Goal: Task Accomplishment & Management: Manage account settings

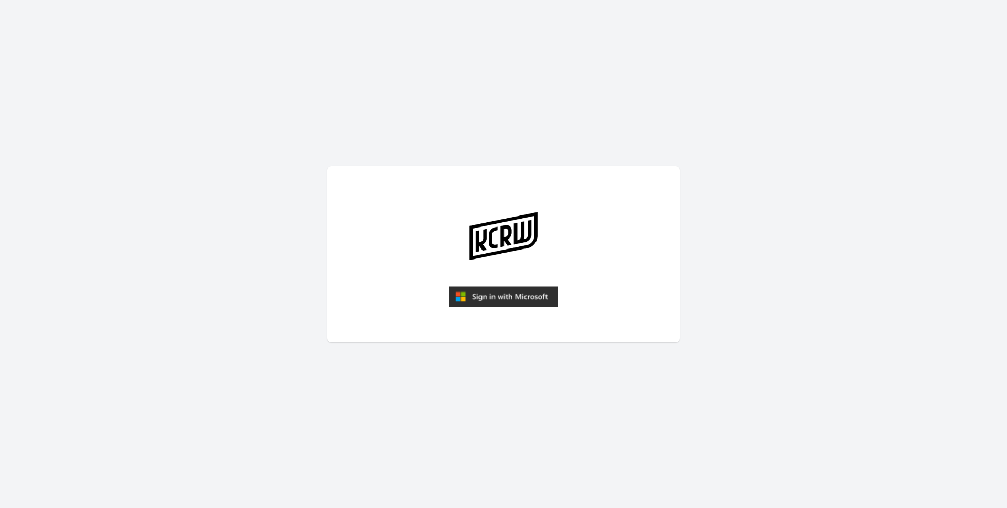
click at [508, 297] on img "submit" at bounding box center [503, 296] width 109 height 21
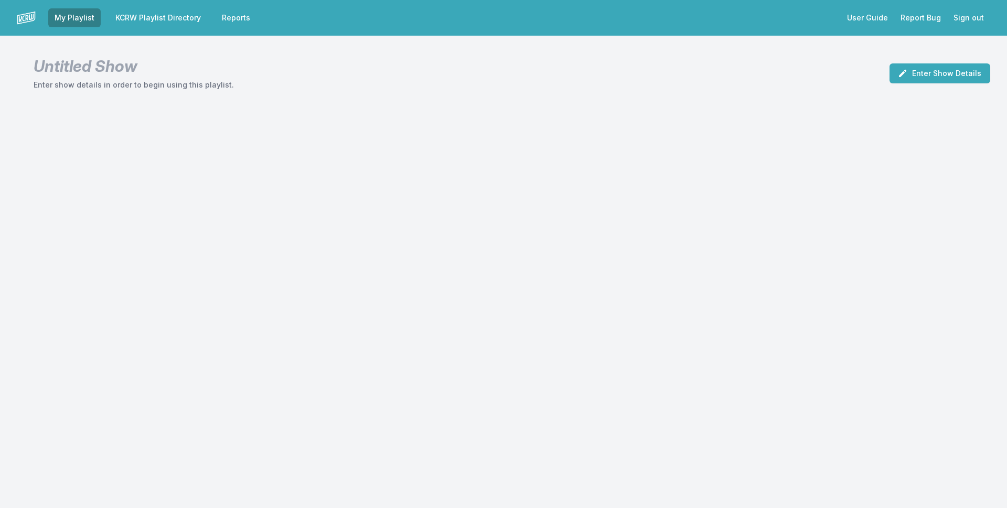
click at [192, 16] on link "KCRW Playlist Directory" at bounding box center [158, 17] width 98 height 19
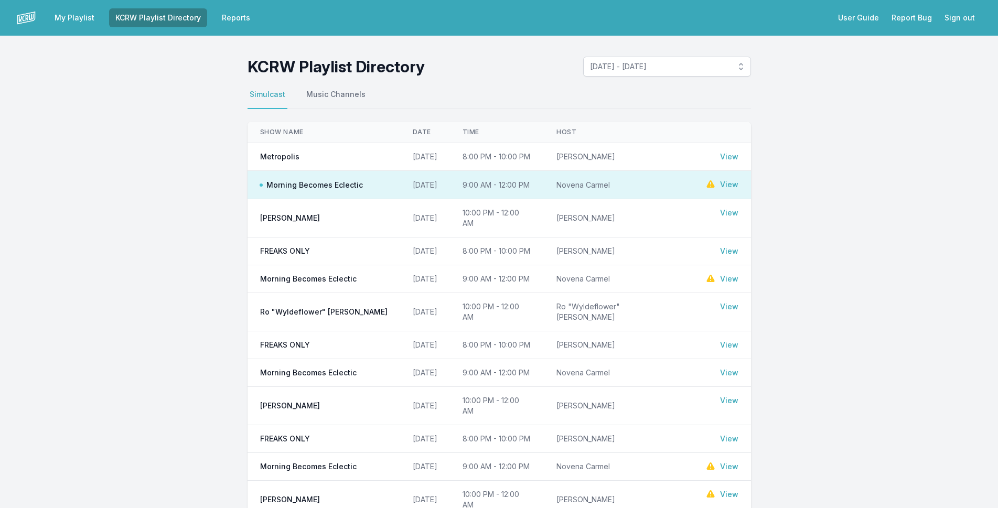
click at [720, 184] on link "View" at bounding box center [729, 184] width 18 height 10
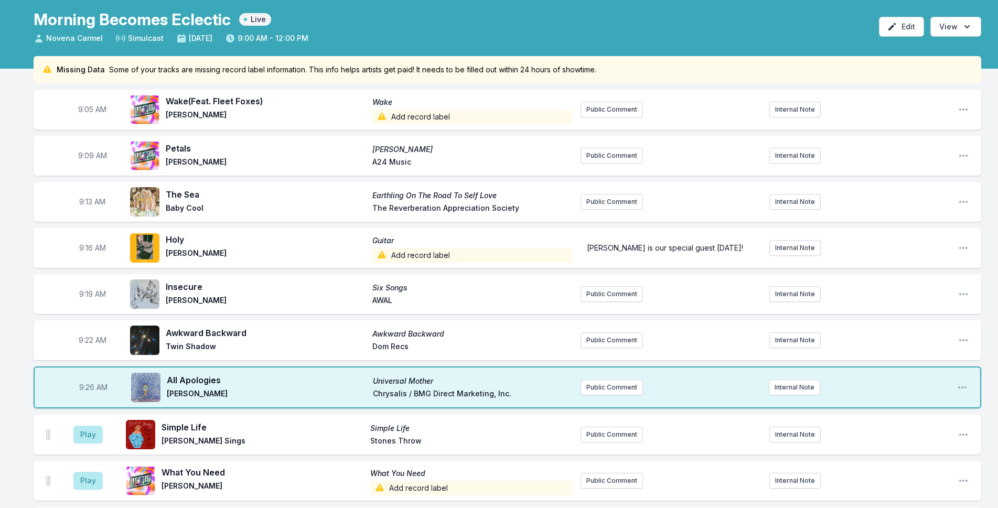
scroll to position [105, 0]
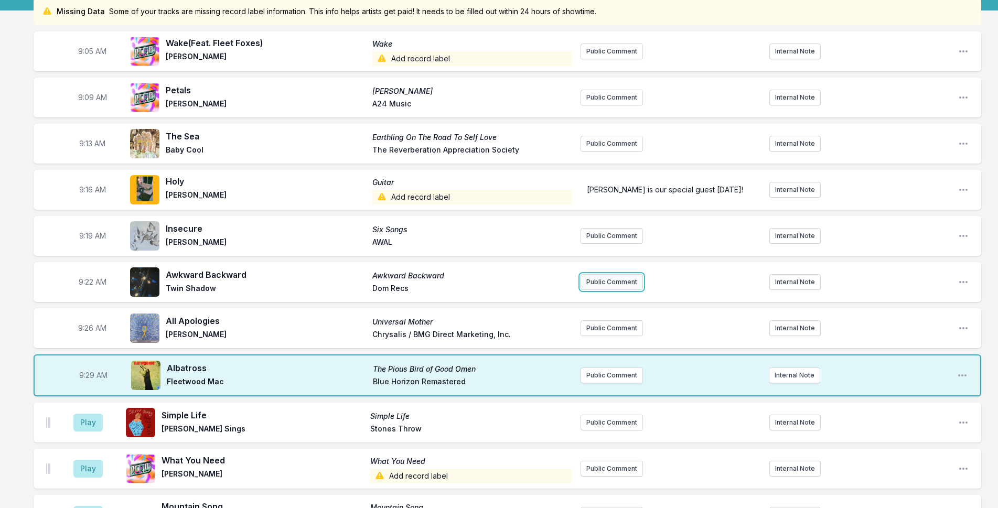
click at [612, 280] on button "Public Comment" at bounding box center [611, 282] width 62 height 16
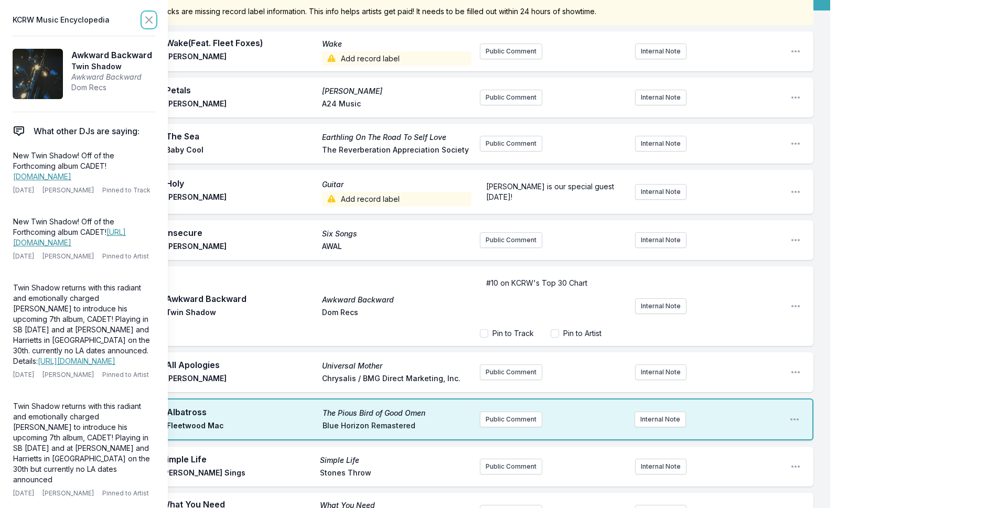
click at [153, 18] on icon at bounding box center [149, 20] width 13 height 13
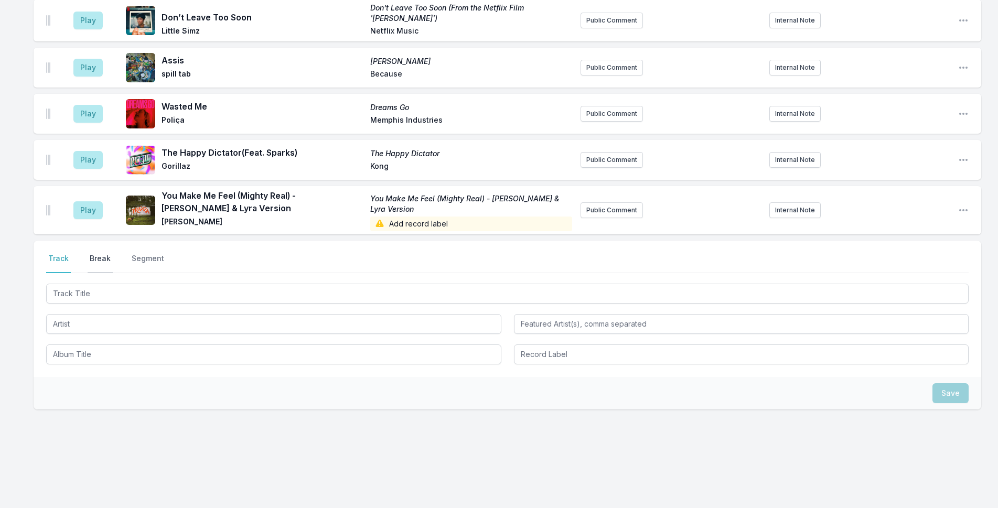
click at [96, 257] on button "Break" at bounding box center [100, 263] width 25 height 20
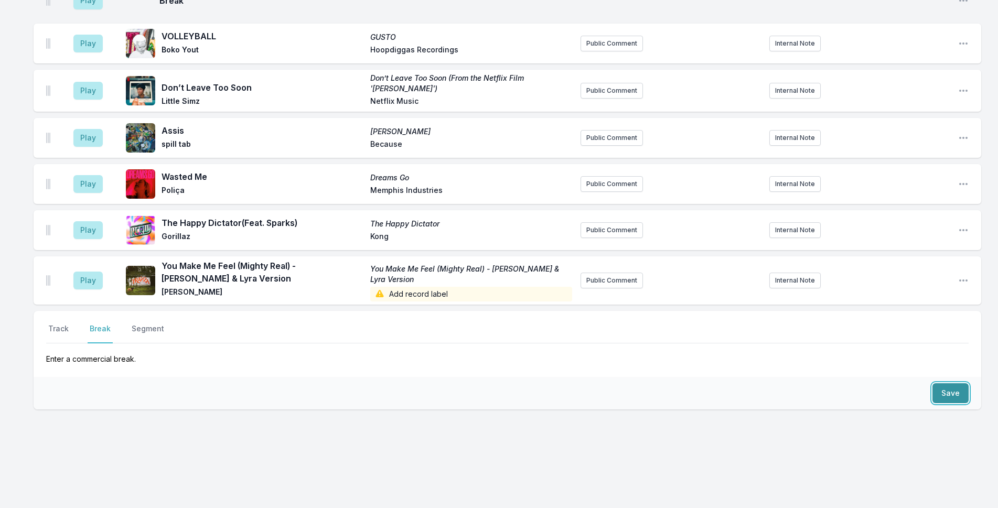
click at [945, 397] on button "Save" at bounding box center [950, 393] width 36 height 20
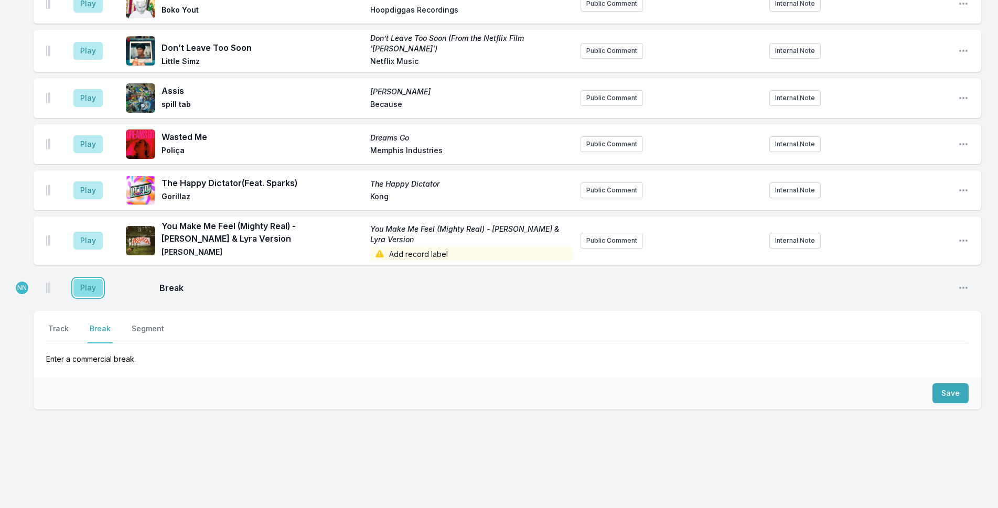
click at [86, 285] on button "Play" at bounding box center [87, 288] width 29 height 18
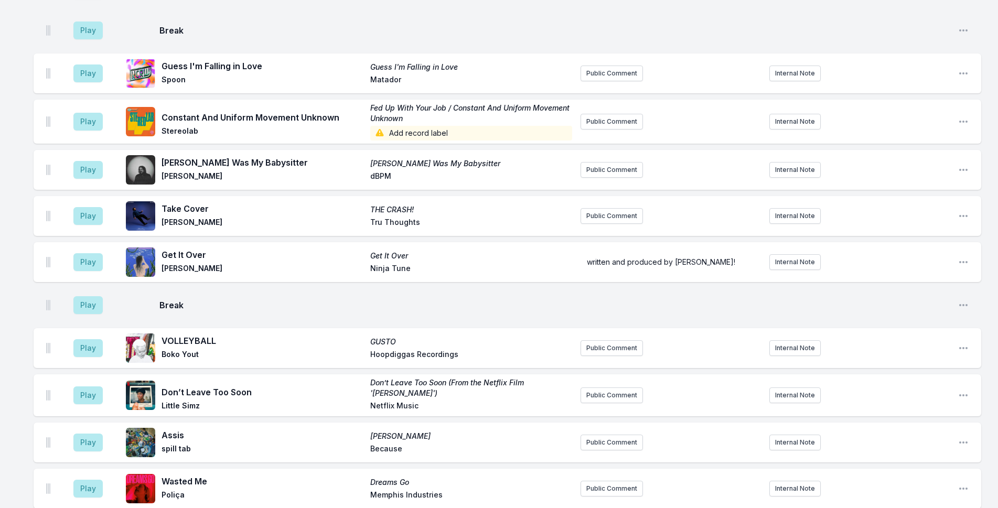
scroll to position [944, 0]
click at [81, 261] on button "Play" at bounding box center [87, 261] width 29 height 18
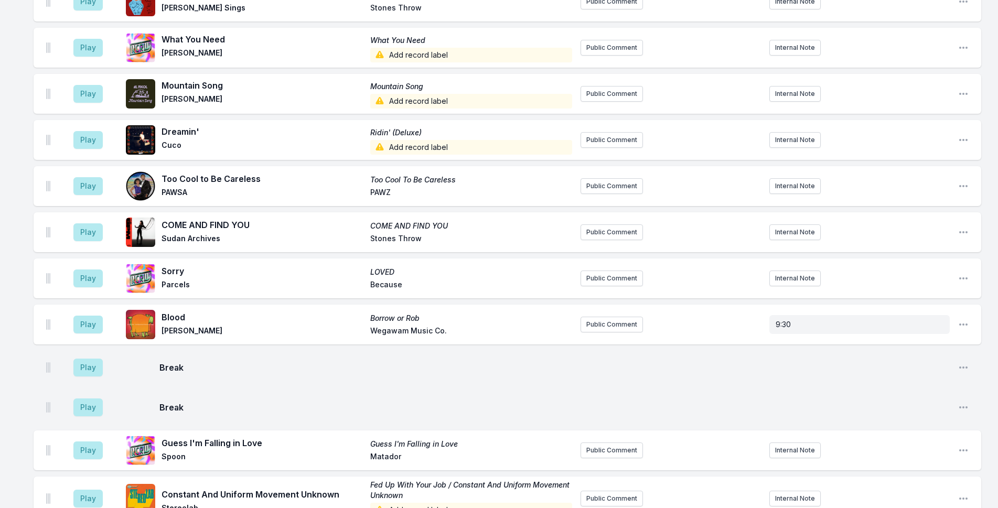
scroll to position [402, 0]
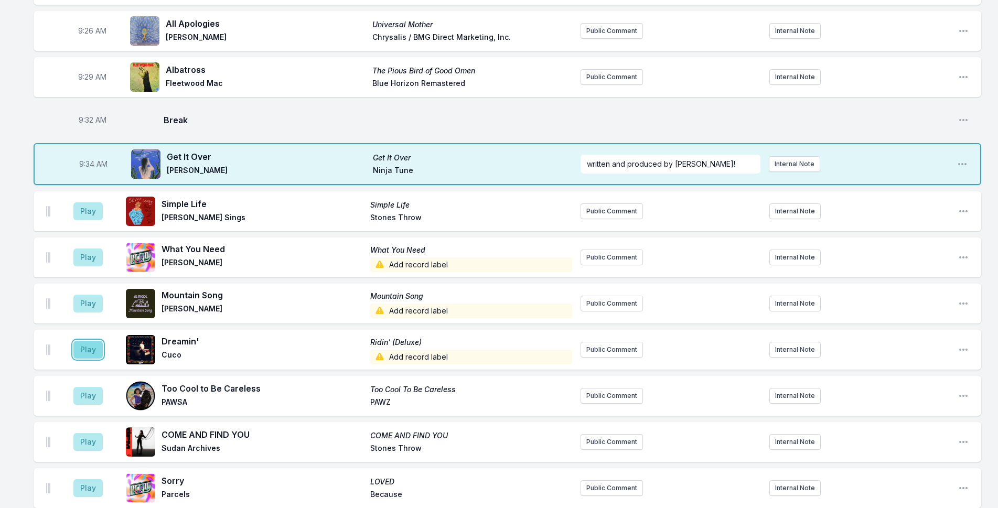
click at [89, 349] on button "Play" at bounding box center [87, 350] width 29 height 18
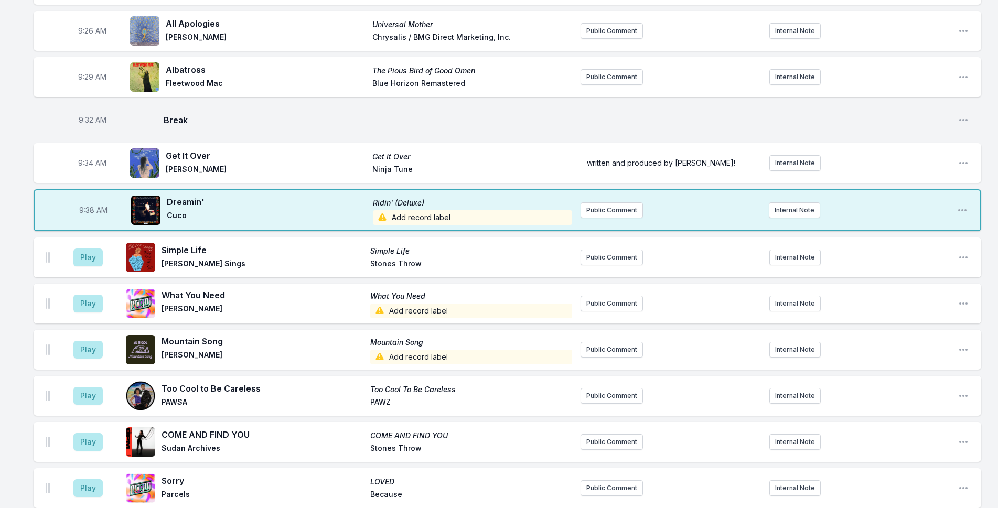
click at [432, 214] on span "Add record label" at bounding box center [473, 217] width 200 height 15
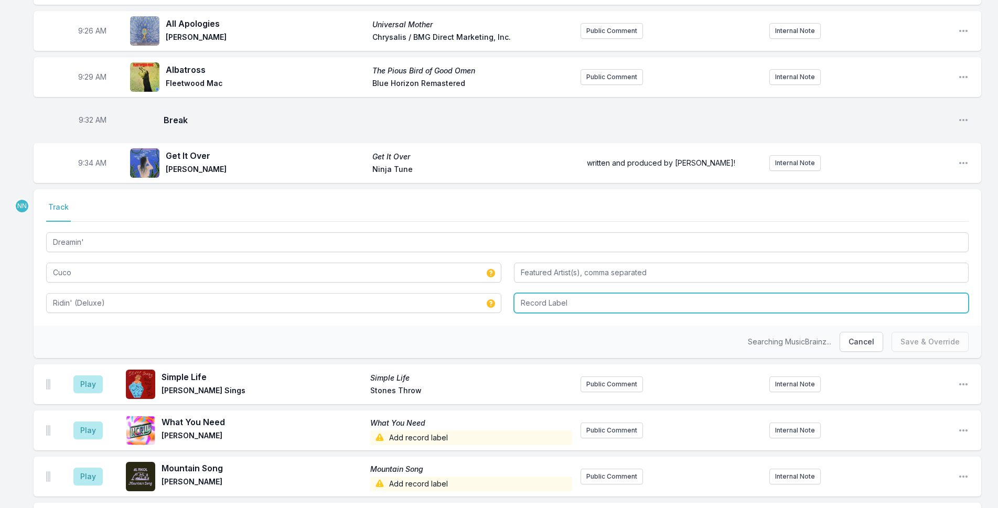
click at [529, 301] on input "Record Label" at bounding box center [741, 303] width 455 height 20
type input "Interscope"
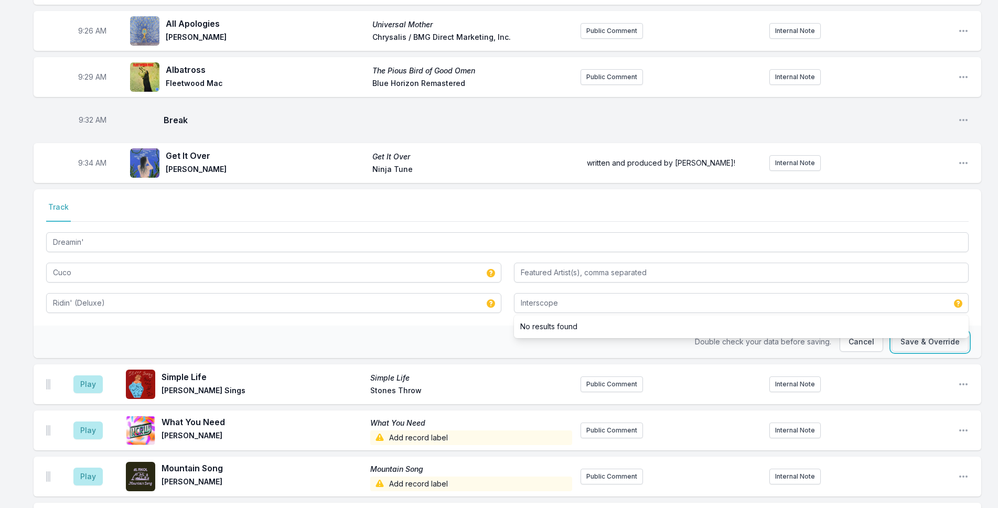
click at [943, 343] on button "Save & Override" at bounding box center [929, 342] width 77 height 20
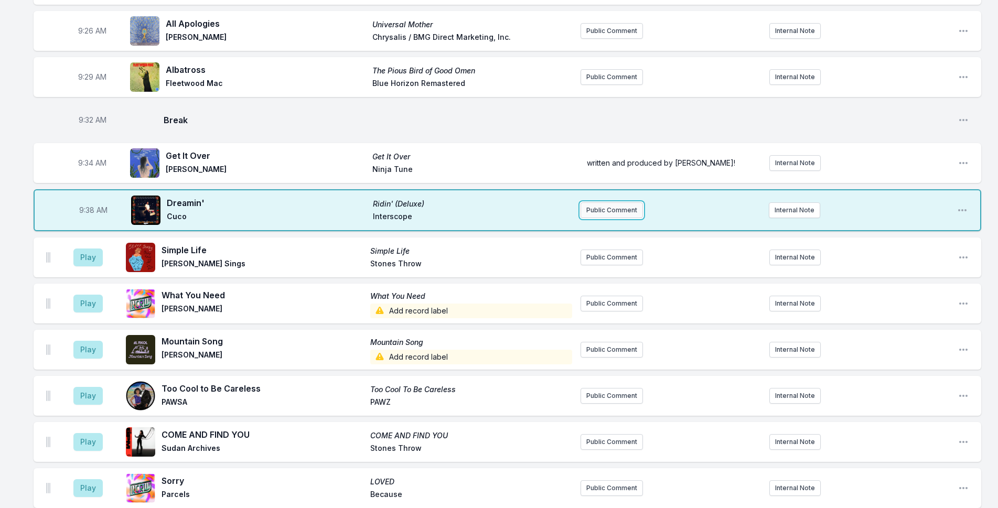
click at [625, 216] on button "Public Comment" at bounding box center [611, 210] width 62 height 16
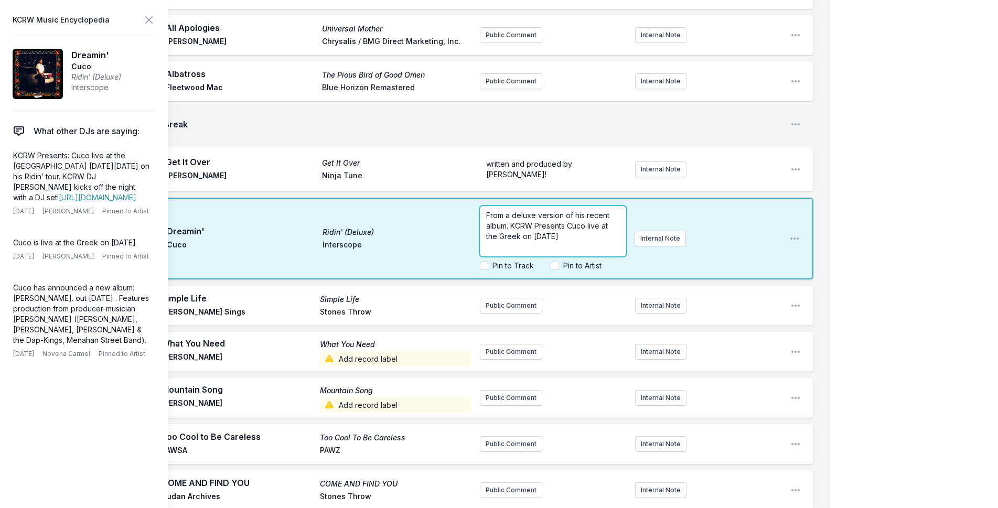
click at [601, 235] on p "From a deluxe version of his recent album. KCRW Presents Cuco live at the Greek…" at bounding box center [553, 225] width 134 height 31
click at [150, 21] on icon at bounding box center [149, 20] width 6 height 6
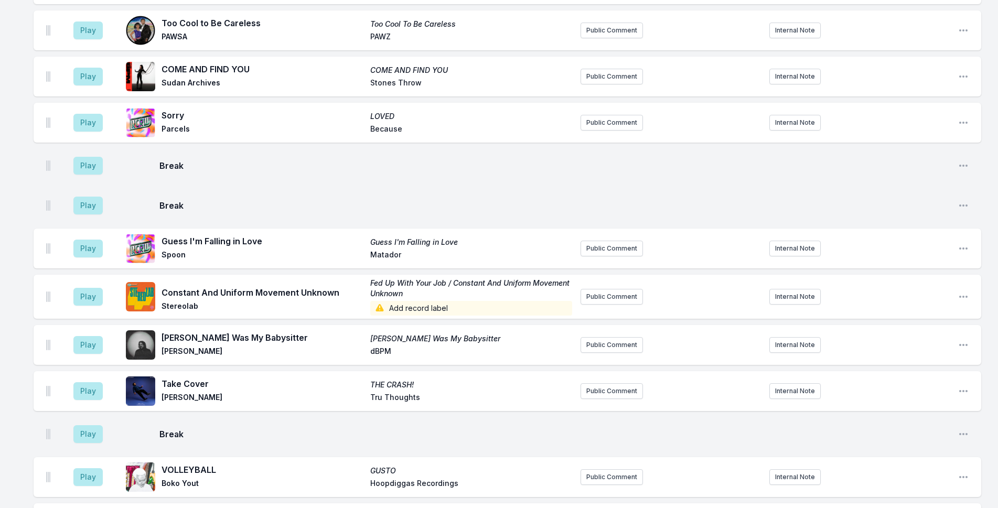
scroll to position [891, 0]
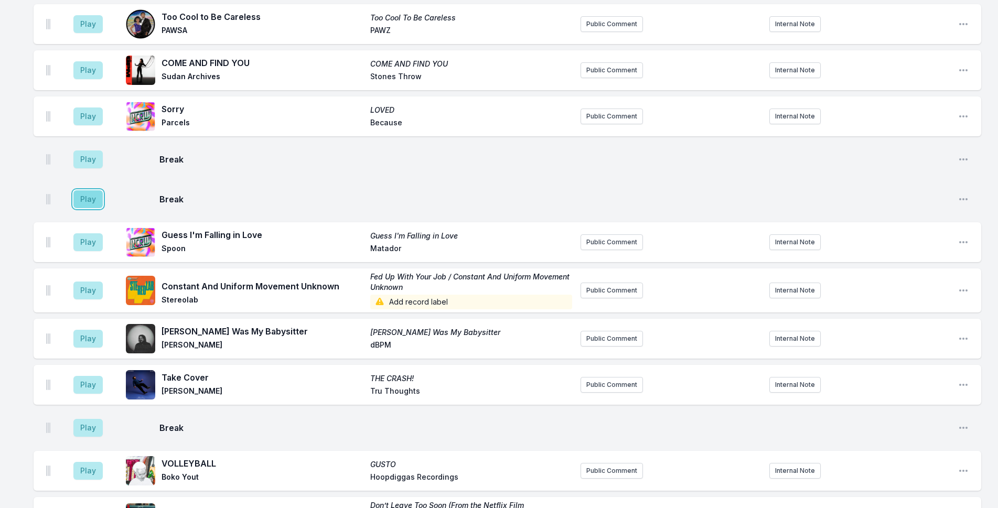
click at [88, 198] on button "Play" at bounding box center [87, 199] width 29 height 18
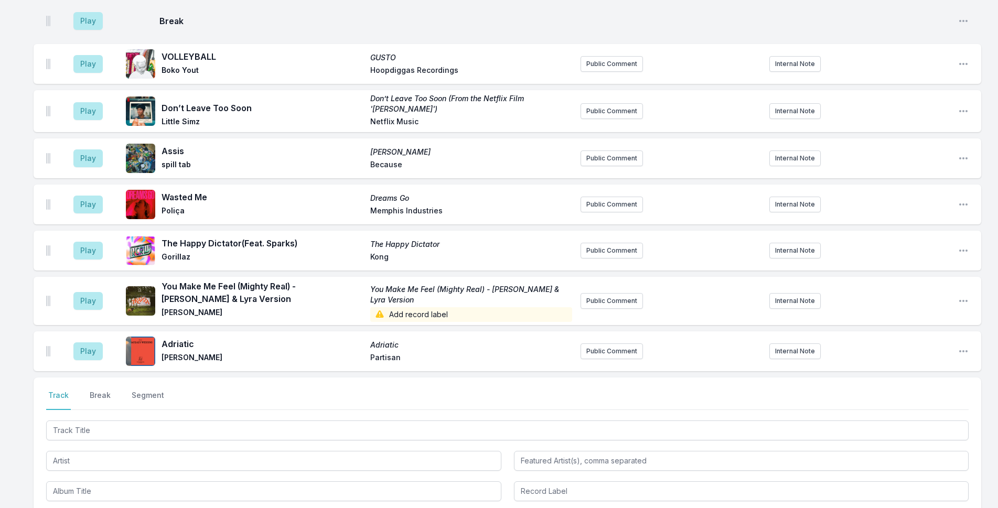
scroll to position [1435, 0]
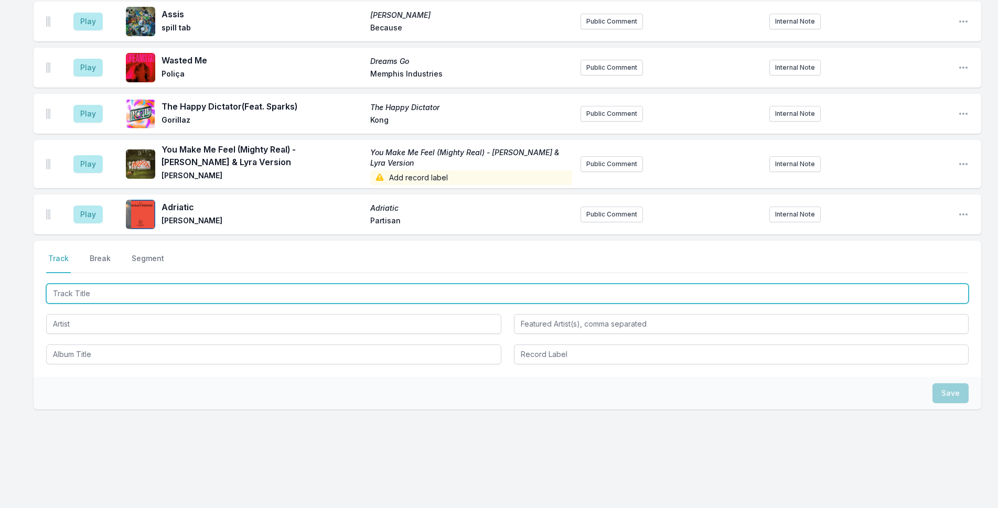
click at [113, 295] on input "Track Title" at bounding box center [507, 294] width 922 height 20
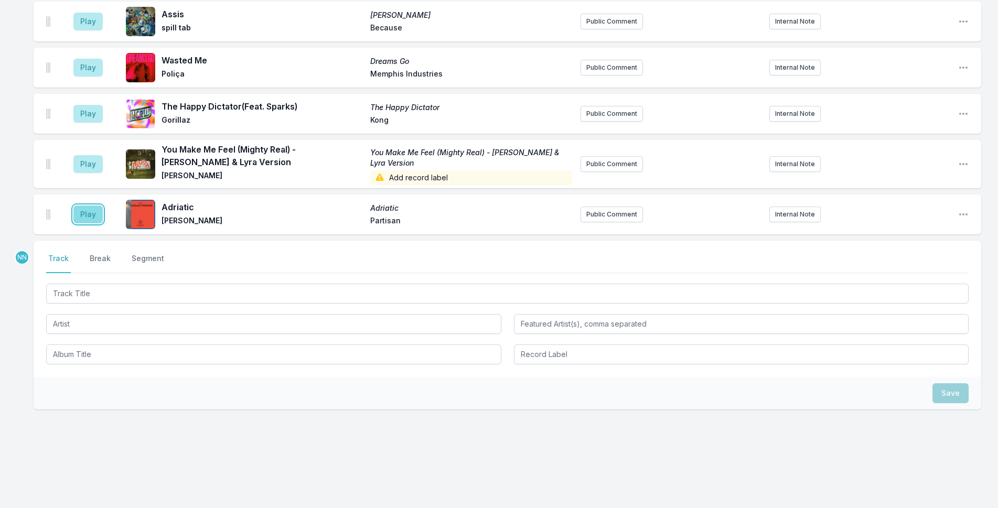
click at [93, 209] on button "Play" at bounding box center [87, 215] width 29 height 18
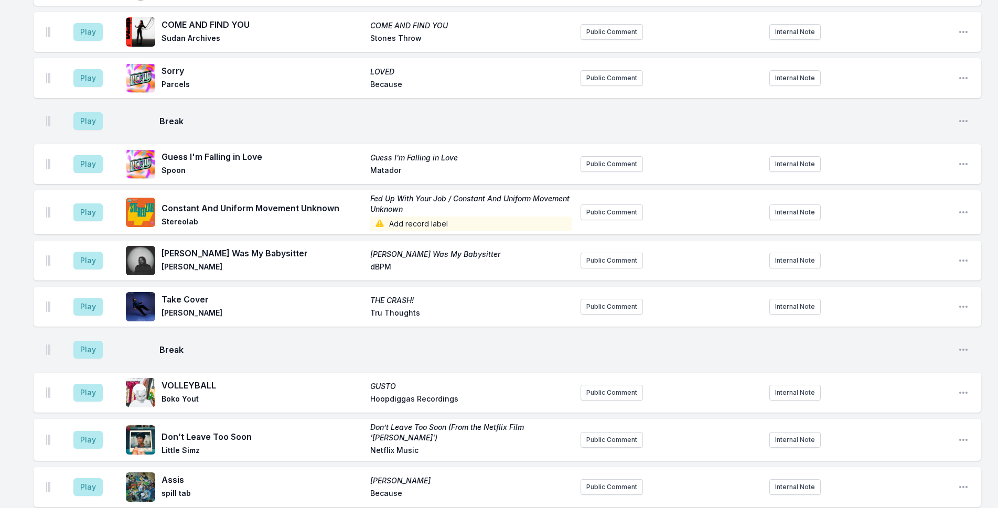
scroll to position [754, 0]
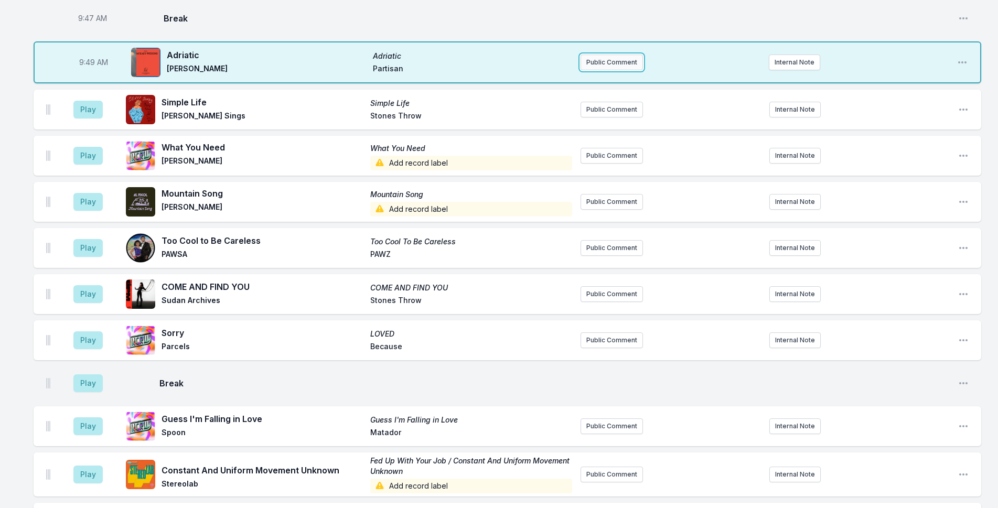
click at [616, 59] on button "Public Comment" at bounding box center [611, 63] width 62 height 16
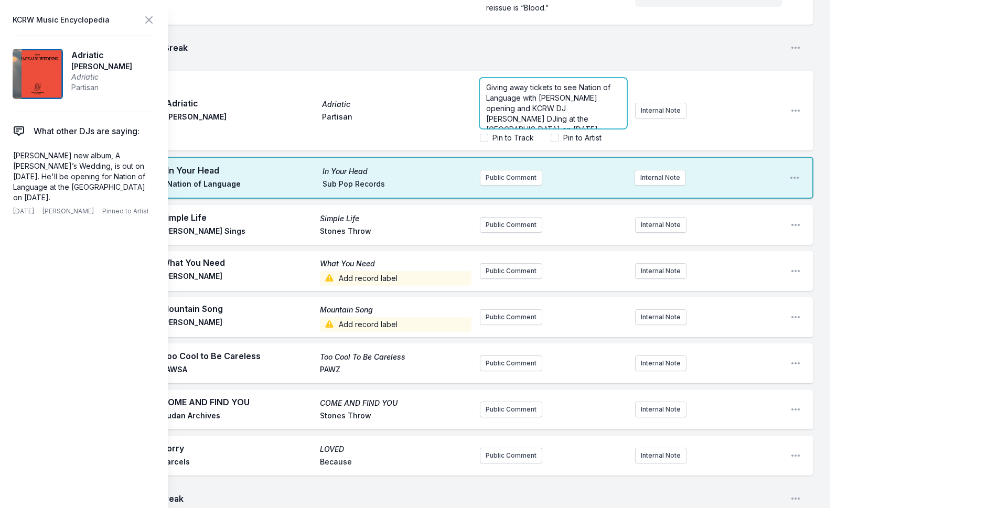
scroll to position [752, 0]
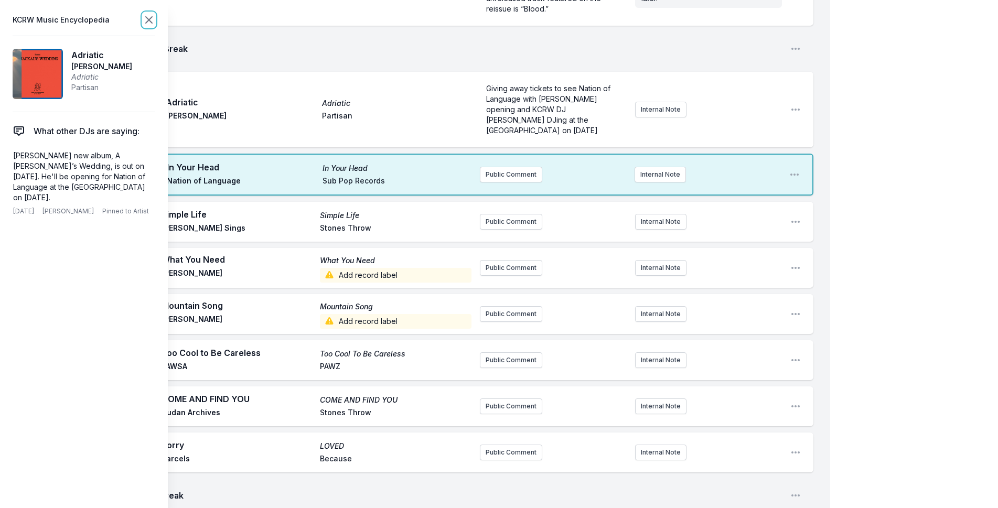
click at [149, 19] on icon at bounding box center [149, 20] width 6 height 6
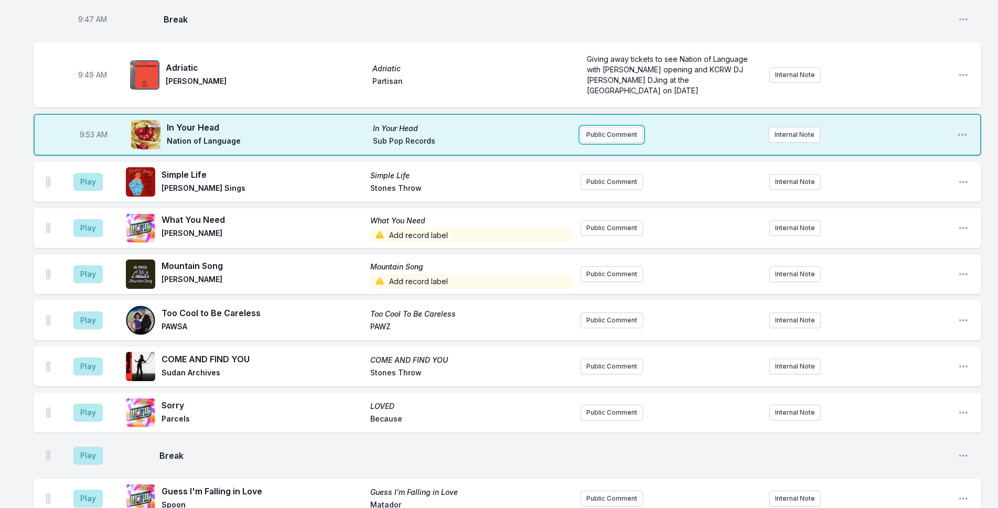
click at [604, 127] on button "Public Comment" at bounding box center [611, 135] width 62 height 16
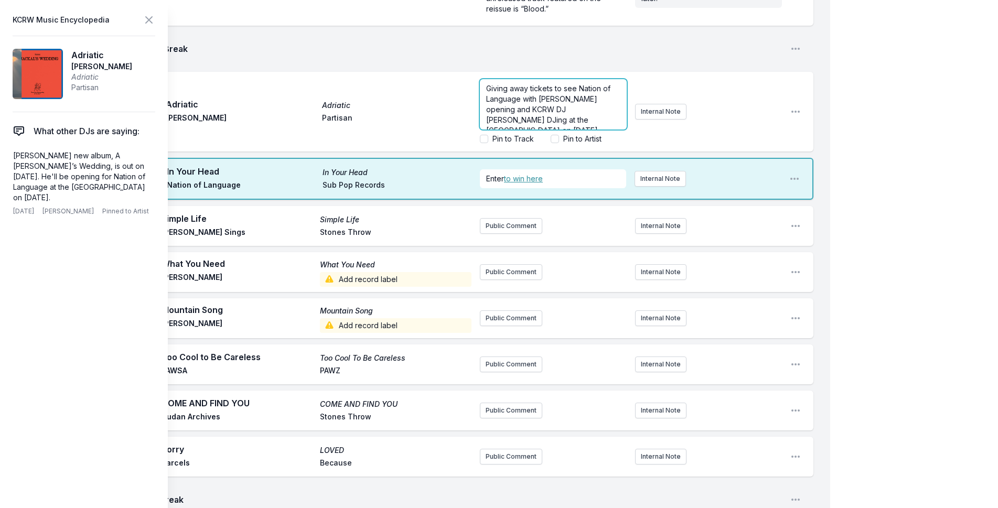
click at [583, 116] on span "Giving away tickets to see Nation of Language with Westerman opening and KCRW D…" at bounding box center [549, 109] width 126 height 51
click at [586, 117] on span "Giving away tickets to see Nation of Language with Westerman opening and KCRW D…" at bounding box center [549, 109] width 126 height 51
click at [149, 22] on icon at bounding box center [149, 20] width 13 height 13
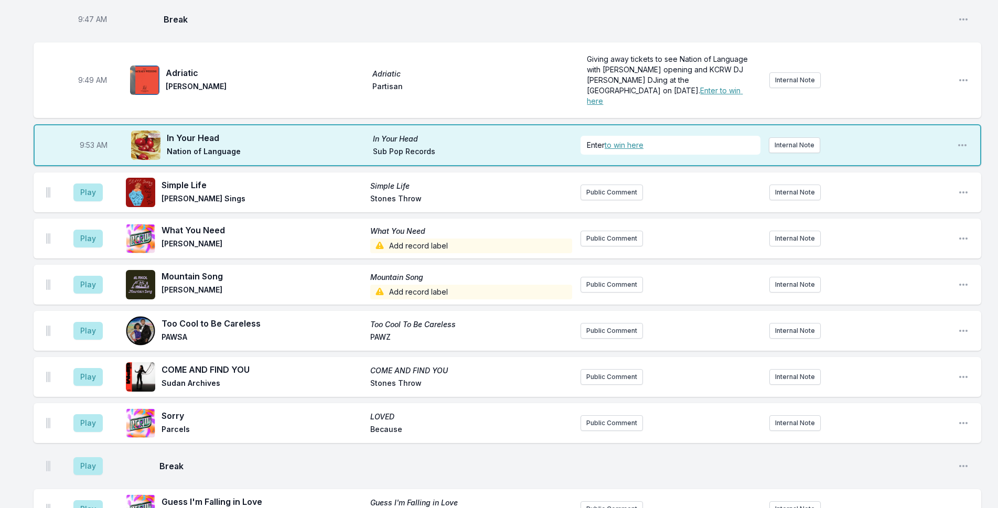
scroll to position [0, 0]
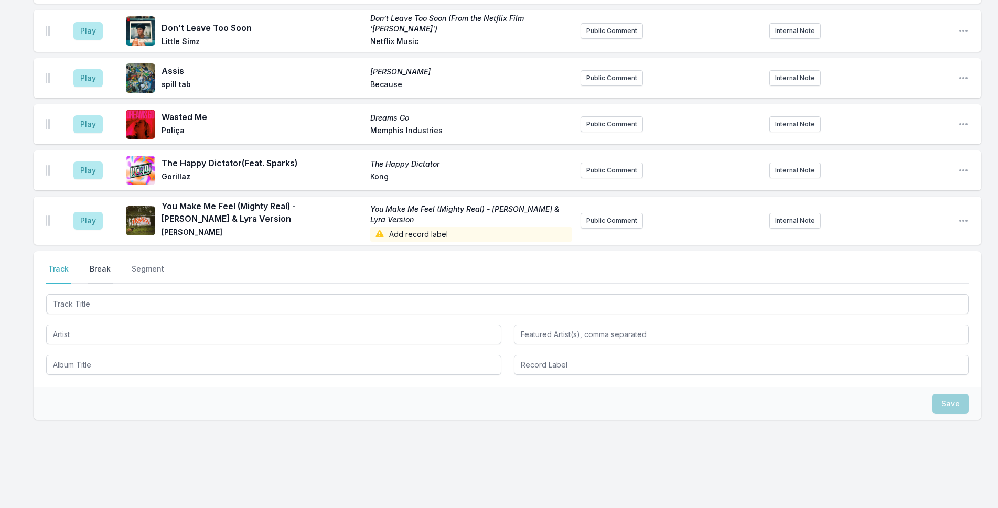
click at [100, 264] on button "Break" at bounding box center [100, 274] width 25 height 20
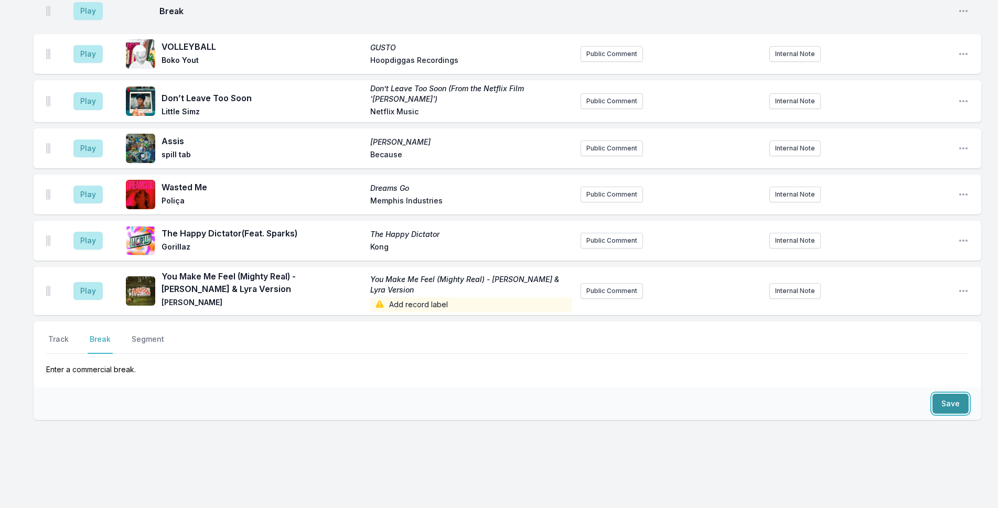
click at [957, 394] on button "Save" at bounding box center [950, 404] width 36 height 20
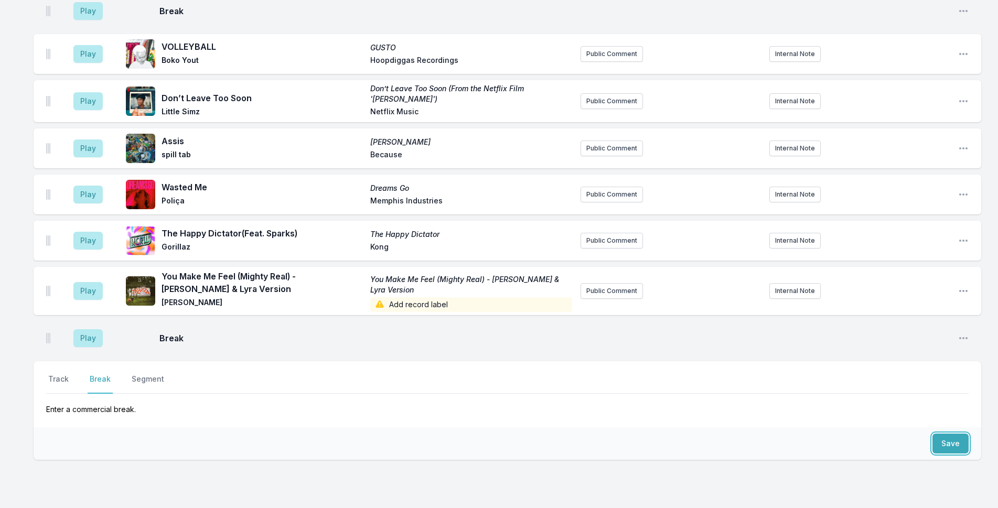
scroll to position [1476, 0]
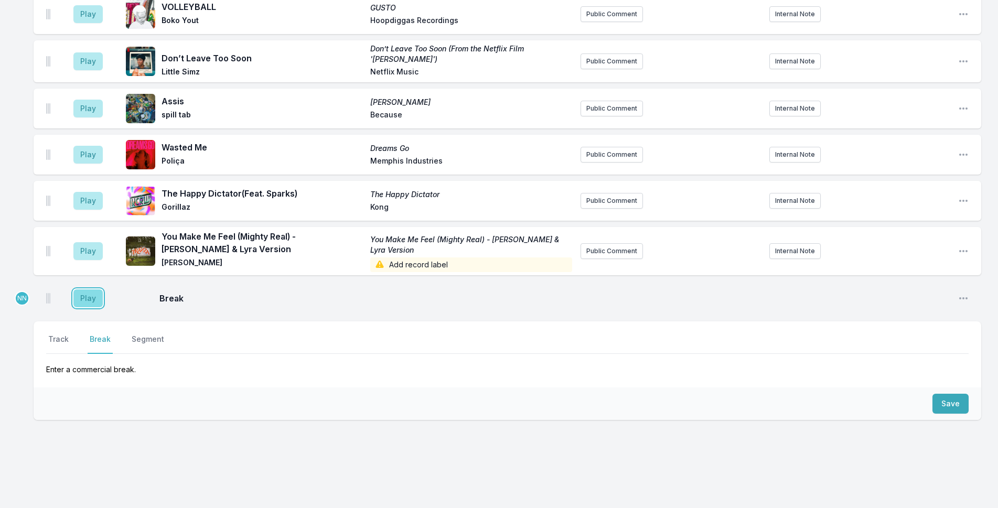
click at [83, 289] on button "Play" at bounding box center [87, 298] width 29 height 18
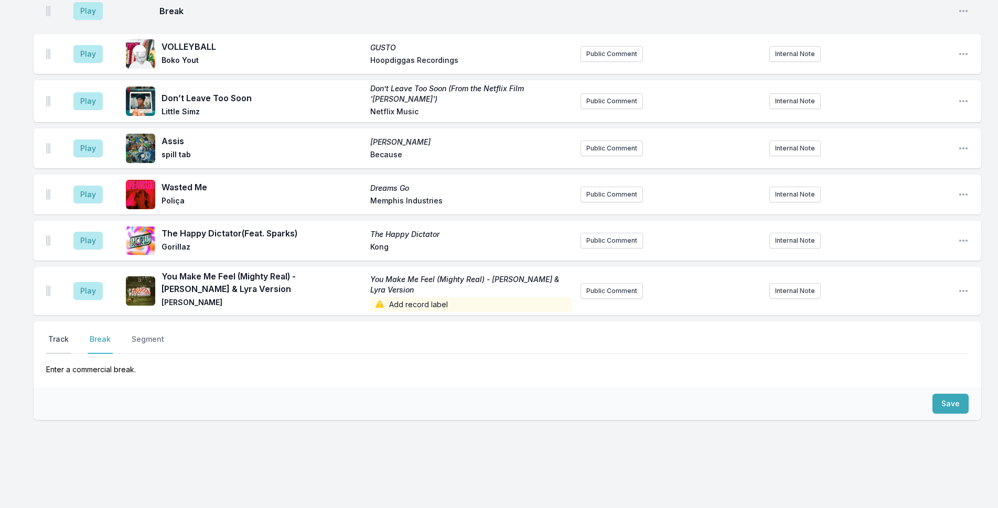
click at [66, 334] on button "Track" at bounding box center [58, 344] width 25 height 20
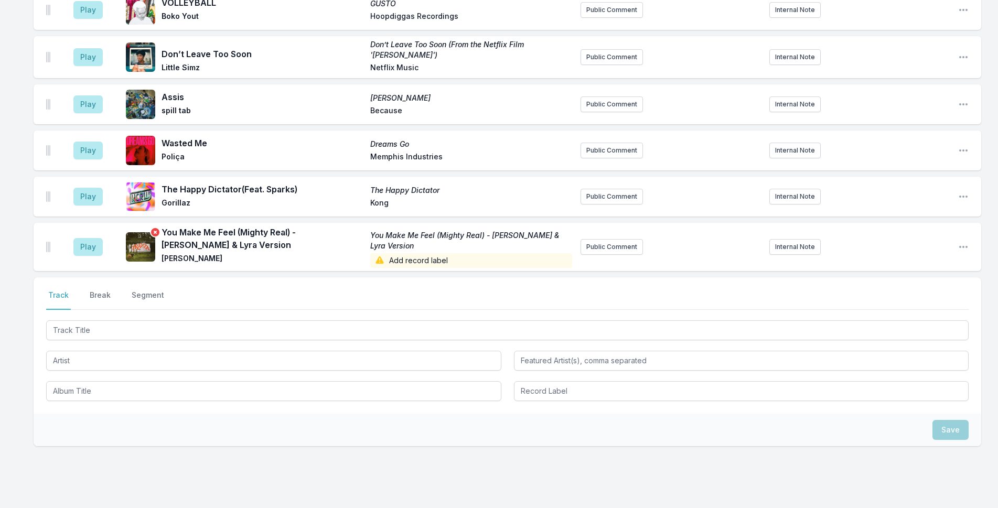
scroll to position [1529, 0]
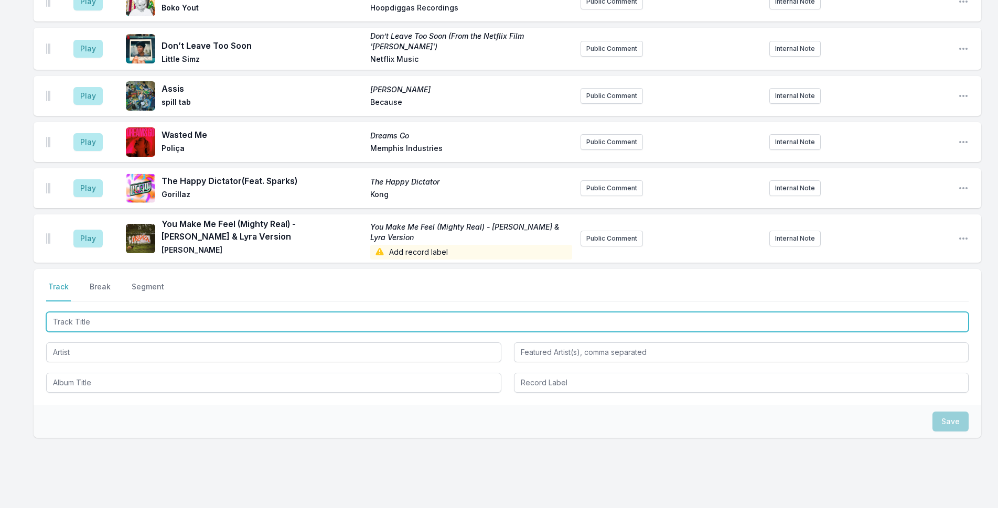
click at [99, 312] on input "Track Title" at bounding box center [507, 322] width 922 height 20
paste input "Wild Life"
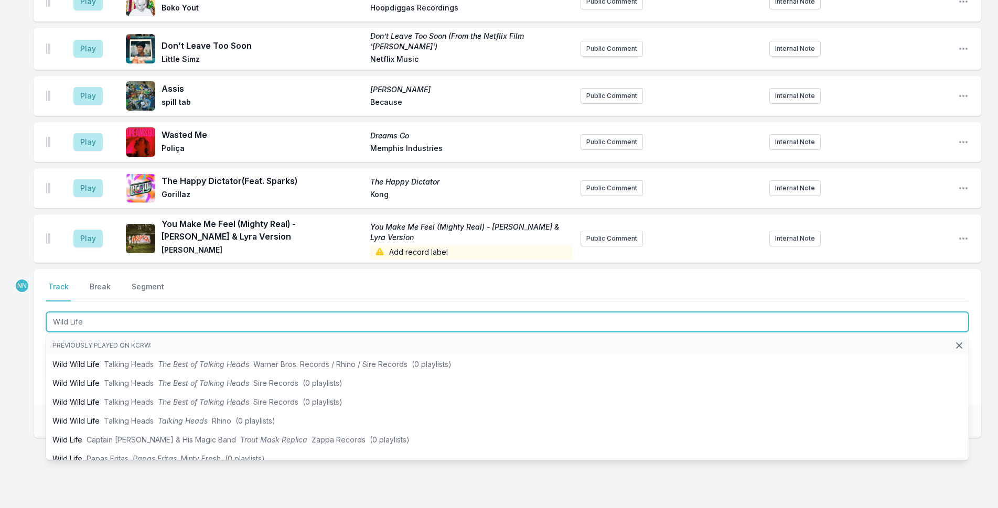
type input "Wild Life"
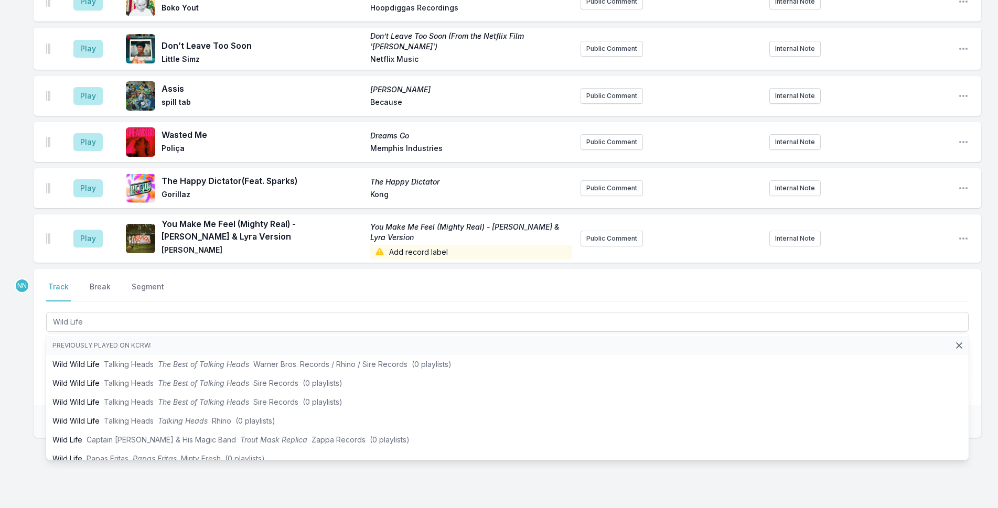
drag, startPoint x: 28, startPoint y: 337, endPoint x: 63, endPoint y: 340, distance: 35.8
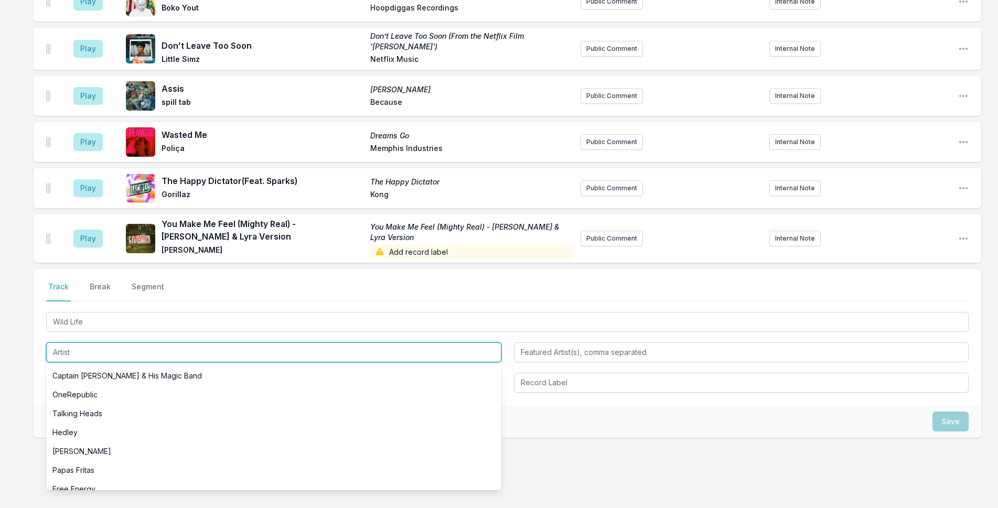
click at [77, 342] on input "Artist" at bounding box center [273, 352] width 455 height 20
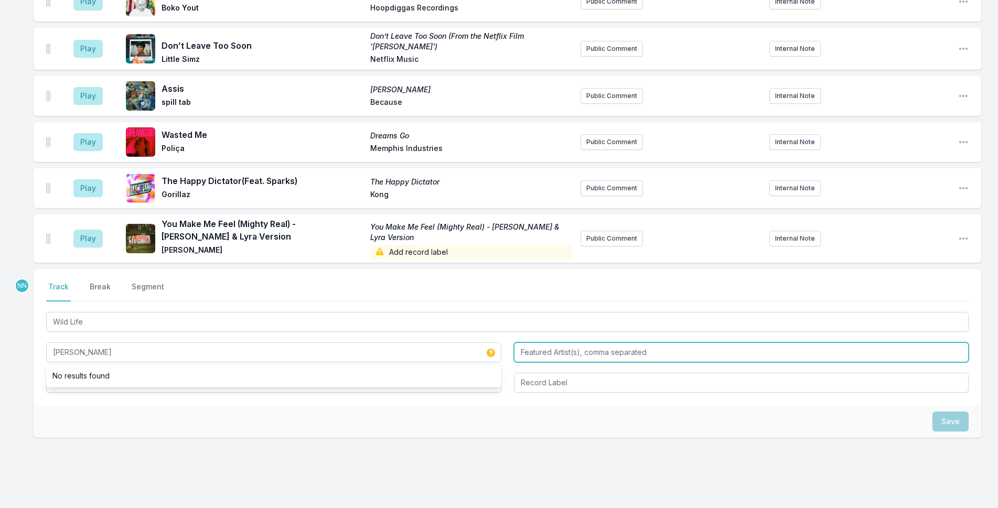
type input "Jessie Baylin"
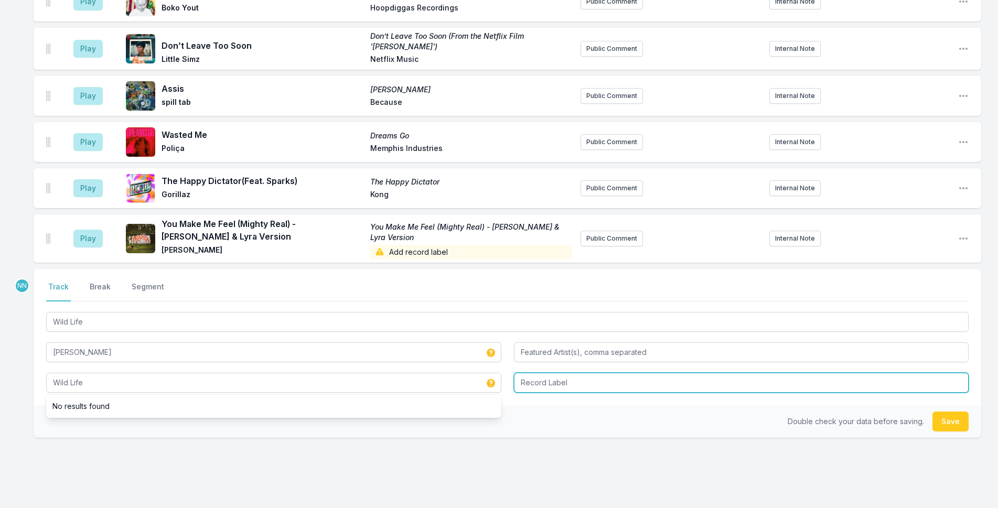
type input "Wild Life"
type input "Blonde Rat"
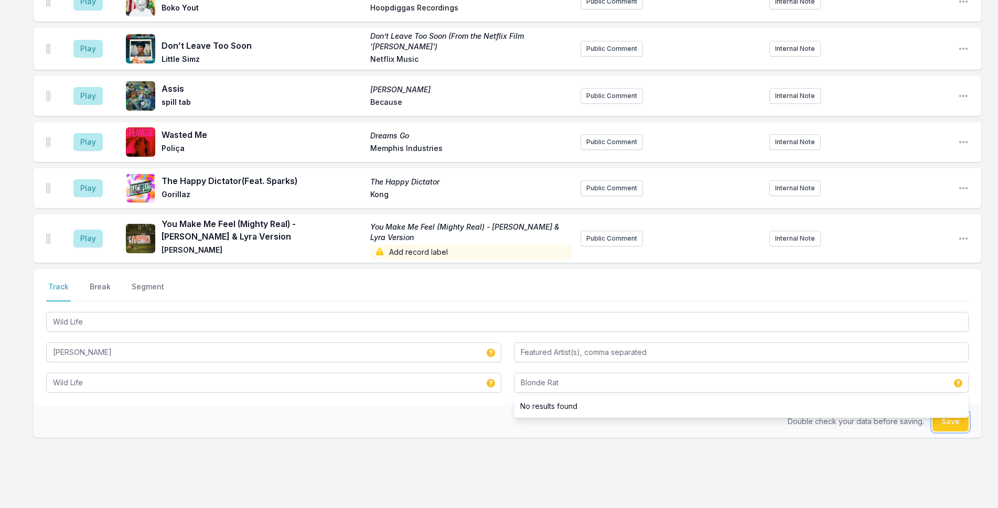
click at [937, 412] on button "Save" at bounding box center [950, 422] width 36 height 20
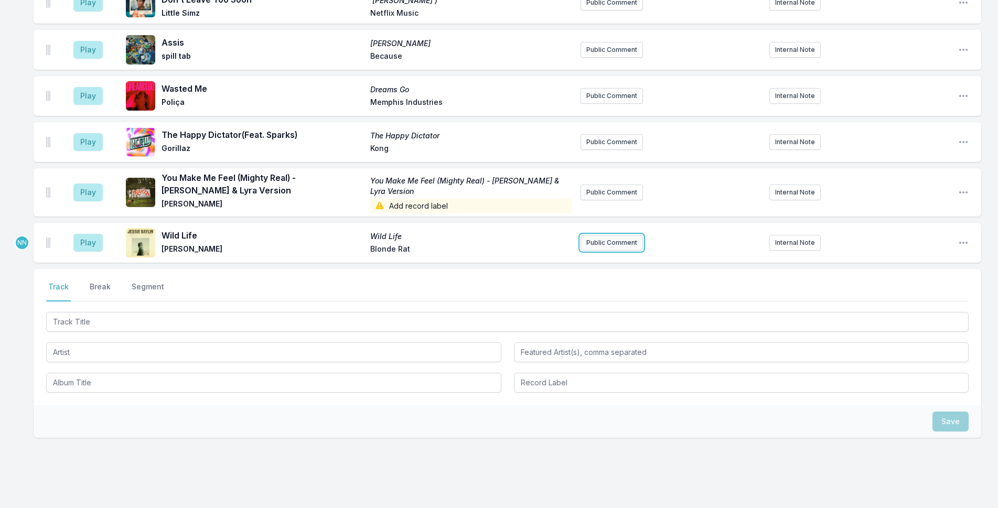
click at [614, 235] on button "Public Comment" at bounding box center [611, 243] width 62 height 16
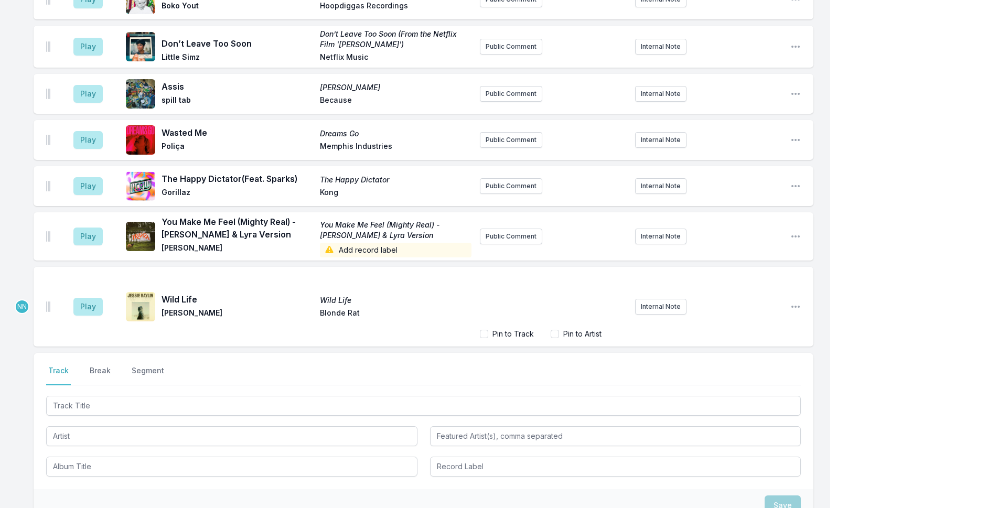
scroll to position [1615, 0]
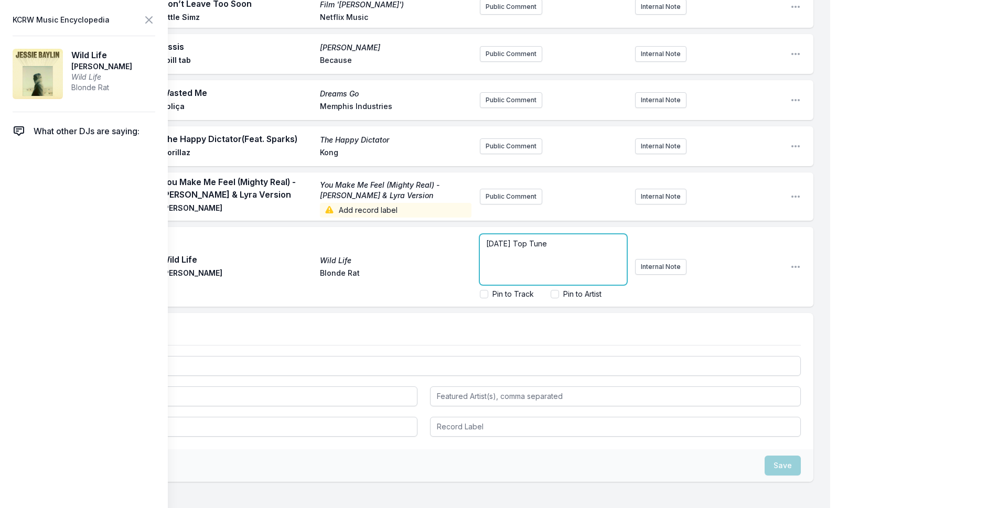
click at [554, 239] on p "Today's Top Tune" at bounding box center [553, 244] width 134 height 10
click at [579, 239] on p "﻿ Today's Top Tune :" at bounding box center [553, 244] width 134 height 10
click at [148, 18] on icon at bounding box center [149, 20] width 13 height 13
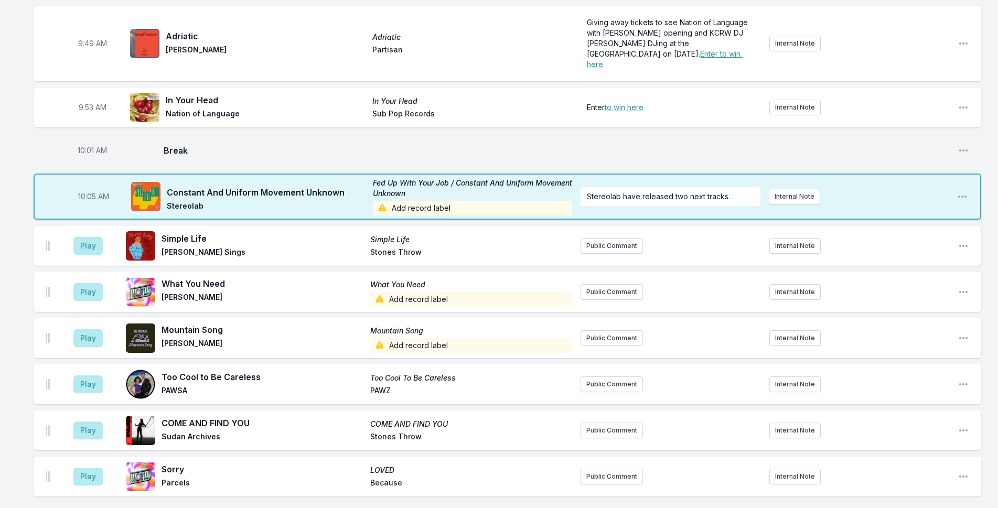
scroll to position [737, 0]
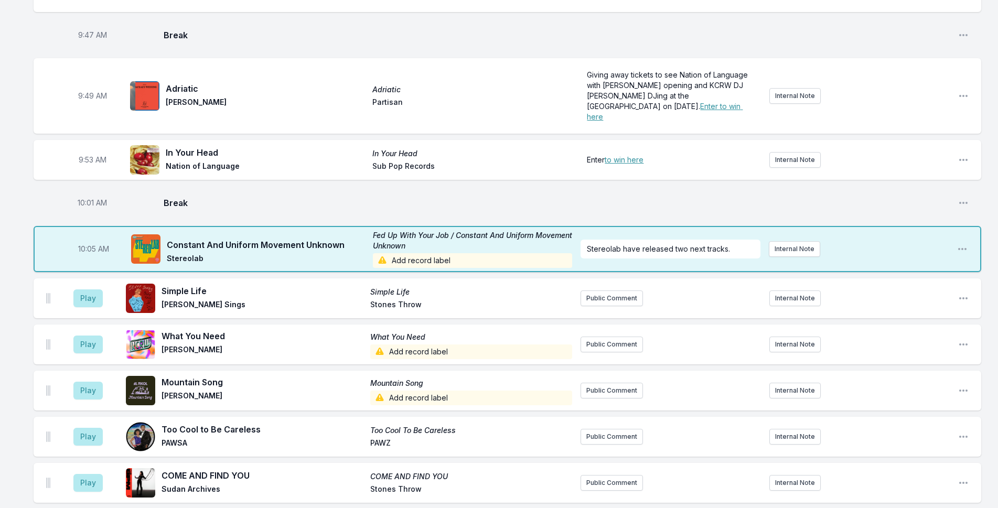
click at [414, 253] on span "Add record label" at bounding box center [473, 260] width 200 height 15
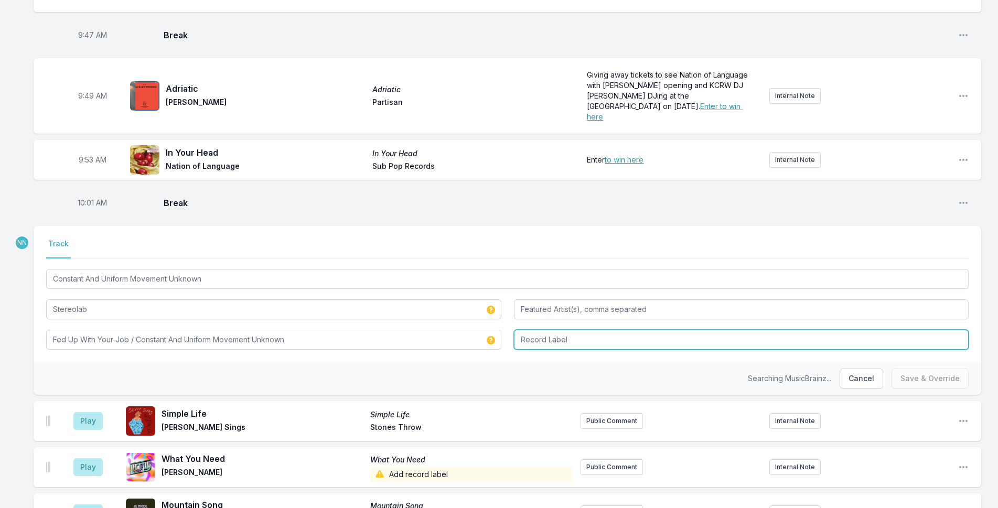
click at [558, 330] on input "Record Label" at bounding box center [741, 340] width 455 height 20
type input "Warp"
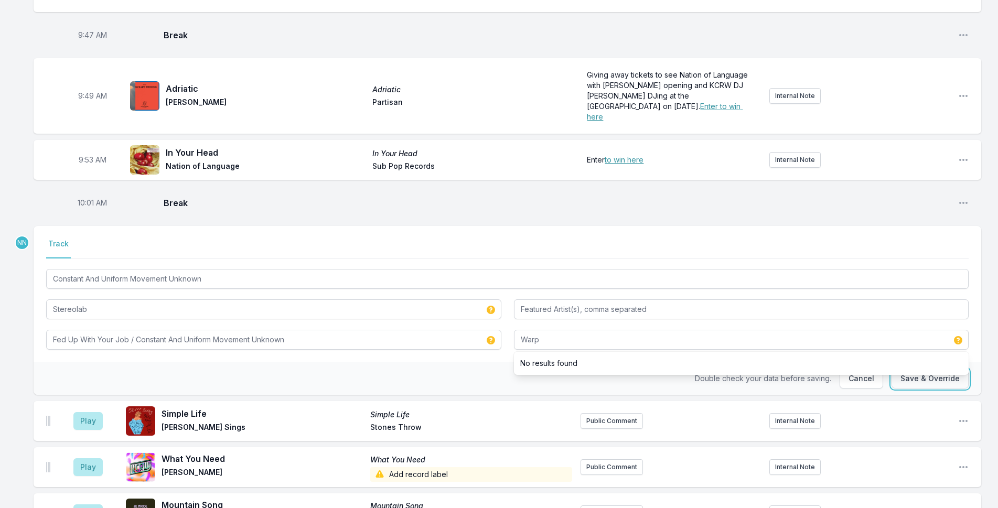
click at [934, 370] on button "Save & Override" at bounding box center [929, 379] width 77 height 20
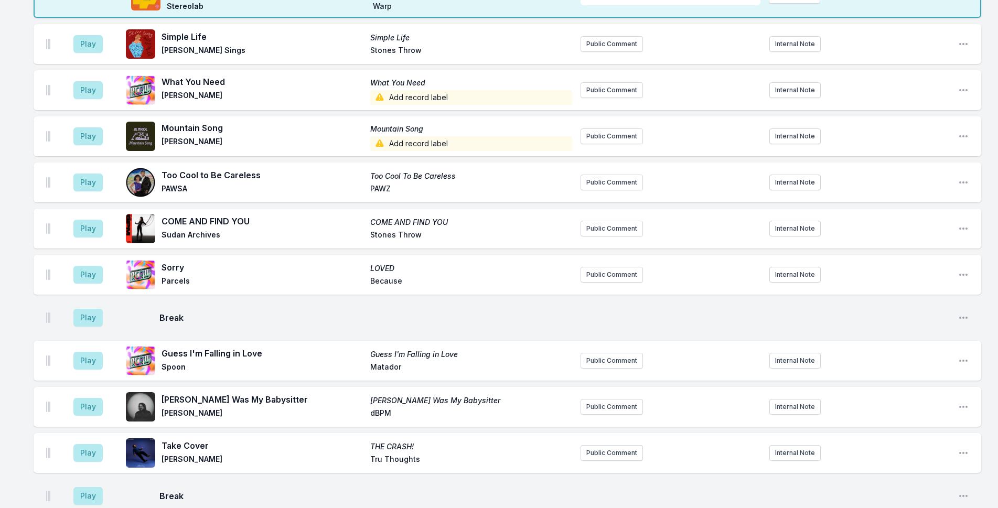
scroll to position [999, 0]
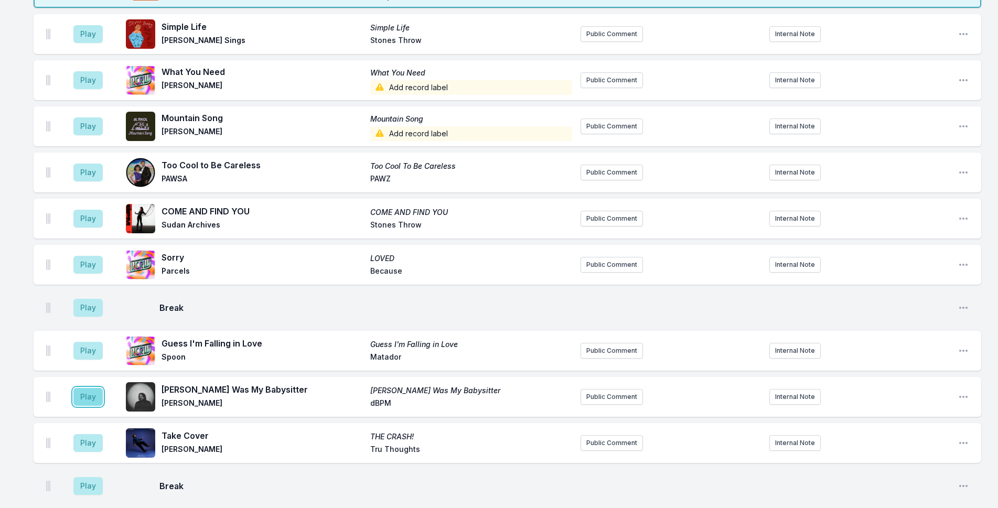
click at [82, 388] on button "Play" at bounding box center [87, 397] width 29 height 18
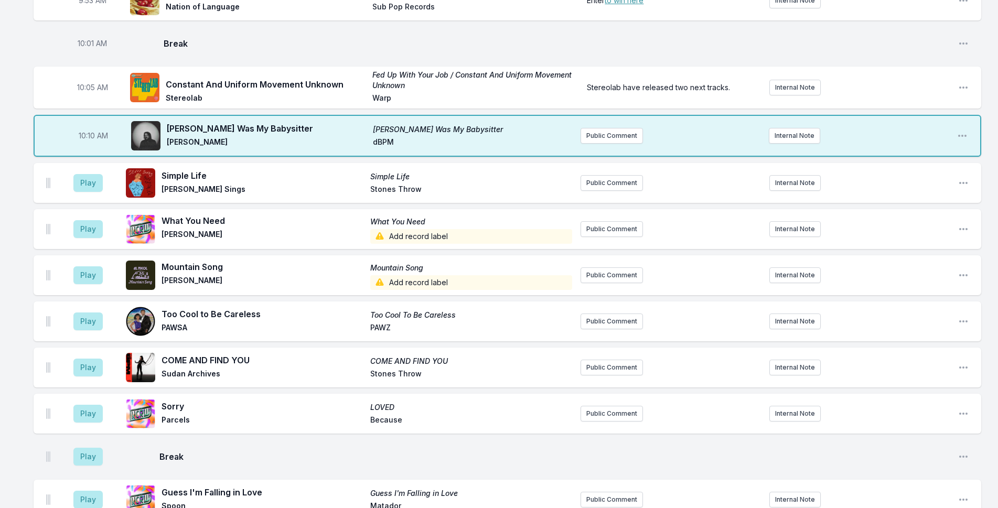
scroll to position [894, 0]
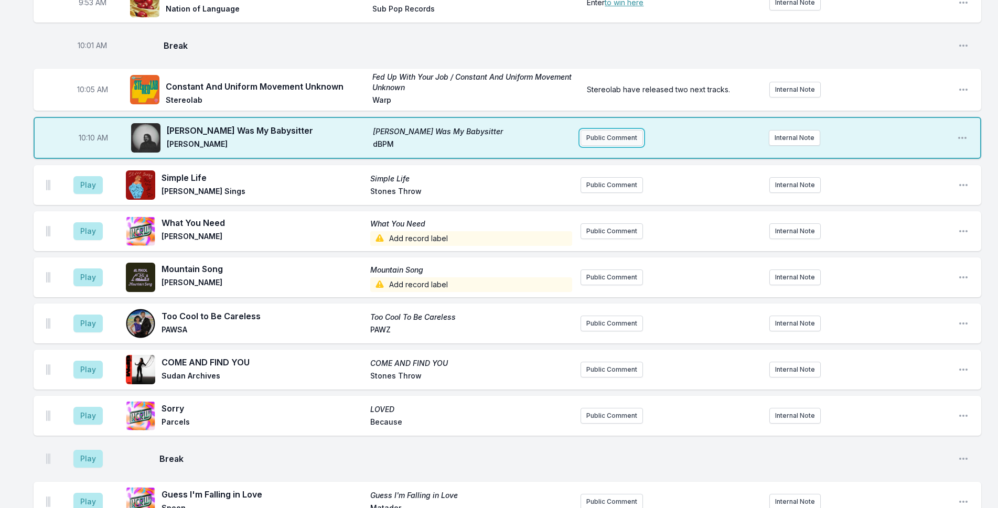
click at [617, 130] on button "Public Comment" at bounding box center [611, 138] width 62 height 16
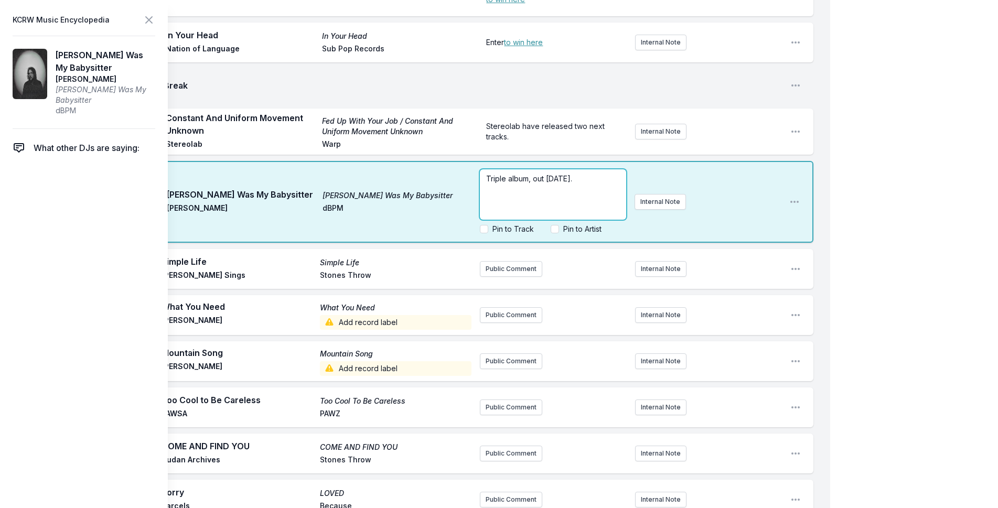
click at [534, 174] on span "Triple album, out September 26th." at bounding box center [529, 178] width 86 height 9
click at [909, 209] on div "My Playlist KCRW Playlist Directory Reports NN NC User Guide Report Bug Sign ou…" at bounding box center [499, 452] width 998 height 2692
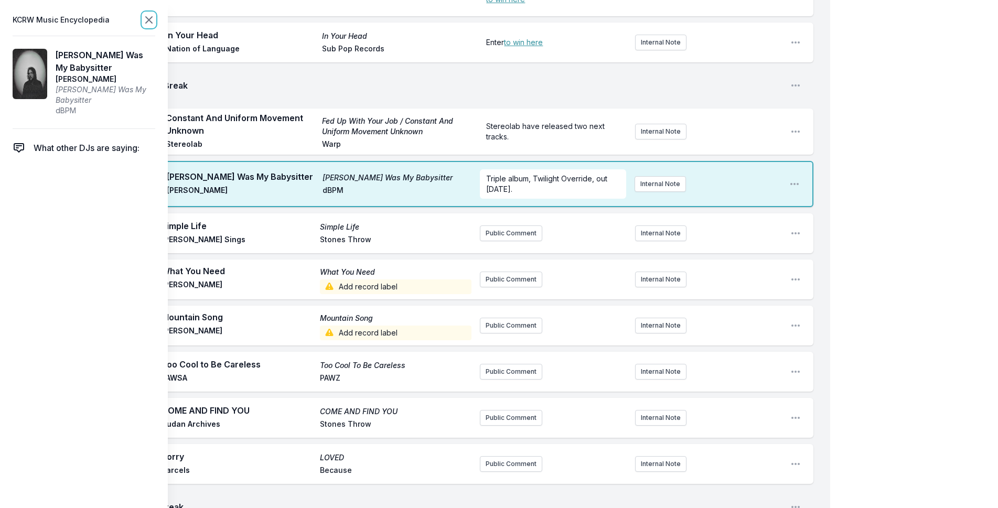
click at [148, 18] on icon at bounding box center [149, 20] width 13 height 13
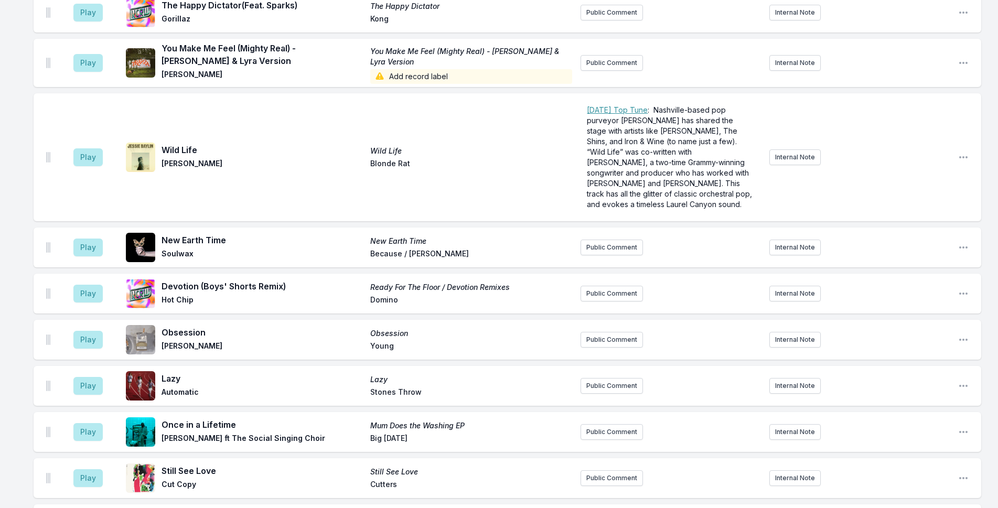
scroll to position [1786, 0]
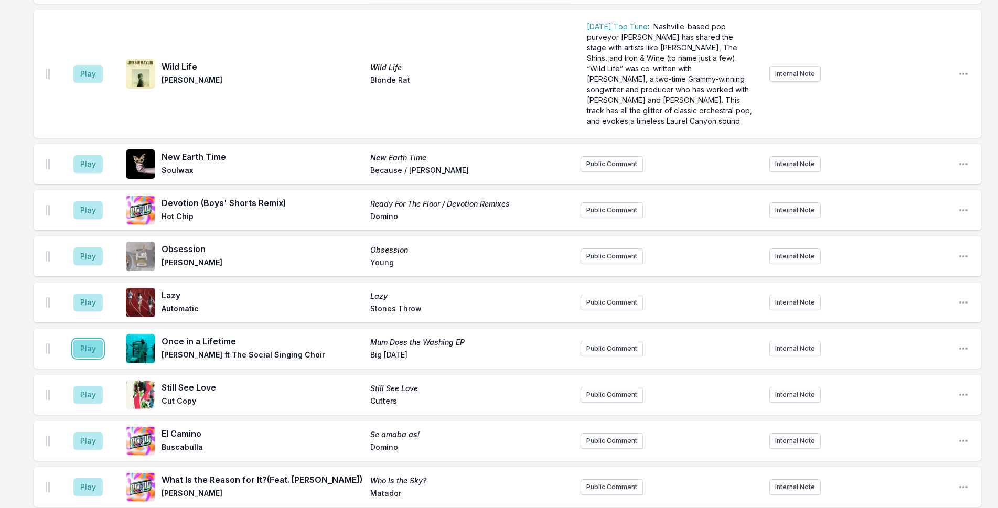
click at [86, 343] on button "Play" at bounding box center [87, 349] width 29 height 18
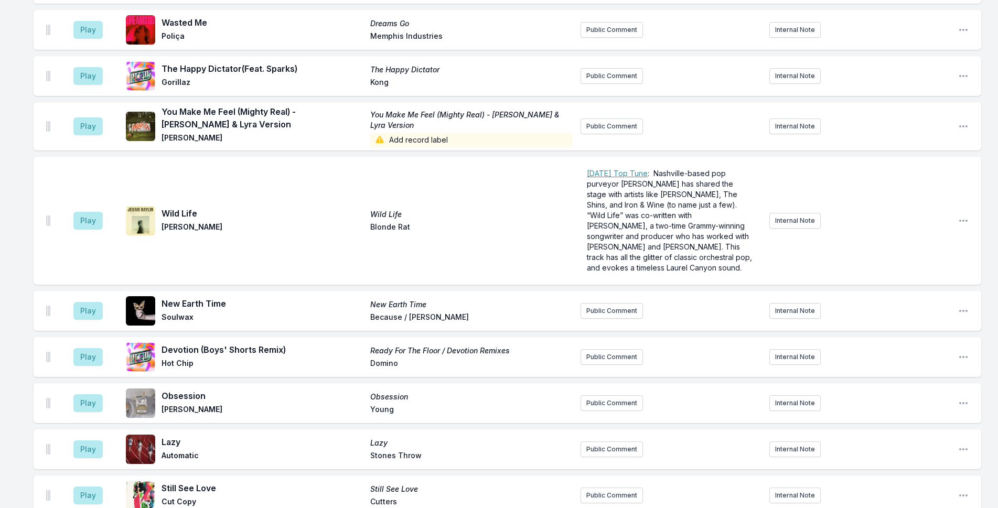
scroll to position [1956, 0]
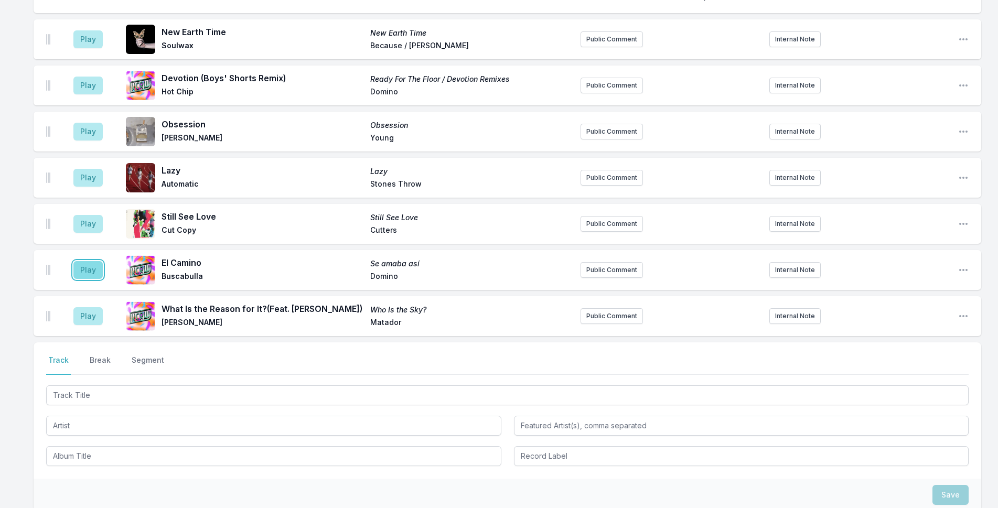
click at [87, 261] on button "Play" at bounding box center [87, 270] width 29 height 18
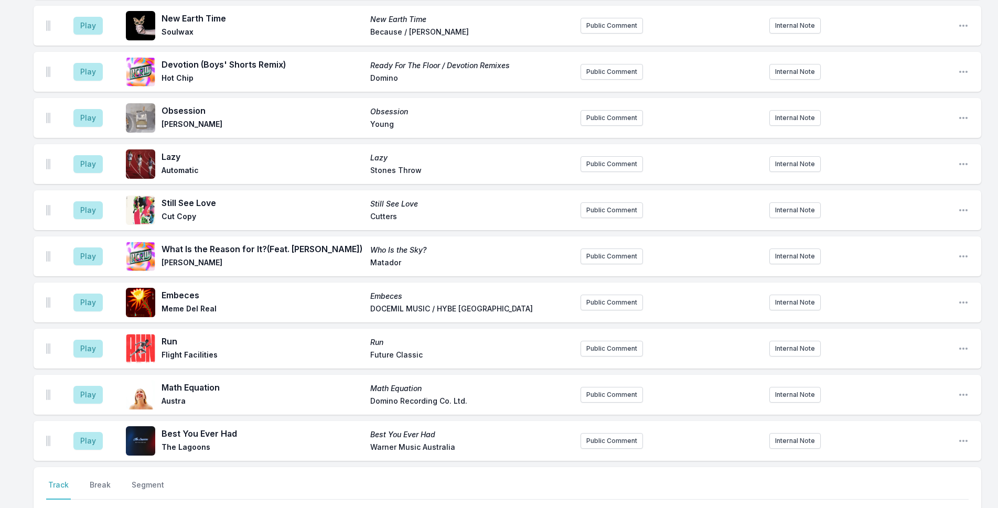
scroll to position [2236, 0]
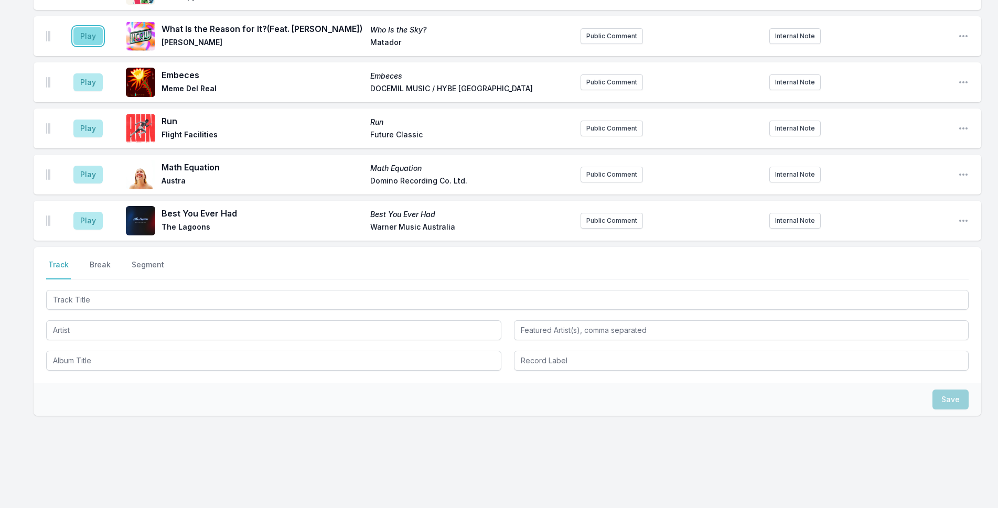
click at [87, 27] on button "Play" at bounding box center [87, 36] width 29 height 18
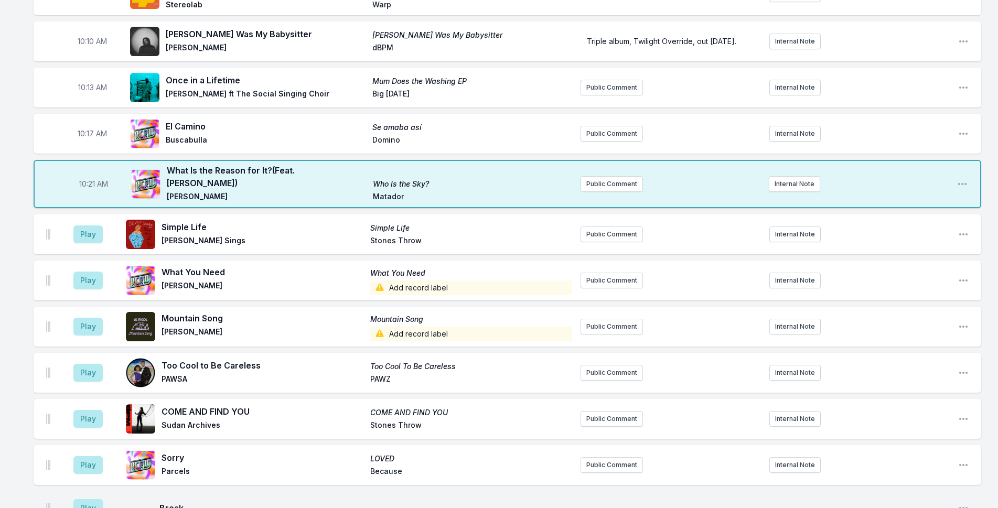
scroll to position [978, 0]
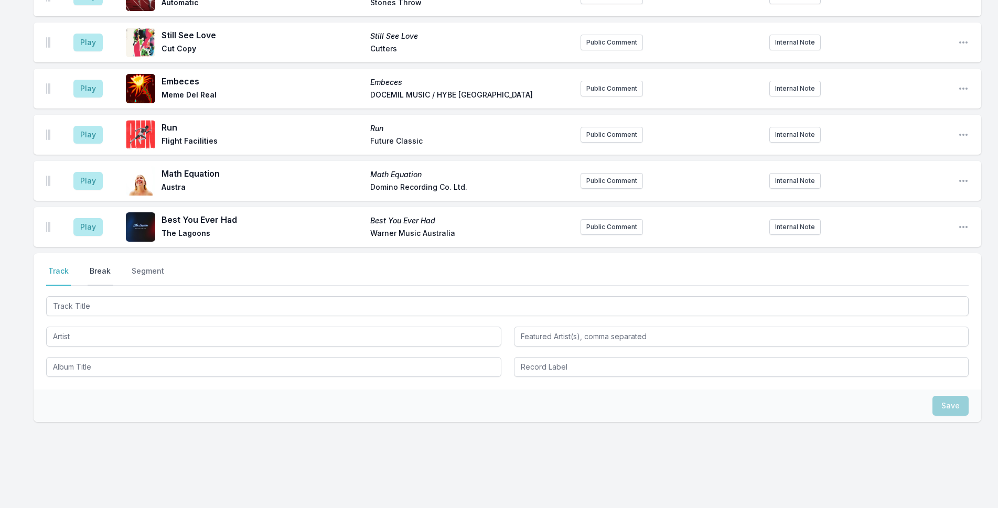
click at [100, 266] on button "Break" at bounding box center [100, 276] width 25 height 20
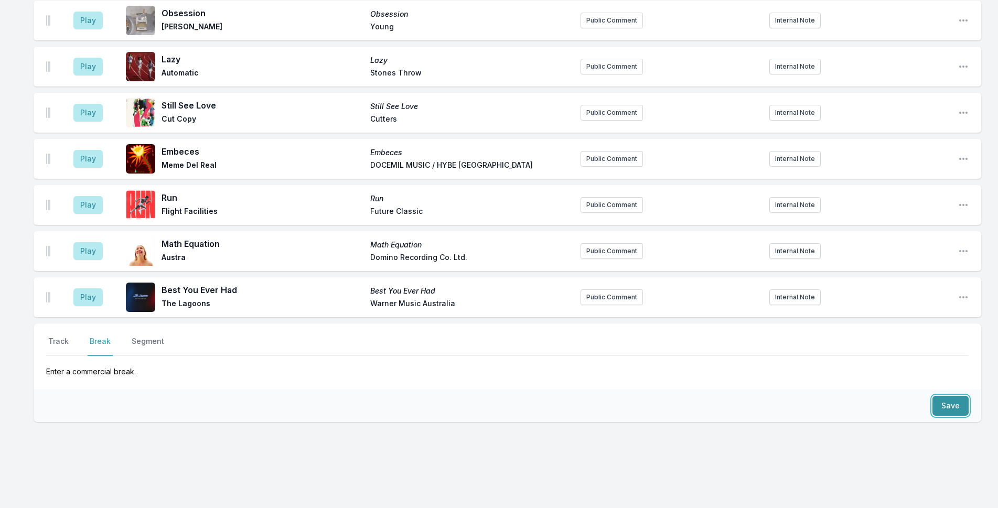
click at [950, 396] on button "Save" at bounding box center [950, 406] width 36 height 20
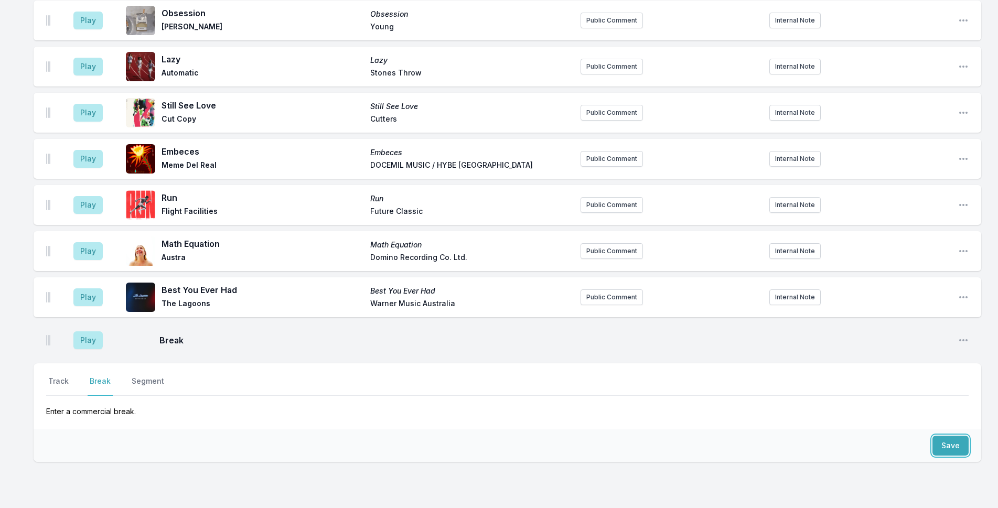
scroll to position [2252, 0]
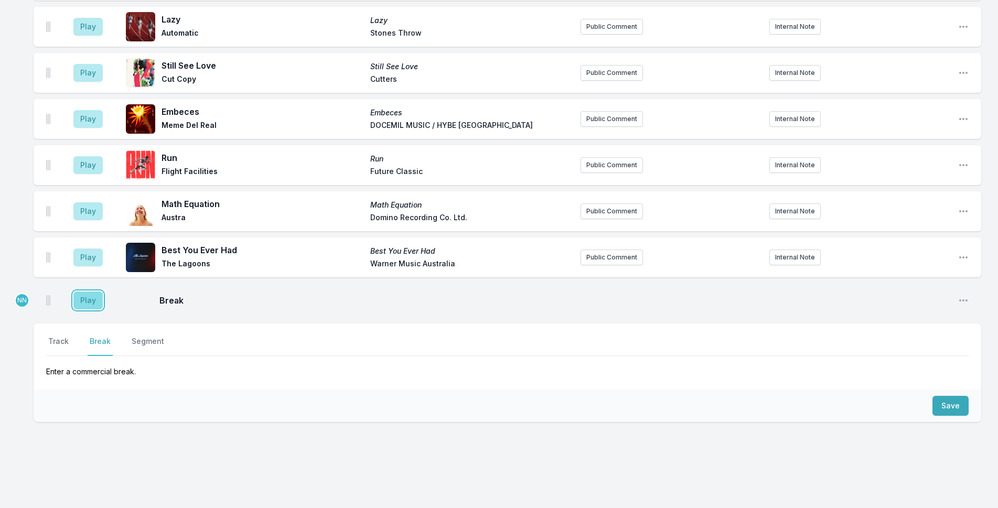
click at [83, 292] on button "Play" at bounding box center [87, 301] width 29 height 18
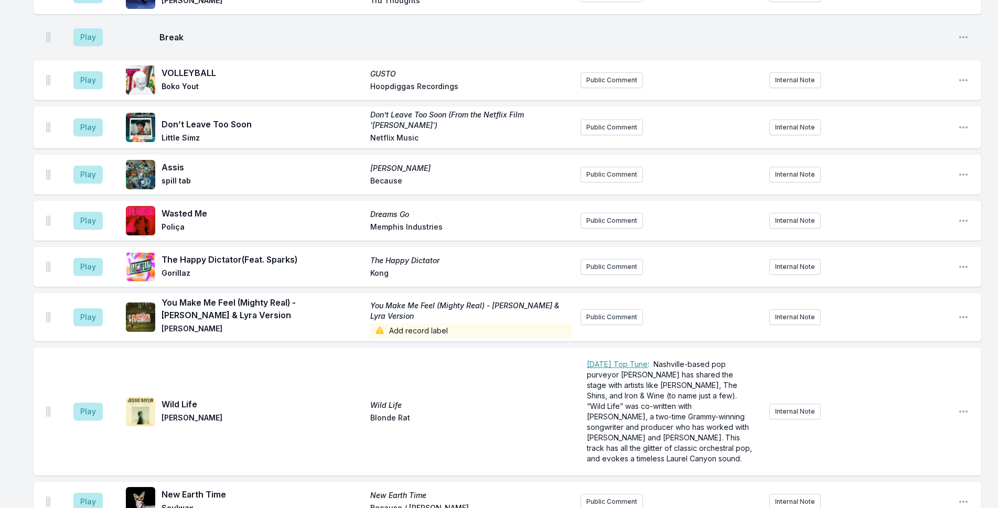
scroll to position [1728, 0]
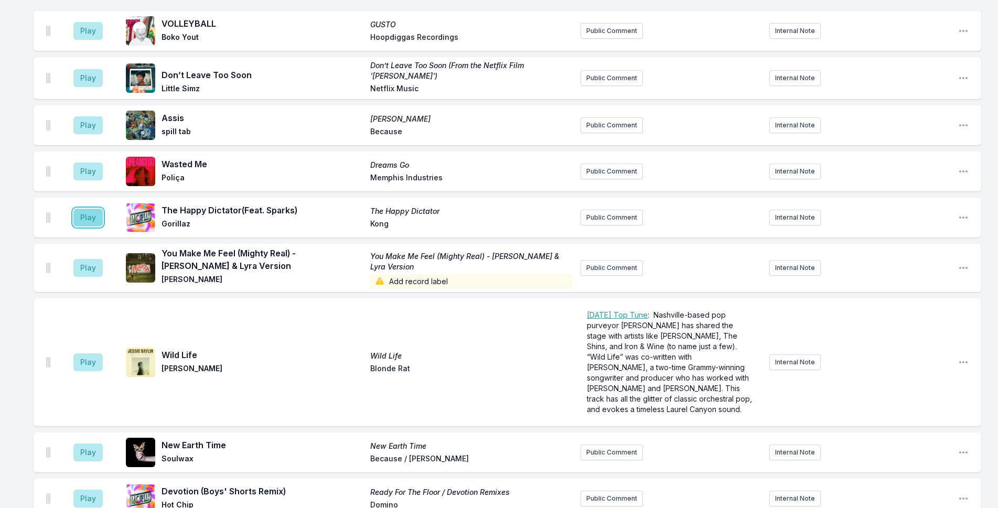
click at [84, 209] on button "Play" at bounding box center [87, 218] width 29 height 18
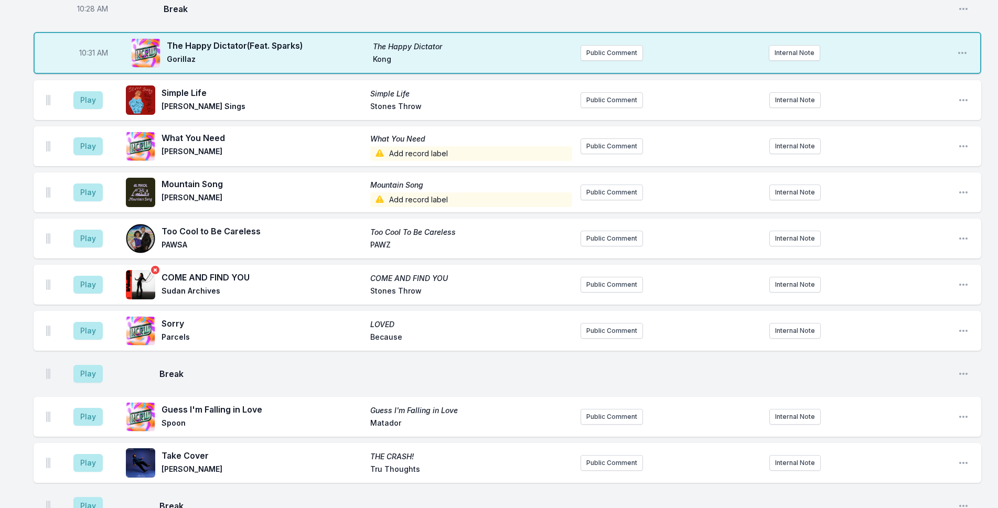
scroll to position [2142, 0]
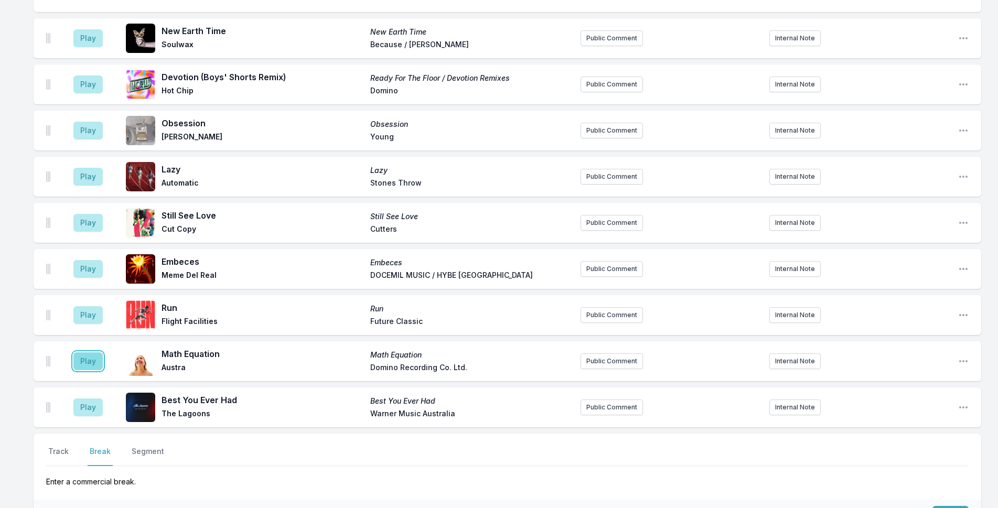
click at [82, 352] on button "Play" at bounding box center [87, 361] width 29 height 18
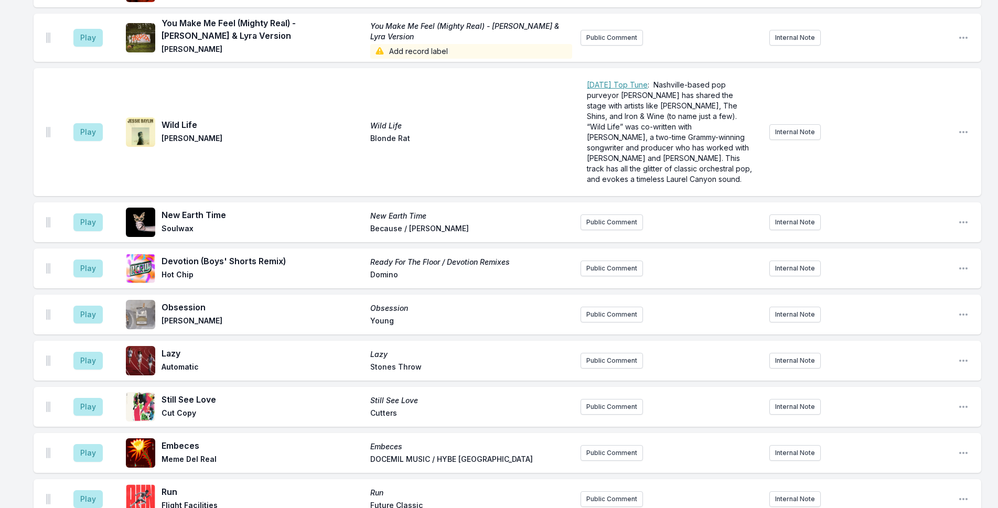
scroll to position [2195, 0]
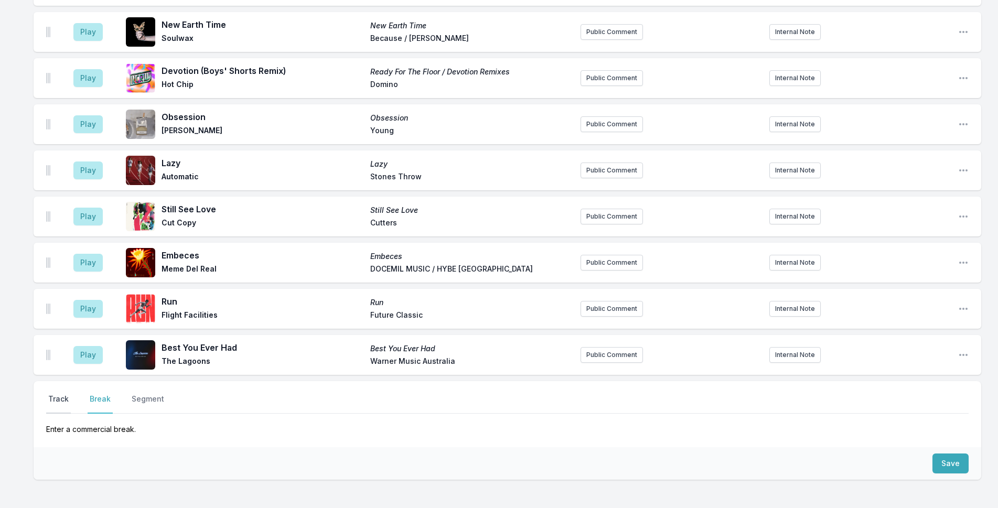
click at [54, 394] on button "Track" at bounding box center [58, 404] width 25 height 20
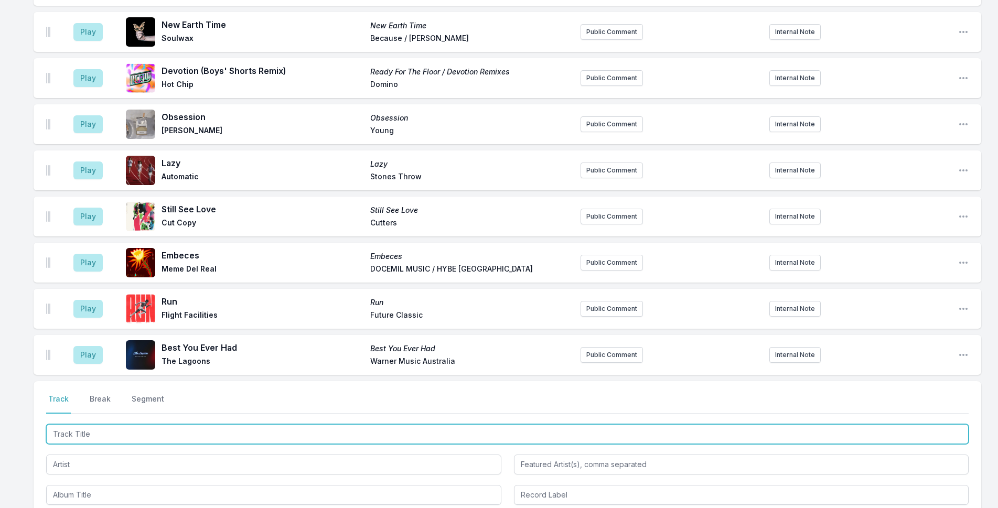
click at [137, 424] on input "Track Title" at bounding box center [507, 434] width 922 height 20
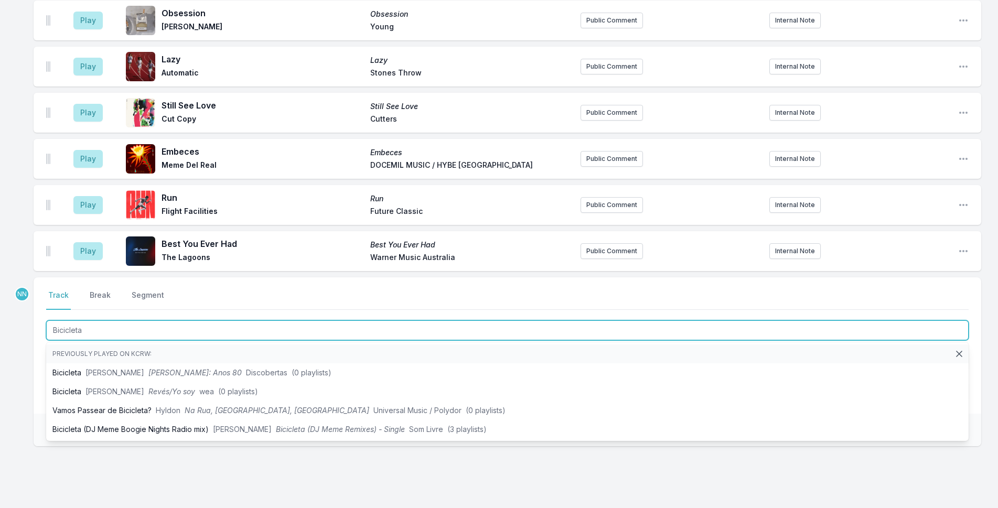
scroll to position [2299, 0]
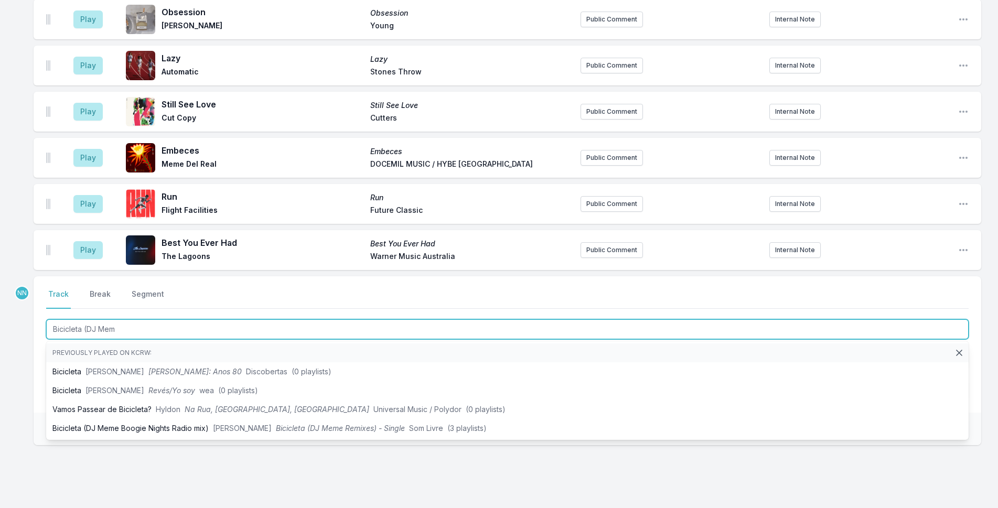
type input "Bicicleta (DJ Meme"
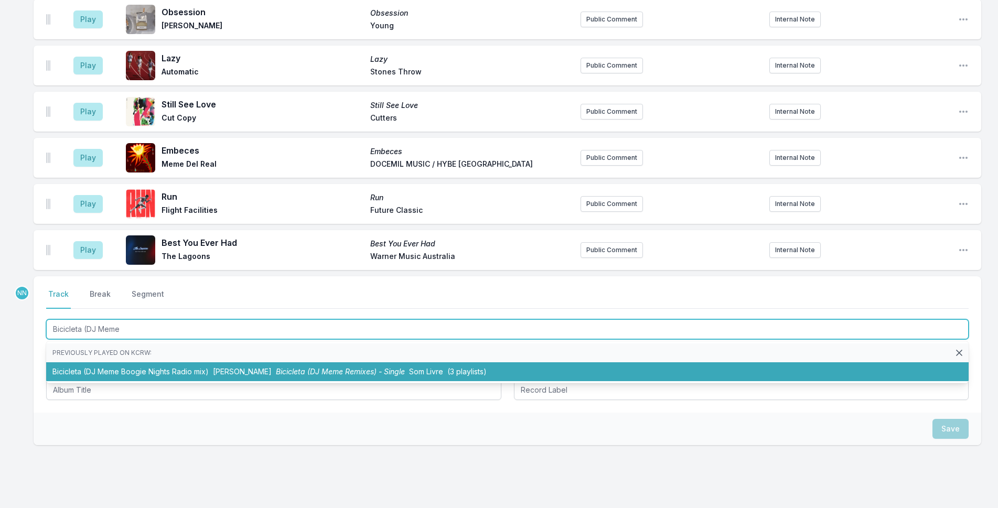
click at [141, 362] on li "Bicicleta (DJ Meme Boogie Nights Radio mix) Marcos Valle Bicicleta (DJ Meme Rem…" at bounding box center [507, 371] width 922 height 19
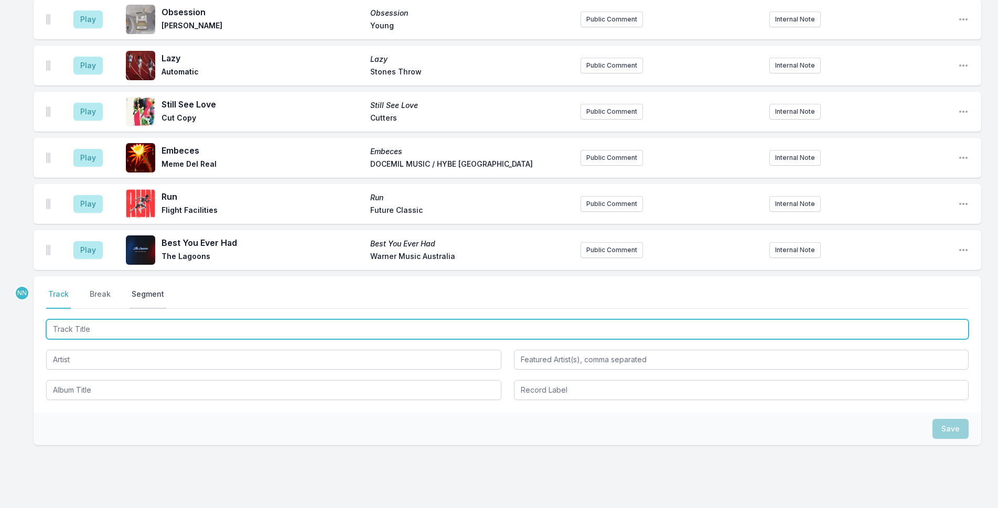
scroll to position [2346, 0]
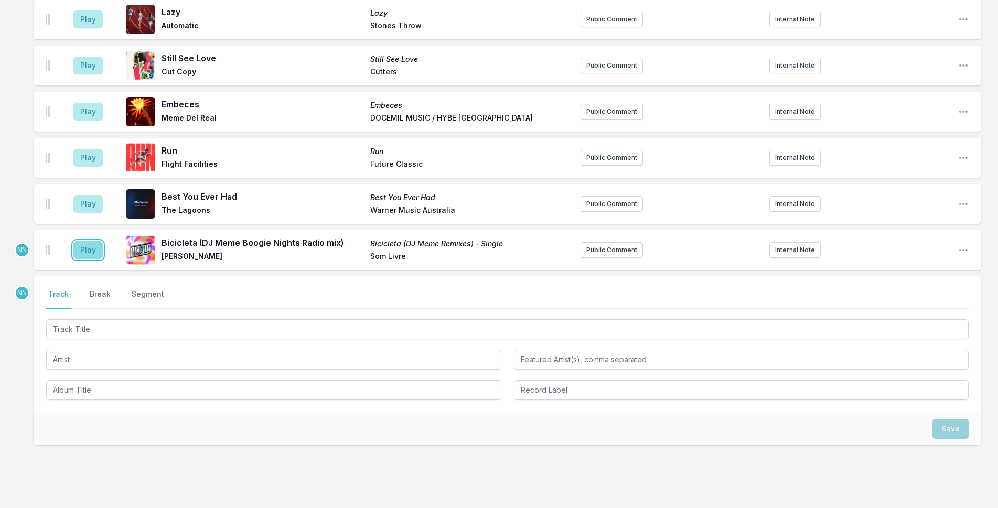
click at [91, 241] on button "Play" at bounding box center [87, 250] width 29 height 18
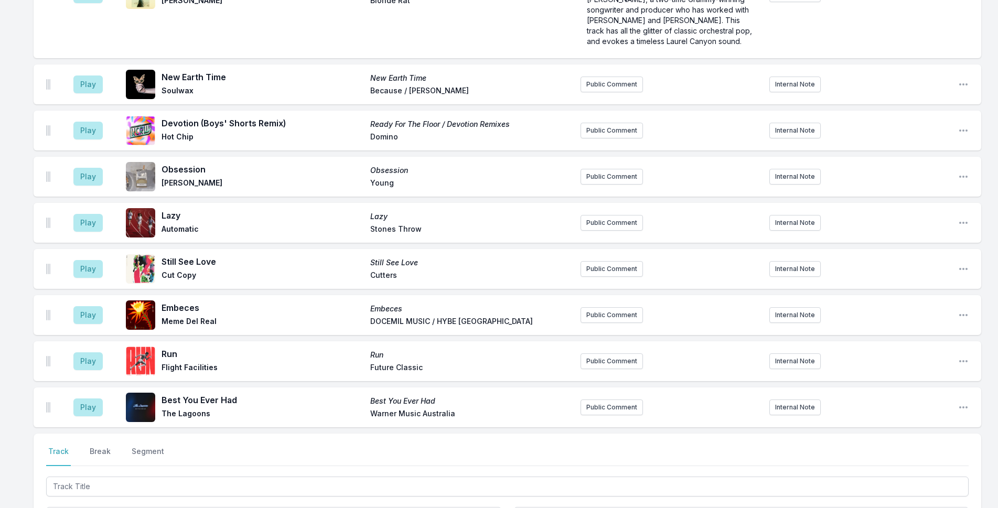
scroll to position [2369, 0]
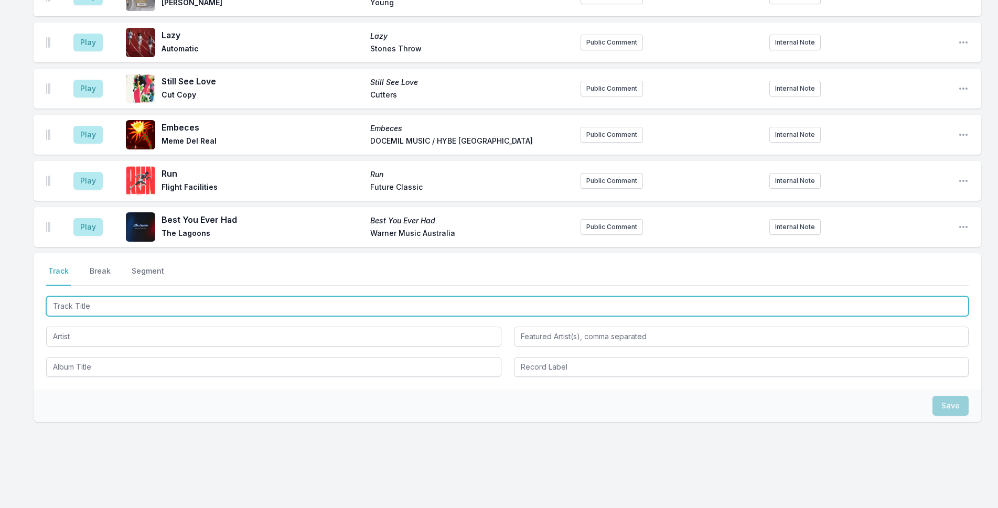
click at [139, 296] on input "Track Title" at bounding box center [507, 306] width 922 height 20
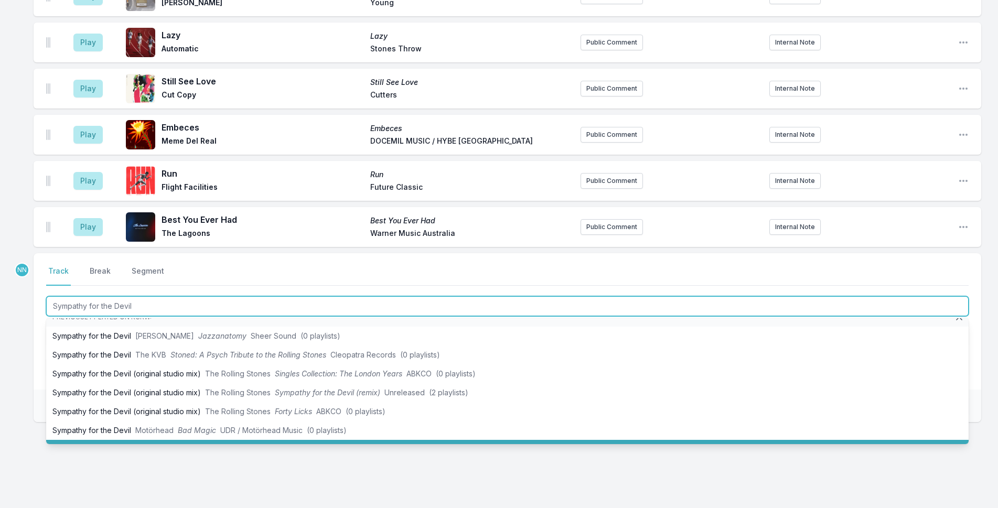
scroll to position [0, 0]
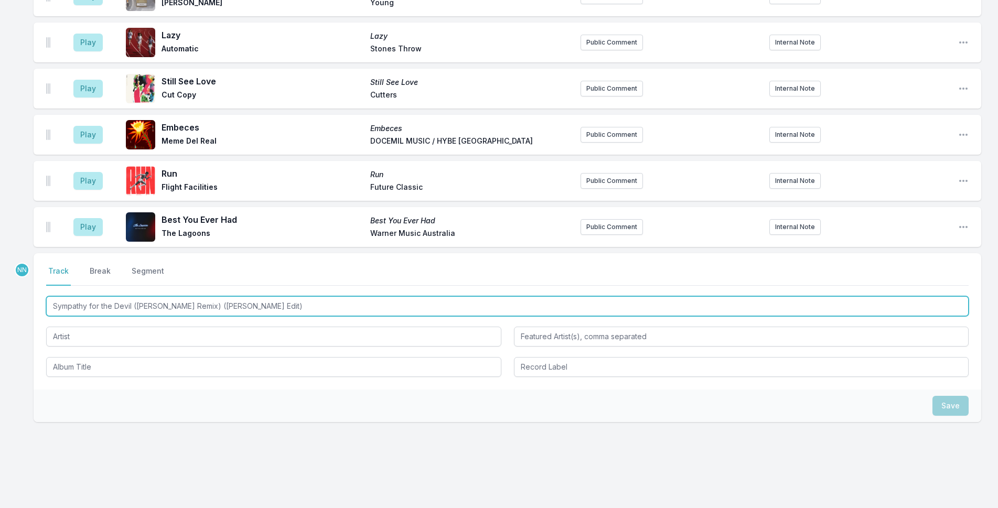
type input "Sympathy for the Devil (Fatboy Slim Remix) (Jeremey Sole Edit)"
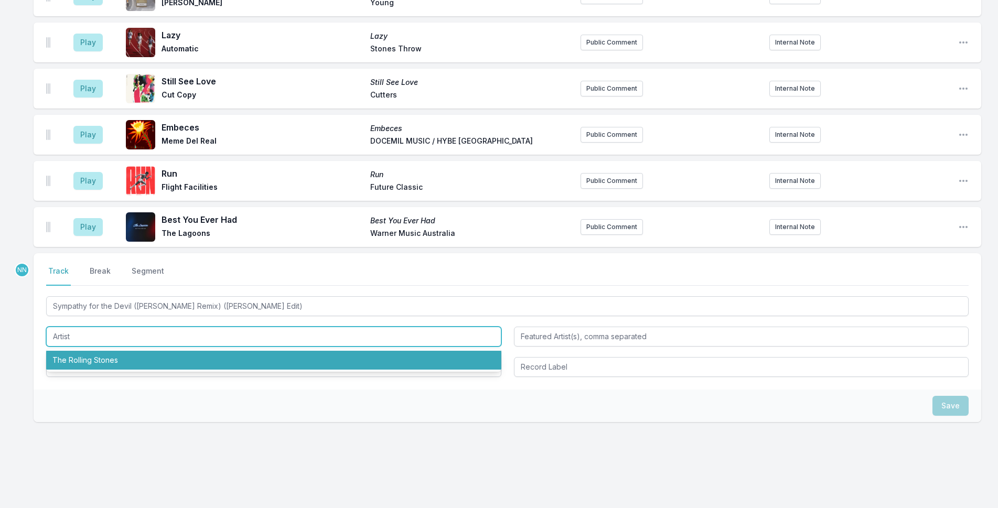
click at [156, 351] on li "The Rolling Stones" at bounding box center [273, 360] width 455 height 19
type input "The Rolling Stones"
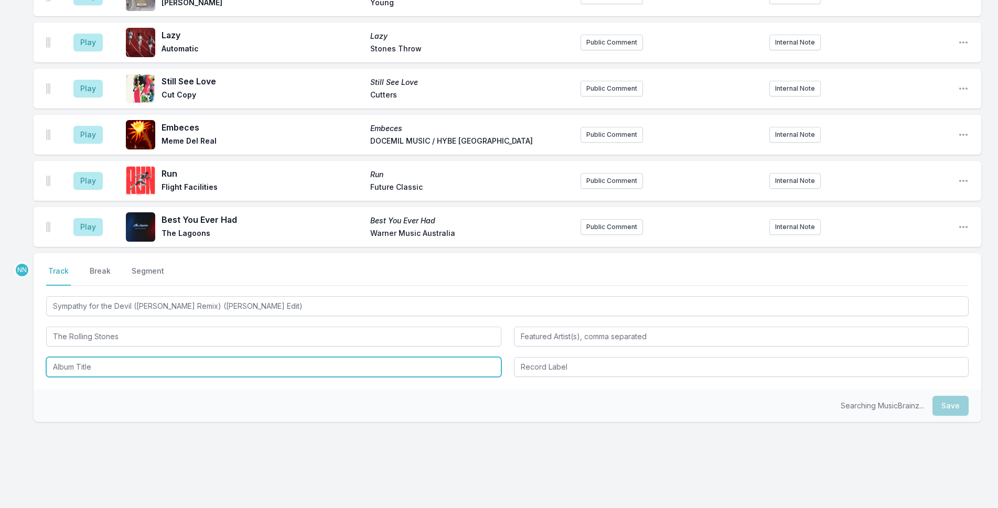
click at [154, 357] on input "Album Title" at bounding box center [273, 367] width 455 height 20
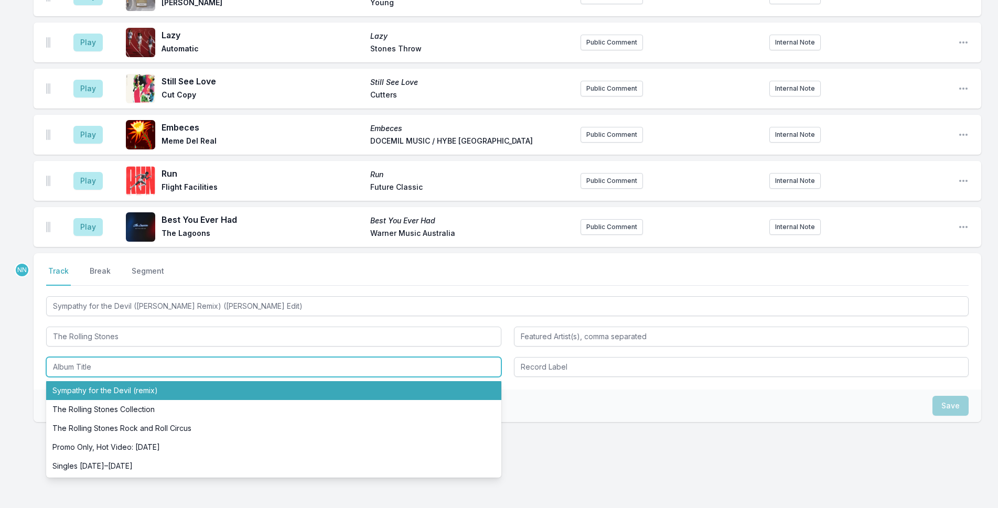
type input "Sympathy for the Devil (remix)"
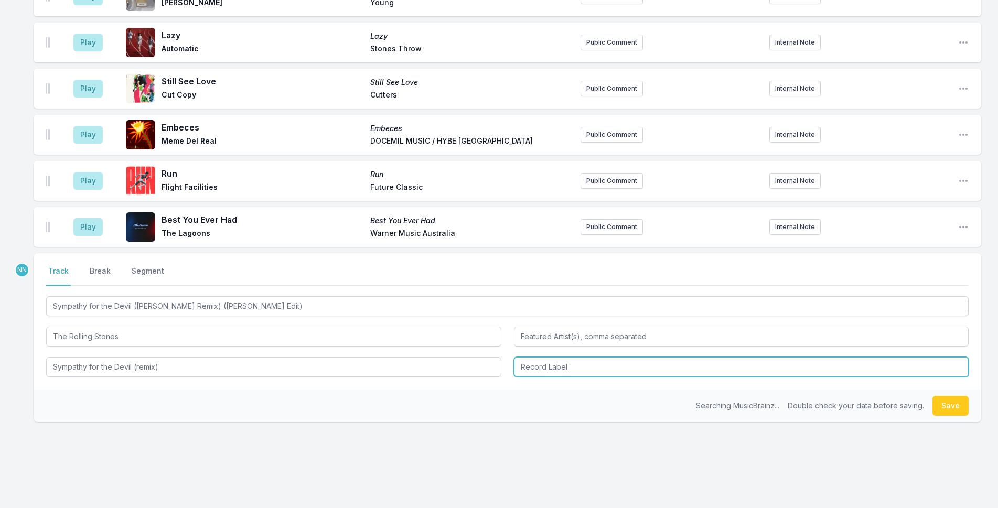
click at [560, 357] on input "Record Label" at bounding box center [741, 367] width 455 height 20
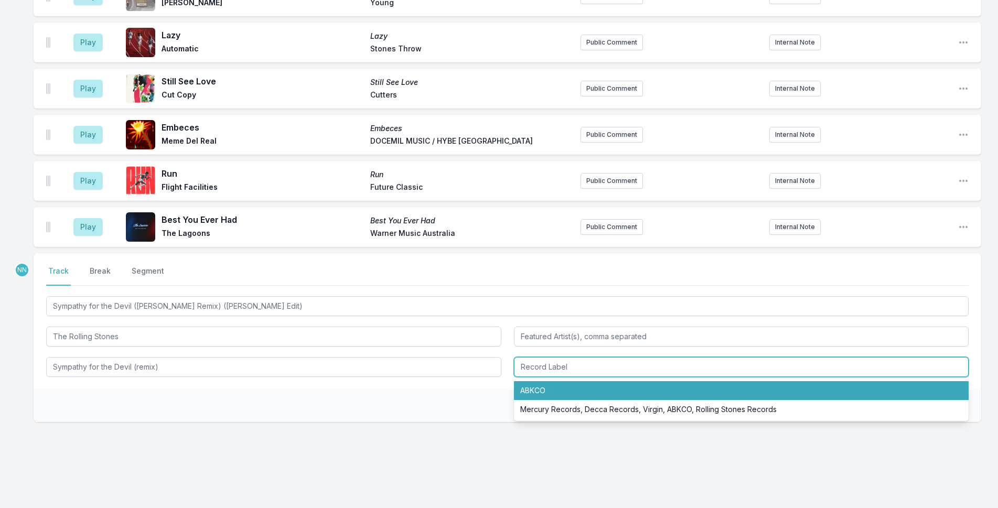
click at [558, 381] on li "ABKCO" at bounding box center [741, 390] width 455 height 19
type input "ABKCO"
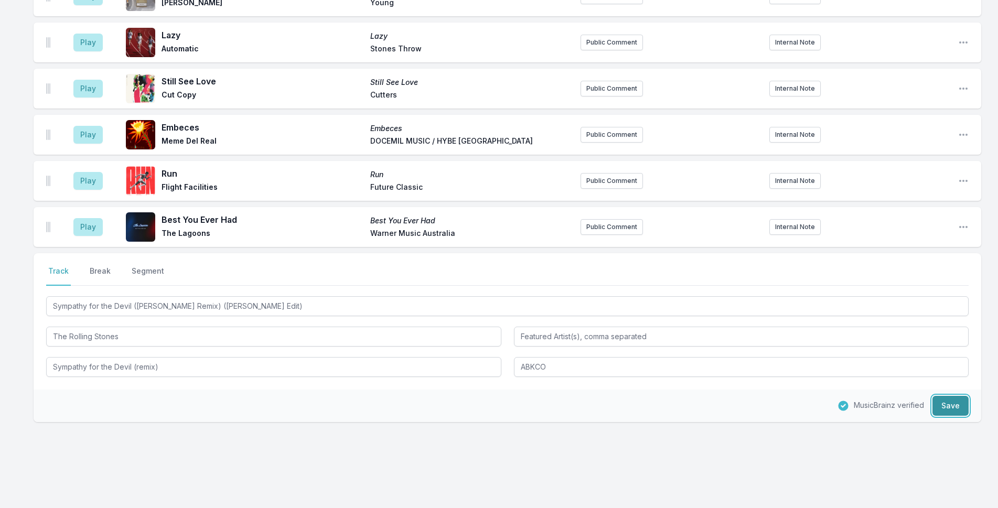
click at [933, 396] on button "Save" at bounding box center [950, 406] width 36 height 20
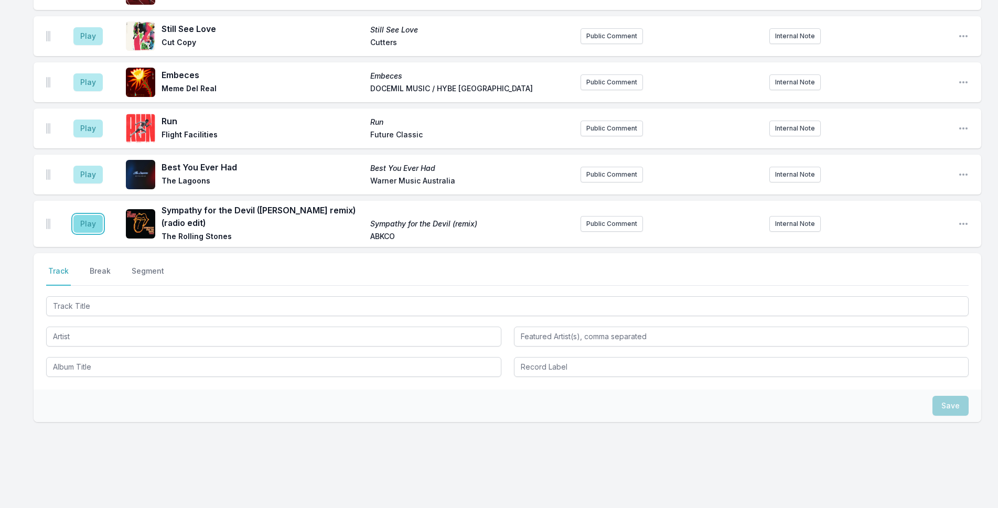
click at [92, 215] on button "Play" at bounding box center [87, 224] width 29 height 18
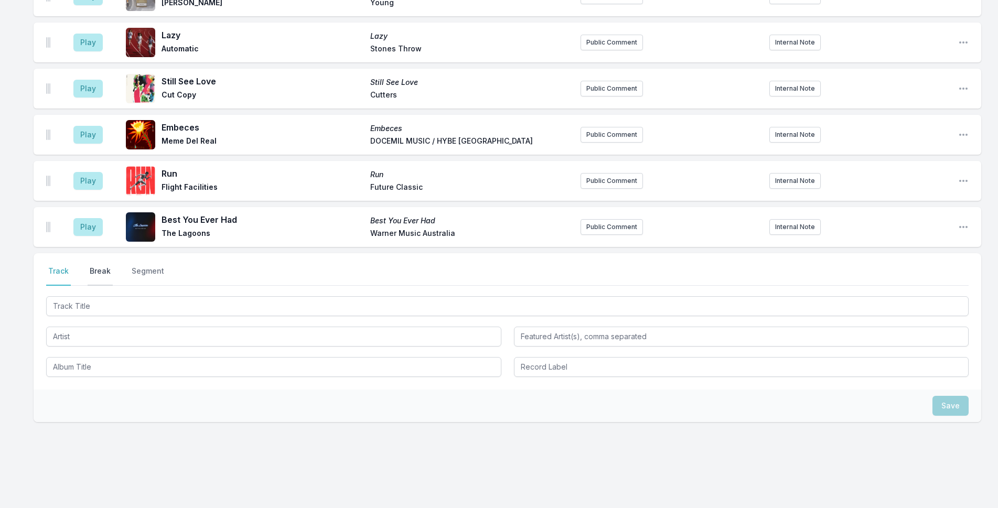
click at [92, 266] on button "Break" at bounding box center [100, 276] width 25 height 20
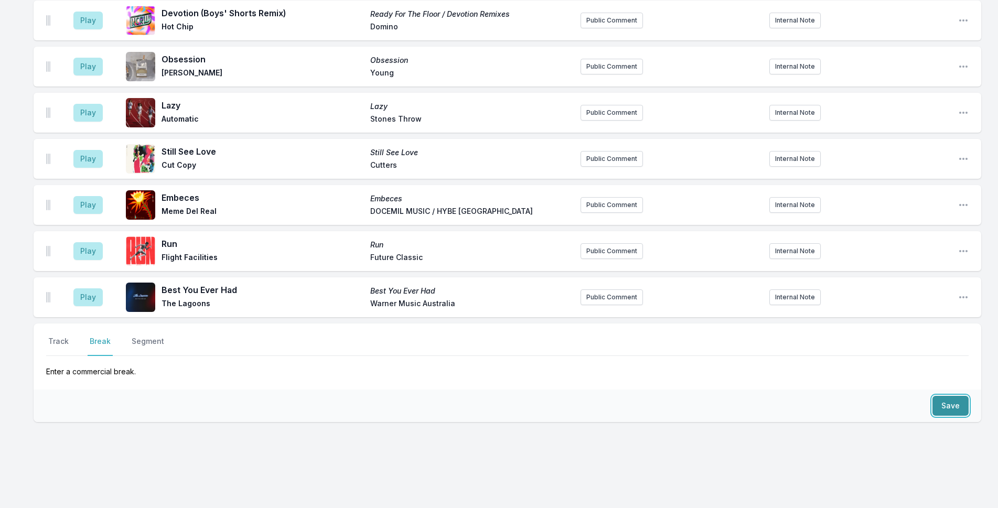
click at [942, 396] on button "Save" at bounding box center [950, 406] width 36 height 20
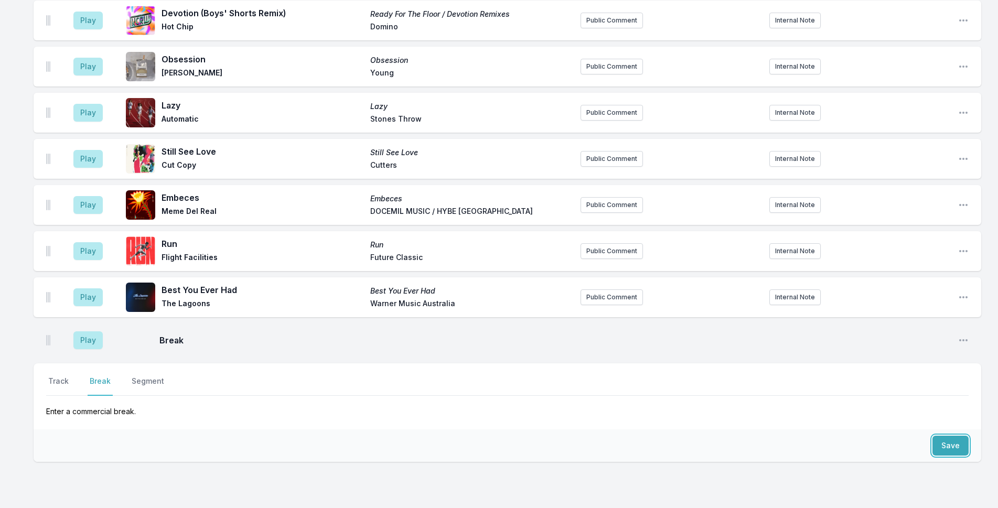
scroll to position [2391, 0]
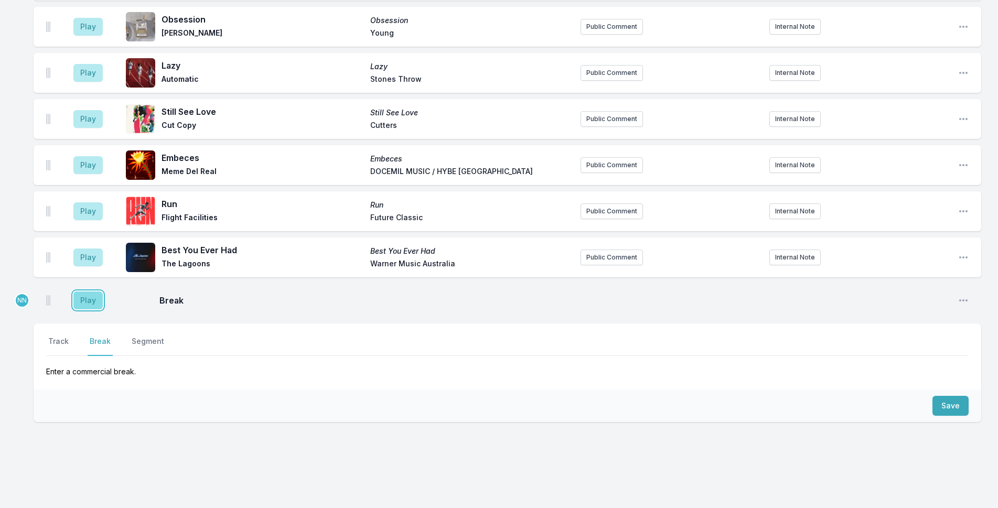
click at [92, 292] on button "Play" at bounding box center [87, 301] width 29 height 18
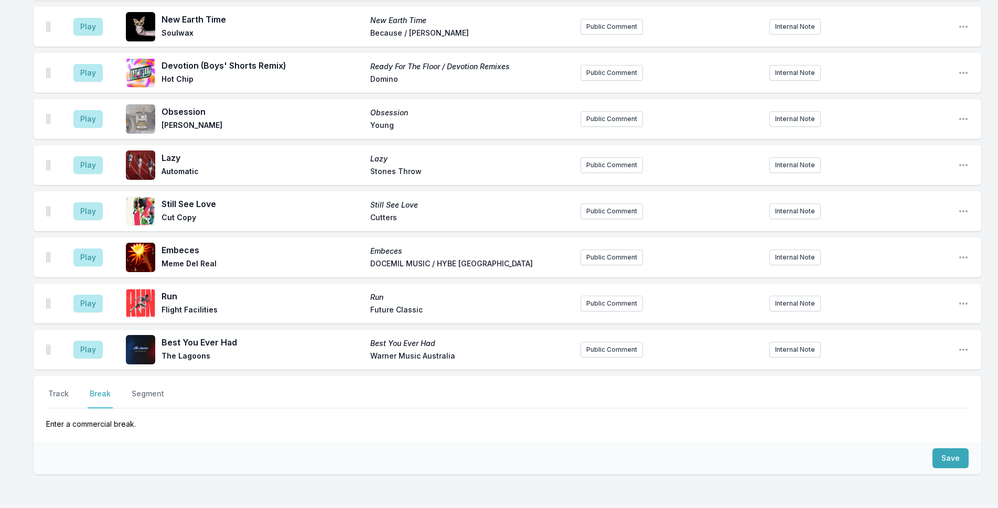
scroll to position [1897, 0]
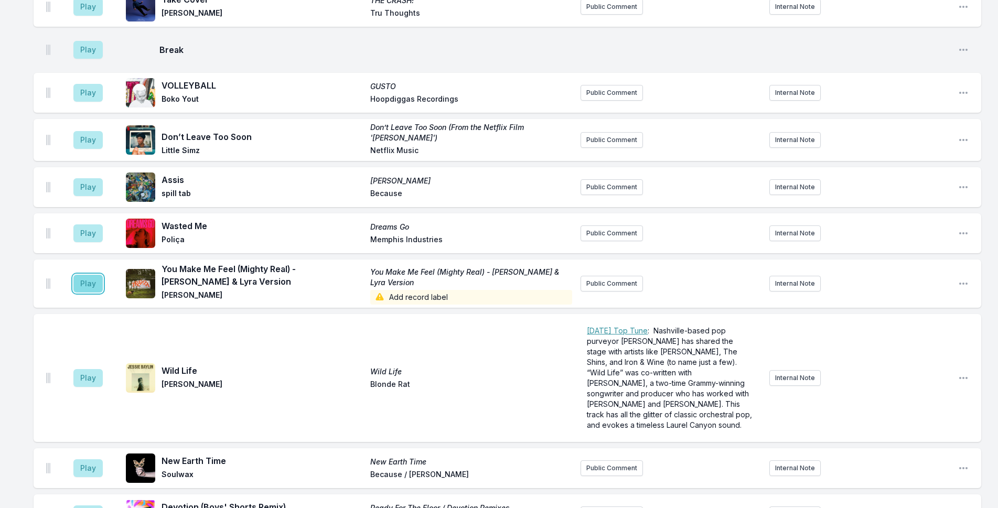
click at [90, 275] on button "Play" at bounding box center [87, 284] width 29 height 18
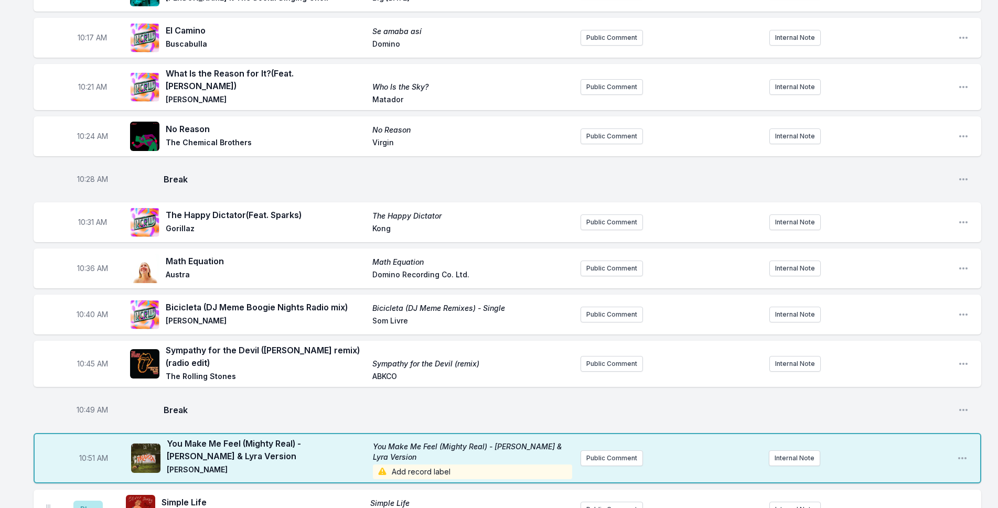
scroll to position [1163, 0]
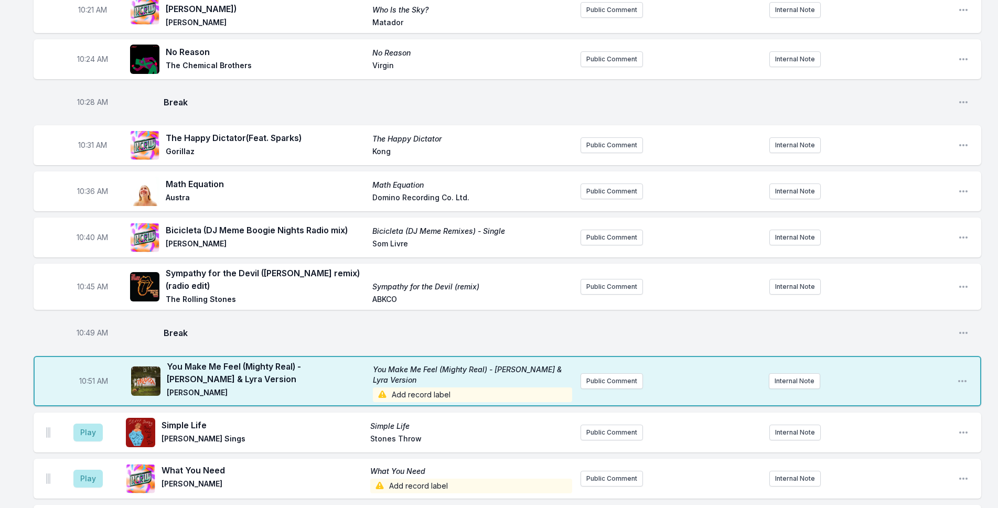
click at [395, 388] on span "Add record label" at bounding box center [473, 395] width 200 height 15
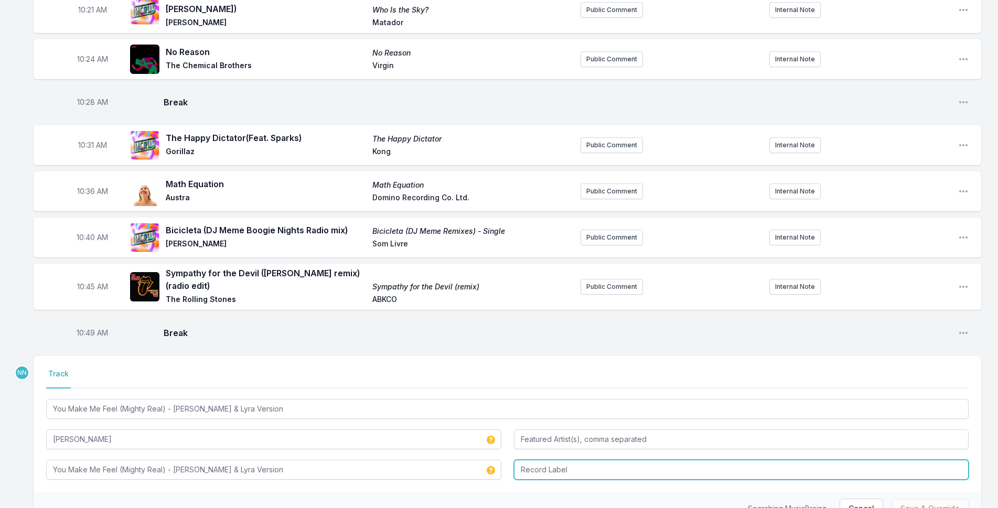
click at [543, 460] on input "Record Label" at bounding box center [741, 470] width 455 height 20
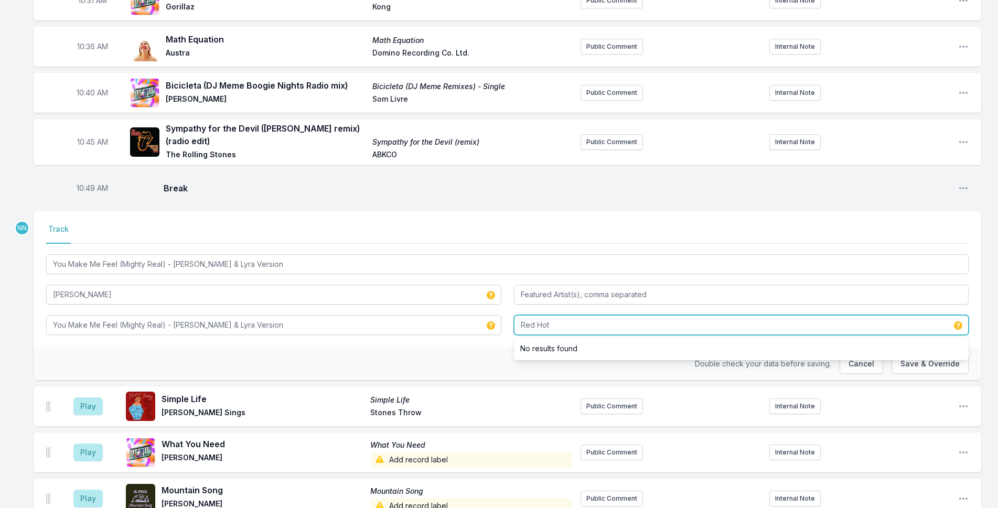
scroll to position [1320, 0]
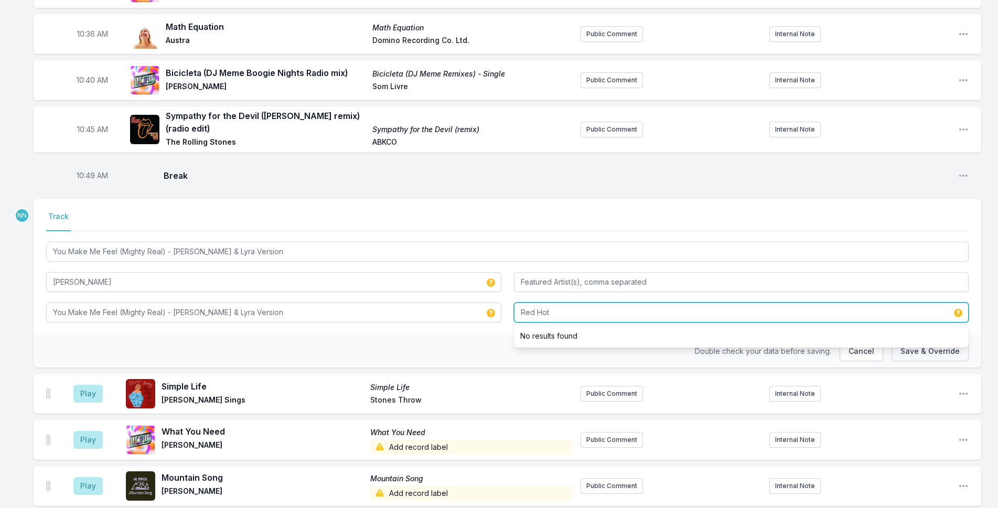
type input "Red Hot"
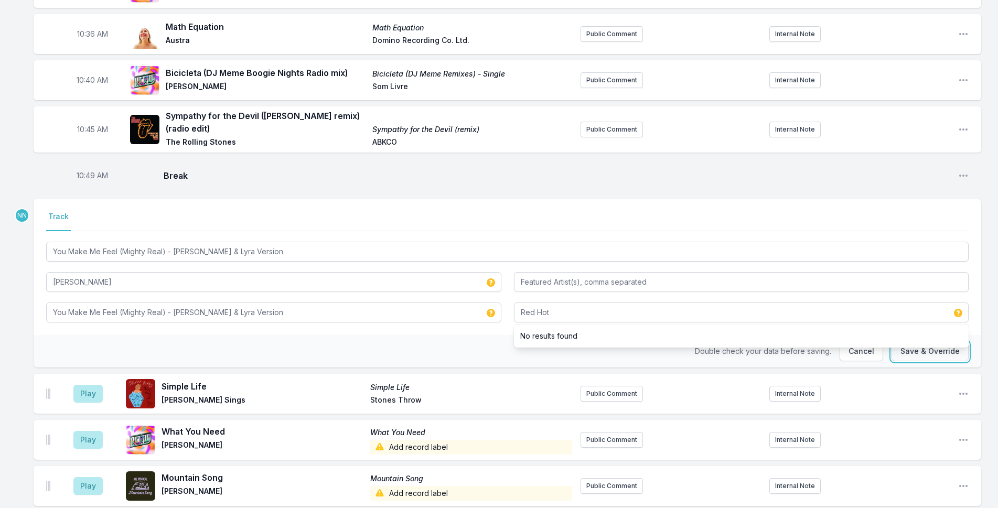
click at [918, 341] on button "Save & Override" at bounding box center [929, 351] width 77 height 20
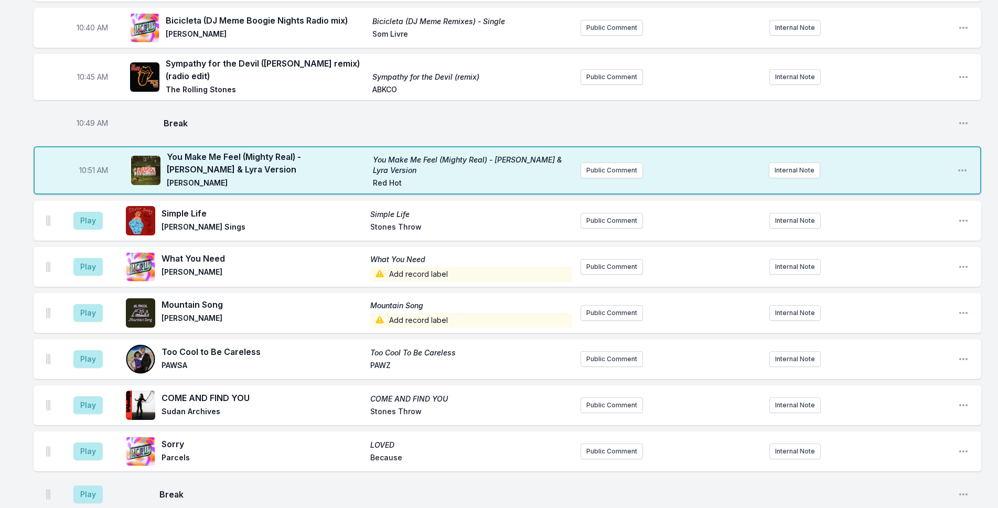
scroll to position [2363, 0]
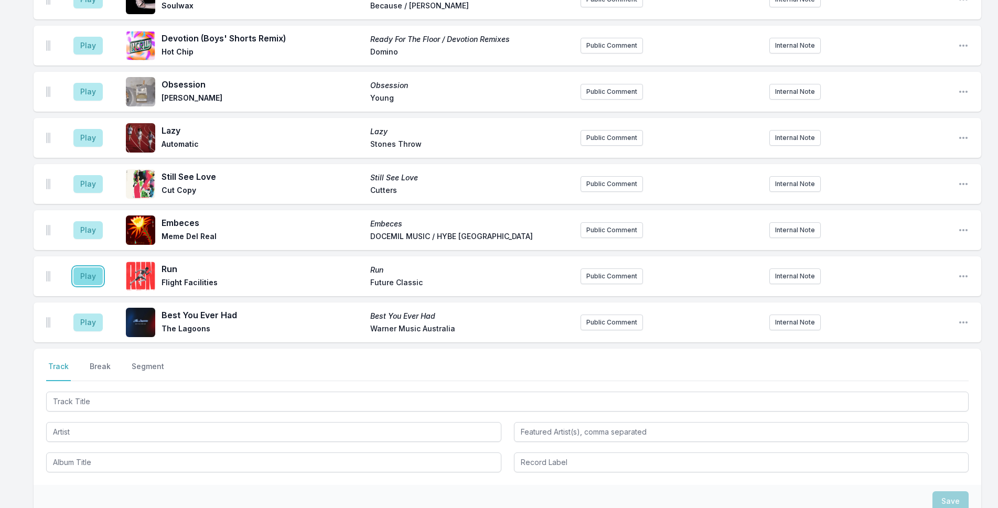
click at [90, 267] on button "Play" at bounding box center [87, 276] width 29 height 18
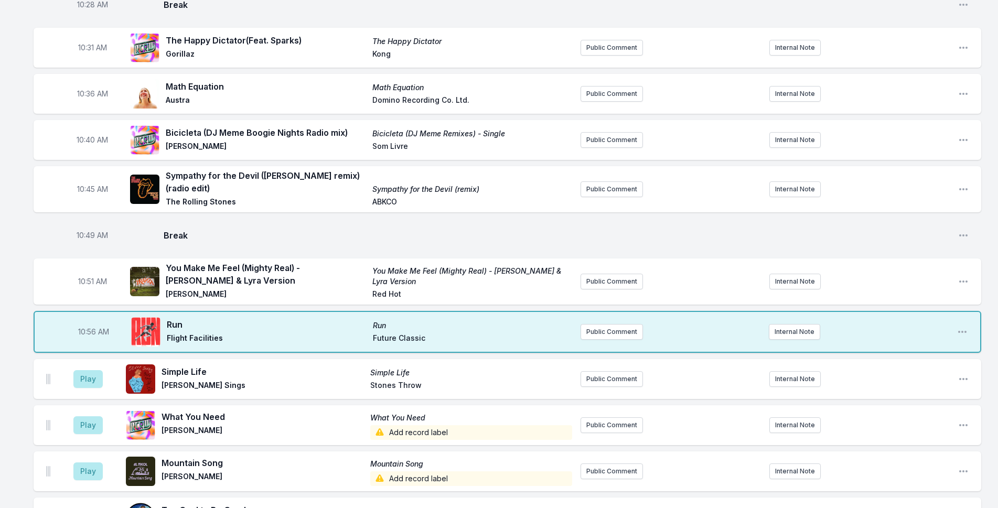
scroll to position [1262, 0]
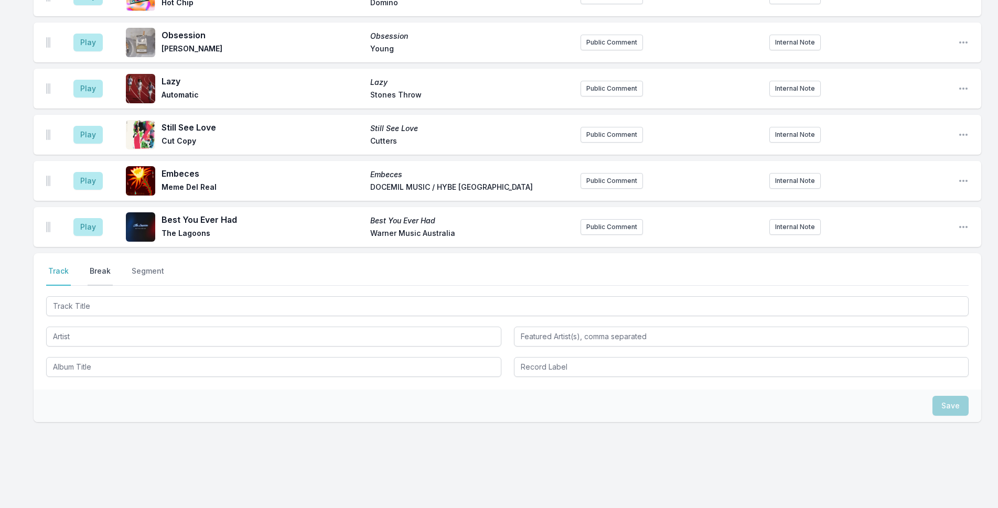
click at [104, 266] on button "Break" at bounding box center [100, 276] width 25 height 20
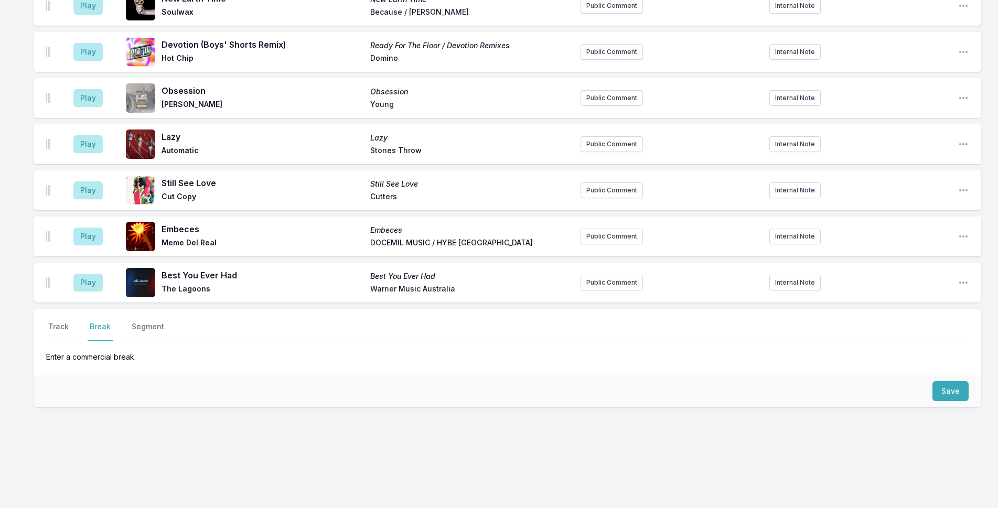
scroll to position [2389, 0]
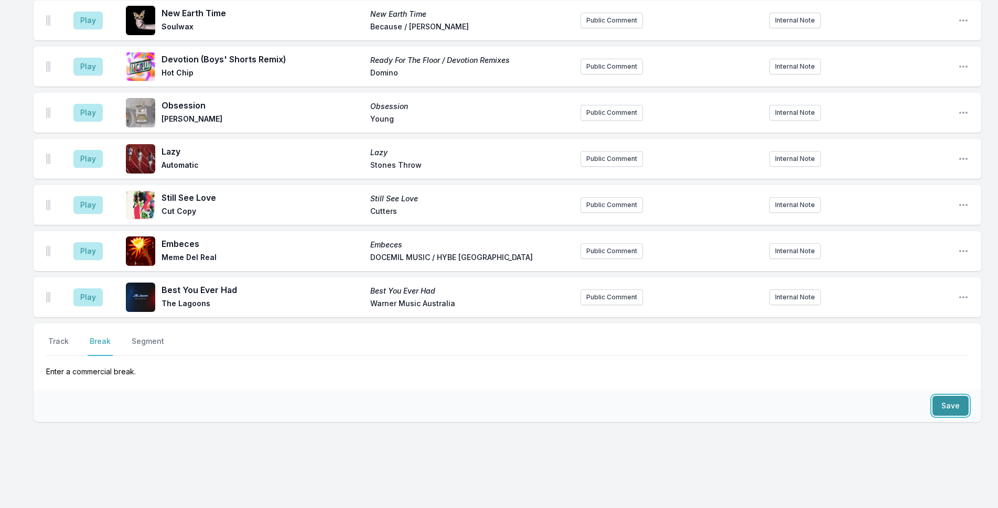
click at [940, 396] on button "Save" at bounding box center [950, 406] width 36 height 20
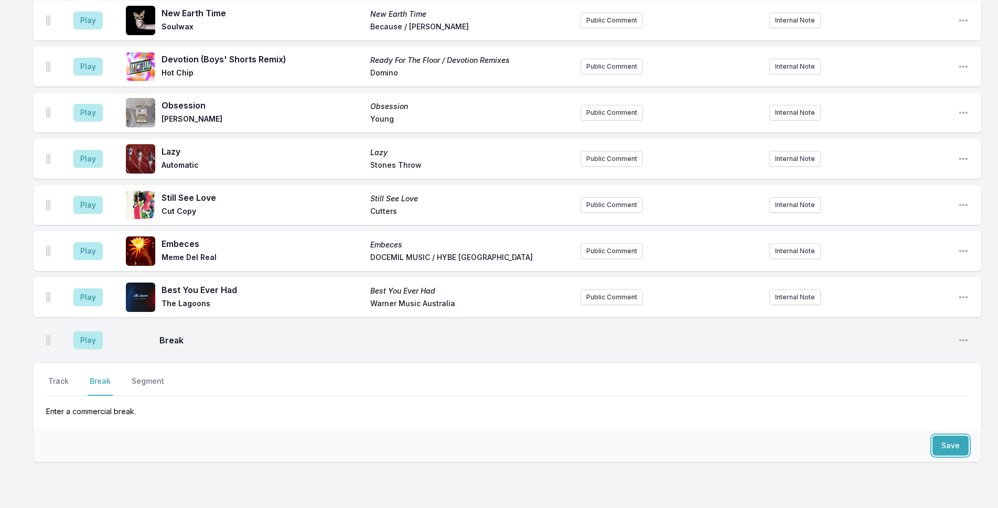
scroll to position [2428, 0]
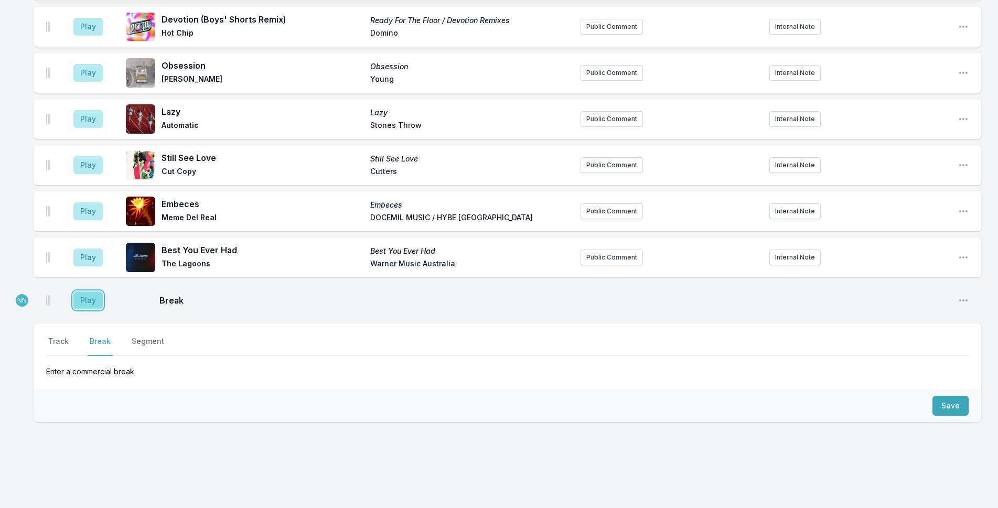
click at [91, 292] on button "Play" at bounding box center [87, 301] width 29 height 18
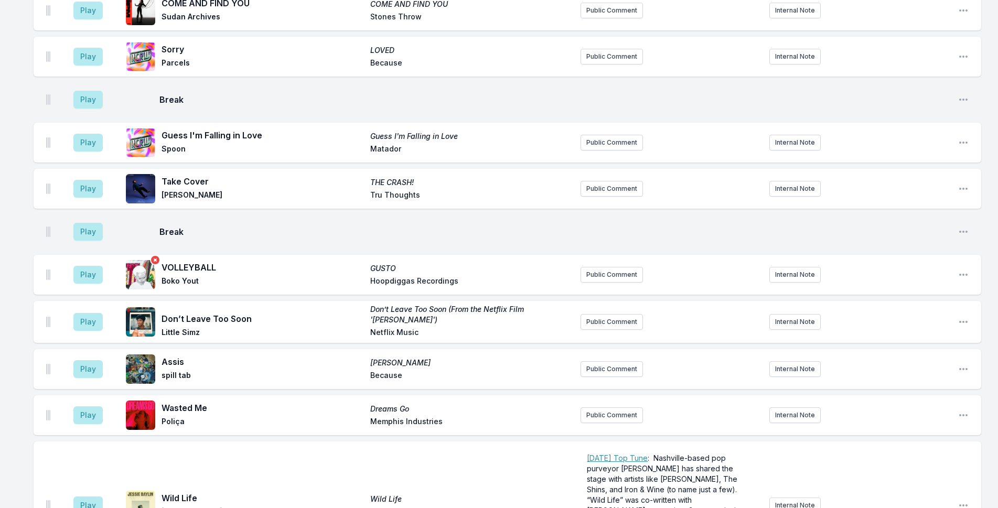
scroll to position [1852, 0]
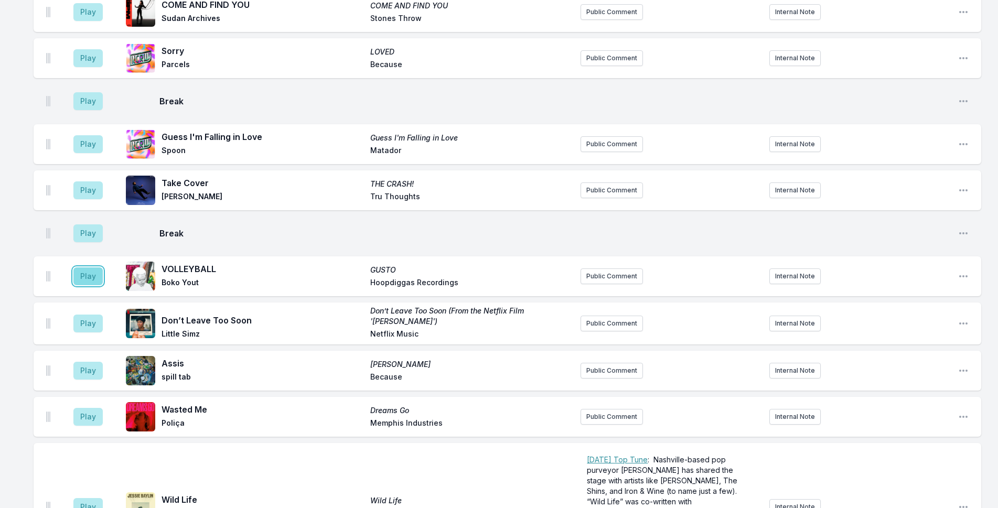
click at [92, 267] on button "Play" at bounding box center [87, 276] width 29 height 18
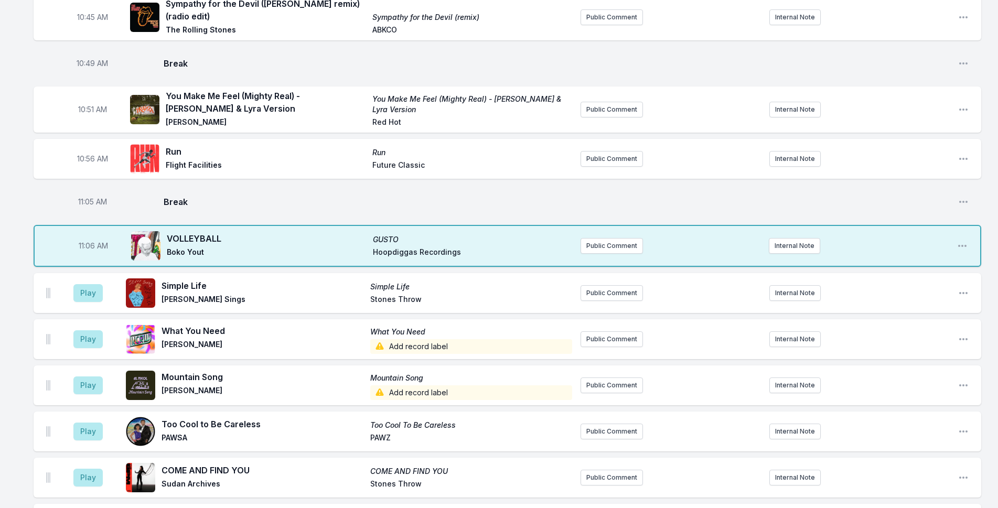
scroll to position [1485, 0]
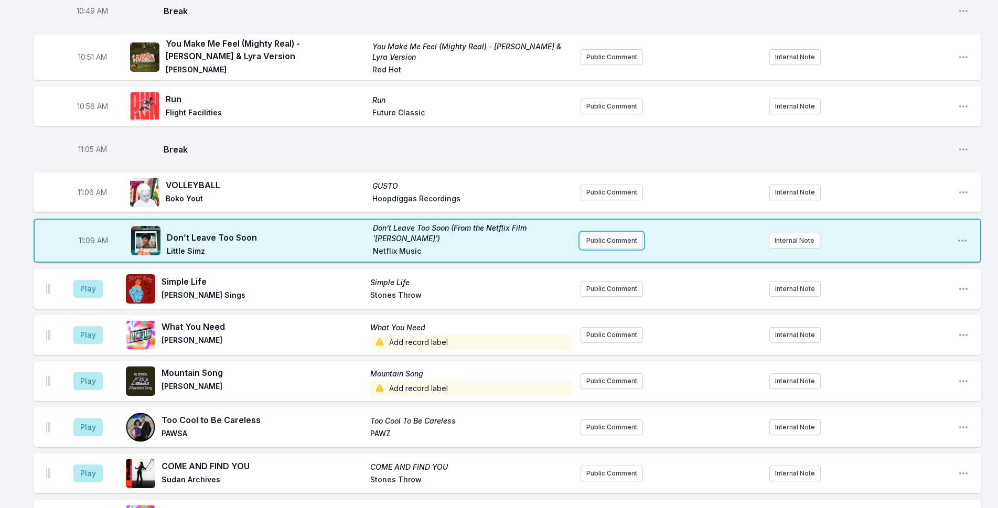
click at [628, 233] on button "Public Comment" at bounding box center [611, 241] width 62 height 16
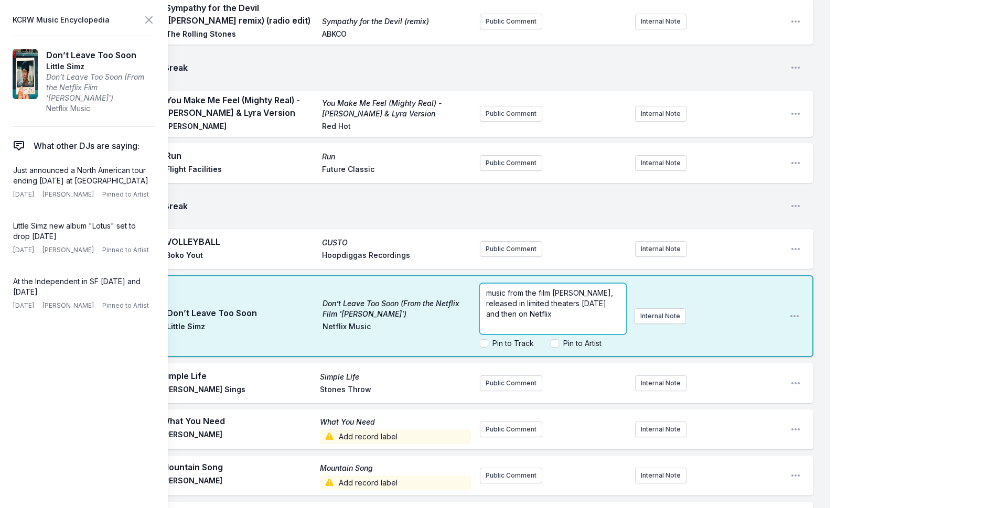
click at [556, 299] on p "music from the film Steve, released in limited theaters September 19th and then…" at bounding box center [553, 303] width 134 height 31
click at [482, 339] on input "Pin to Track" at bounding box center [484, 343] width 8 height 8
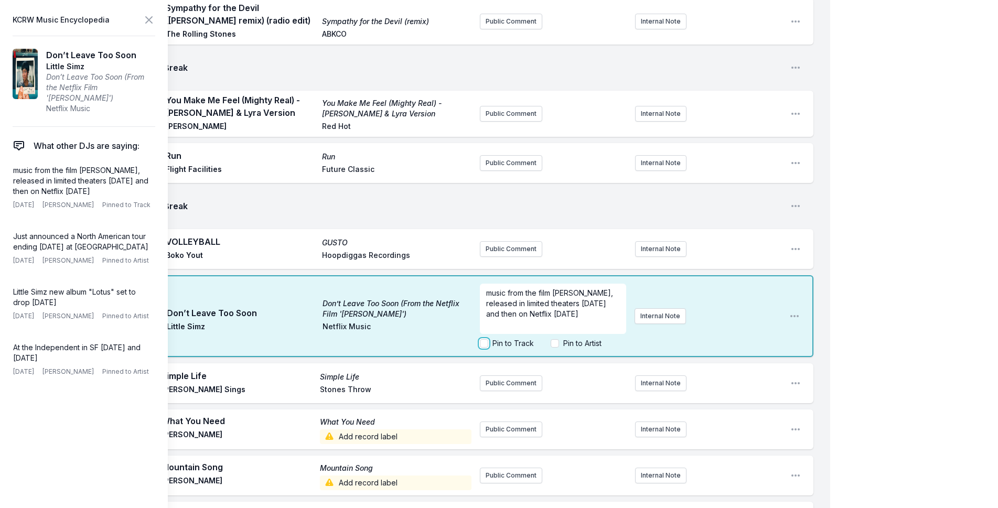
checkbox input "true"
click at [150, 19] on icon at bounding box center [149, 20] width 13 height 13
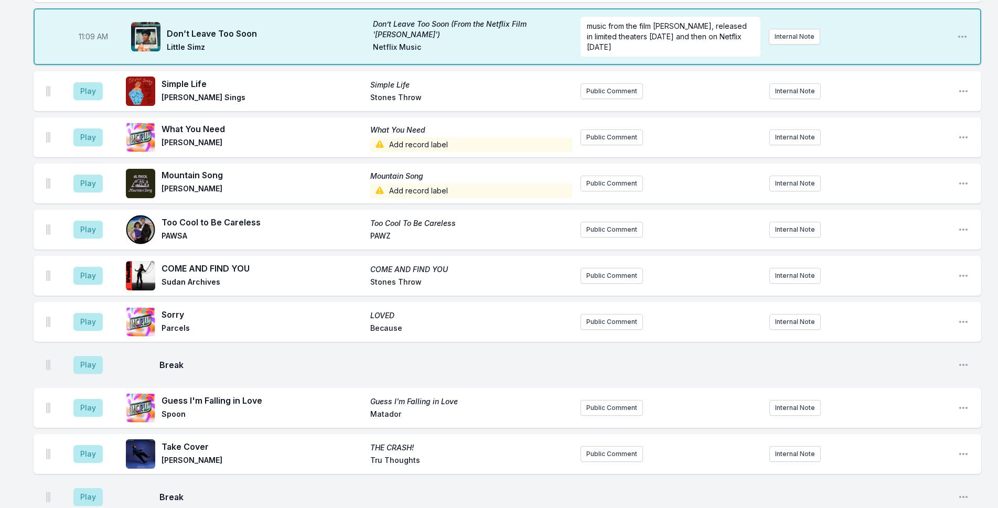
scroll to position [1852, 0]
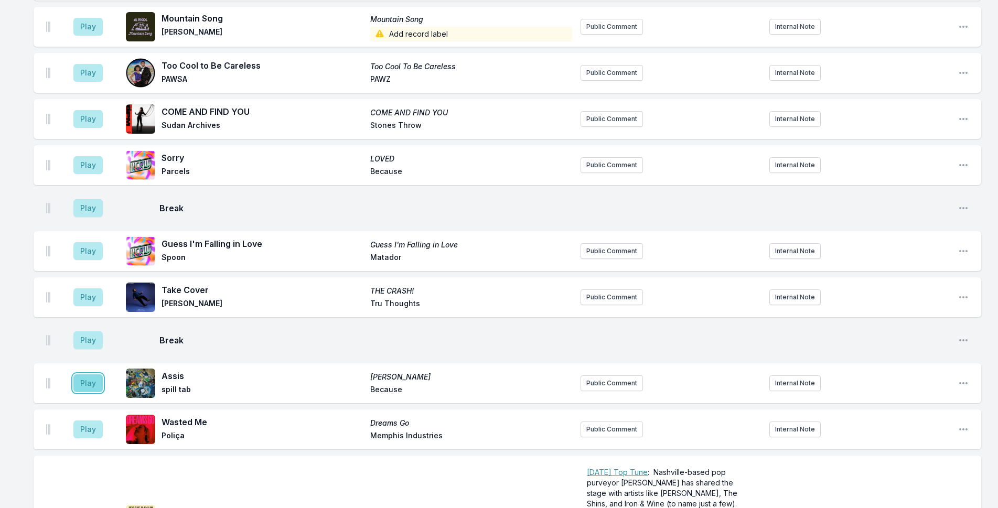
click at [85, 374] on button "Play" at bounding box center [87, 383] width 29 height 18
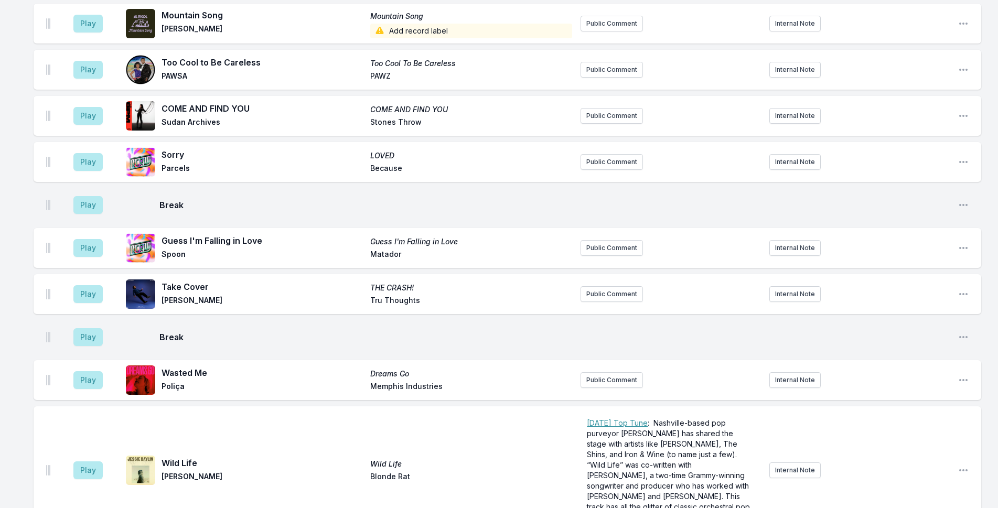
scroll to position [2009, 0]
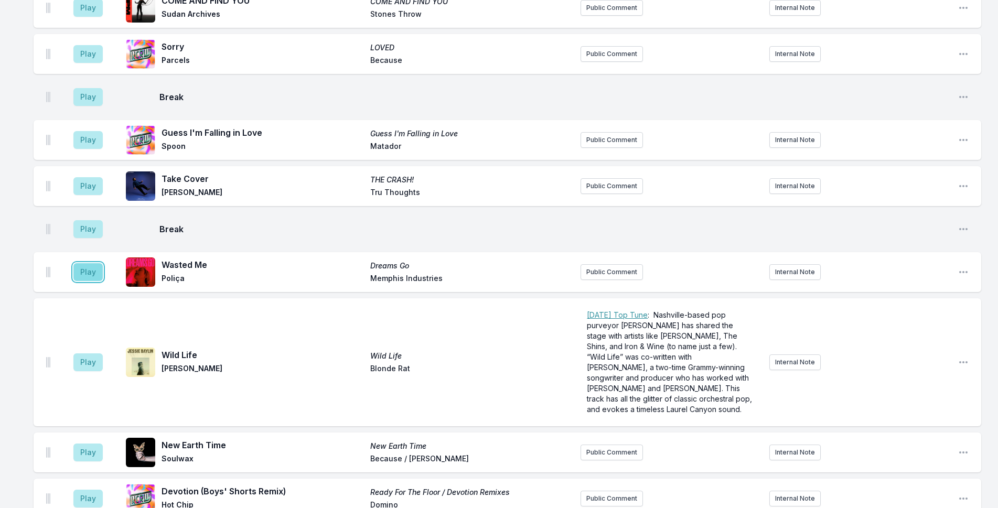
click at [98, 263] on button "Play" at bounding box center [87, 272] width 29 height 18
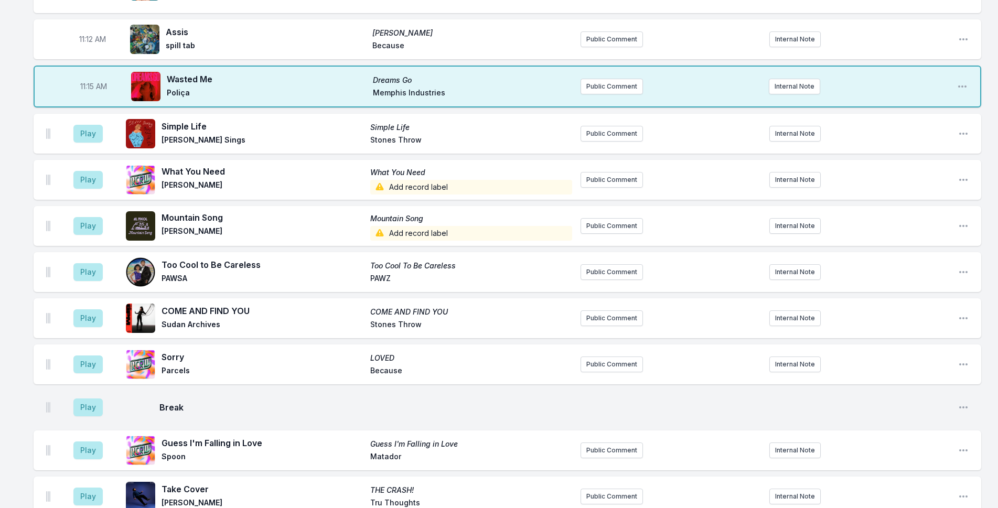
scroll to position [1904, 0]
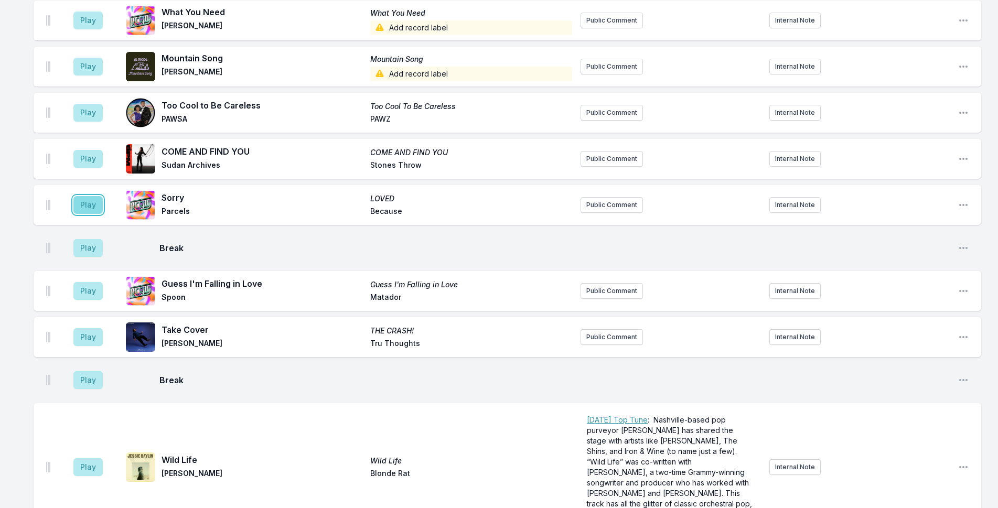
click at [93, 196] on button "Play" at bounding box center [87, 205] width 29 height 18
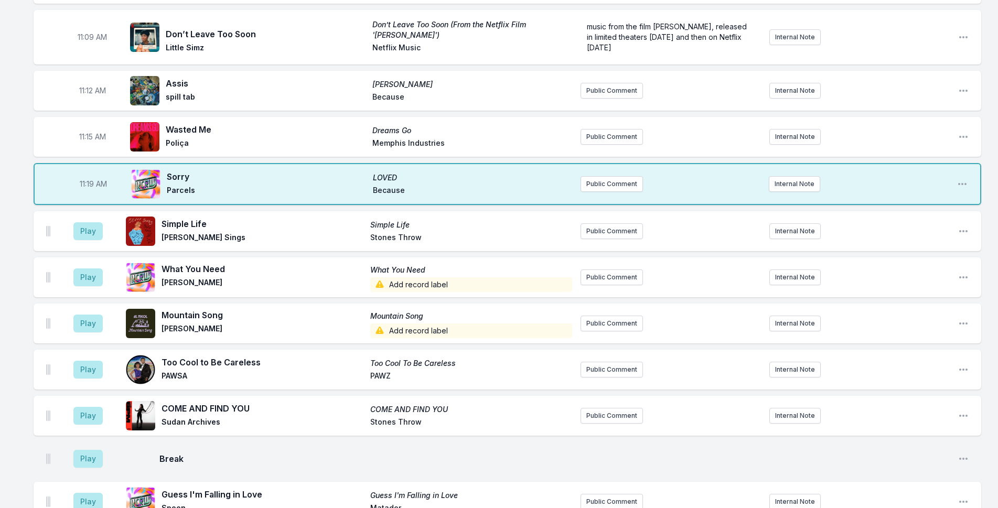
scroll to position [1694, 0]
click at [90, 314] on button "Play" at bounding box center [87, 323] width 29 height 18
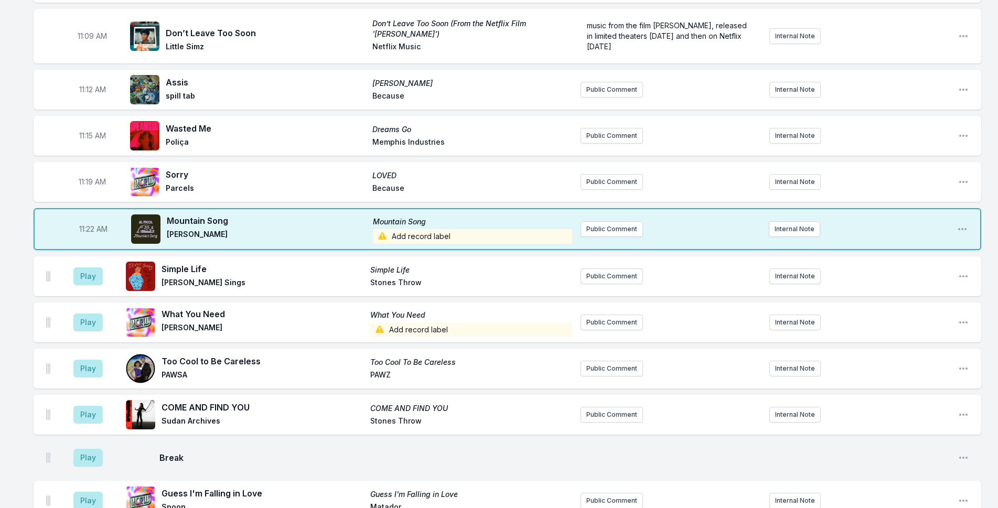
click at [414, 229] on span "Add record label" at bounding box center [473, 236] width 200 height 15
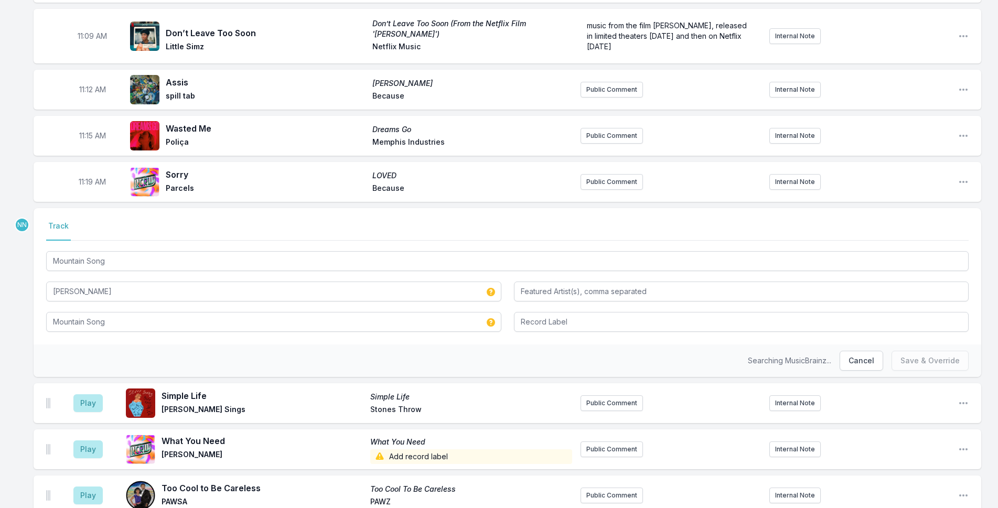
scroll to position [1747, 0]
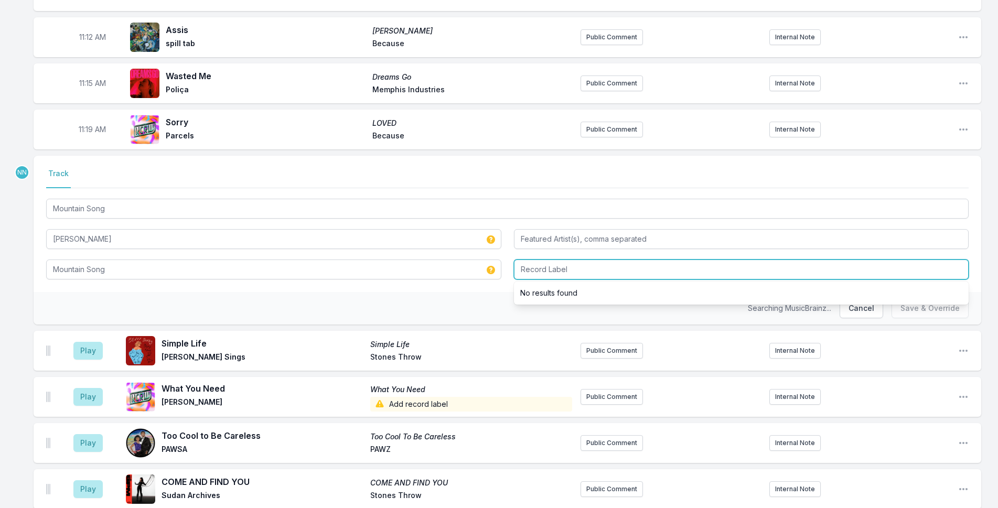
click at [533, 260] on input "Record Label" at bounding box center [741, 270] width 455 height 20
type input "Self Released"
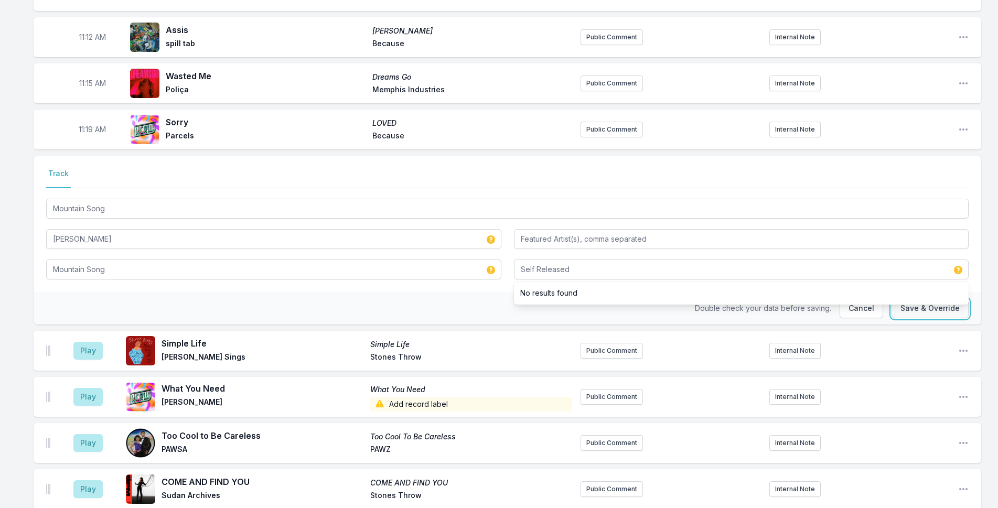
click at [927, 298] on button "Save & Override" at bounding box center [929, 308] width 77 height 20
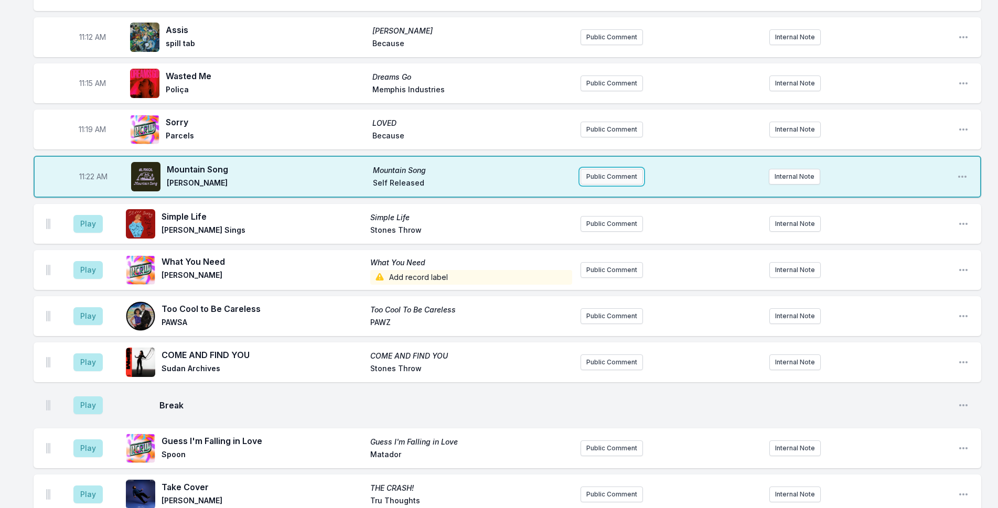
click at [621, 169] on button "Public Comment" at bounding box center [611, 177] width 62 height 16
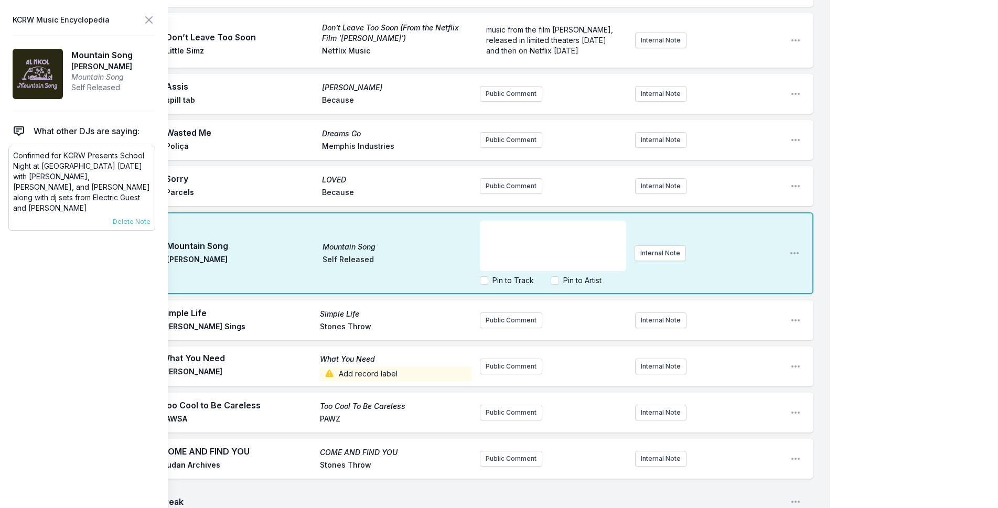
click at [39, 156] on p "Confirmed for KCRW Presents School Night at Zebulon October 14th 2025 with Beat…" at bounding box center [81, 181] width 137 height 63
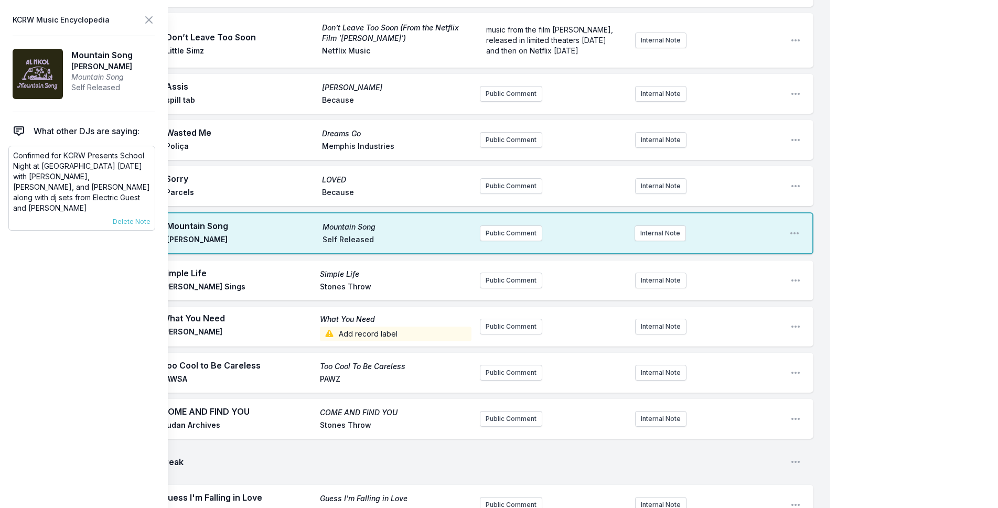
click at [41, 157] on p "Confirmed for KCRW Presents School Night at Zebulon October 14th 2025 with Beat…" at bounding box center [81, 181] width 137 height 63
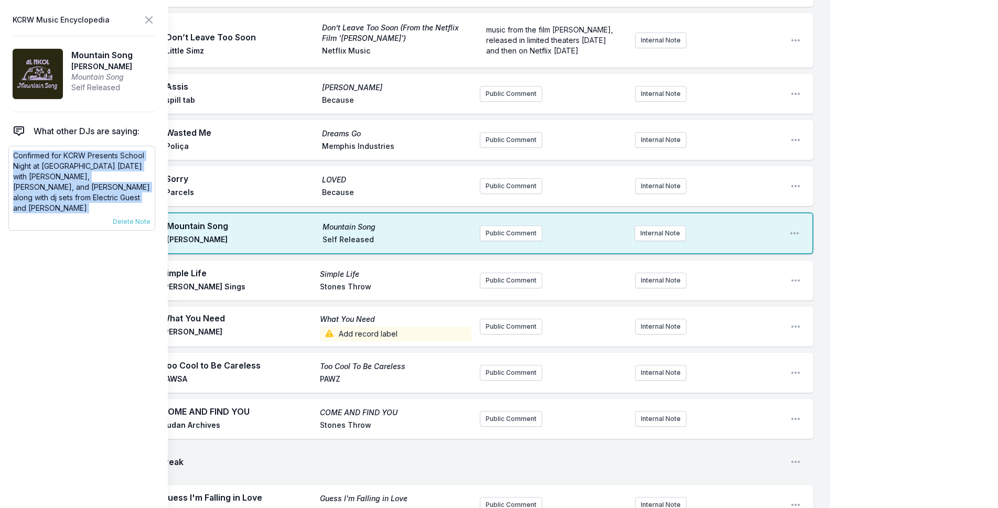
click at [42, 157] on p "Confirmed for KCRW Presents School Night at Zebulon October 14th 2025 with Beat…" at bounding box center [81, 181] width 137 height 63
click at [517, 225] on button "Public Comment" at bounding box center [511, 233] width 62 height 16
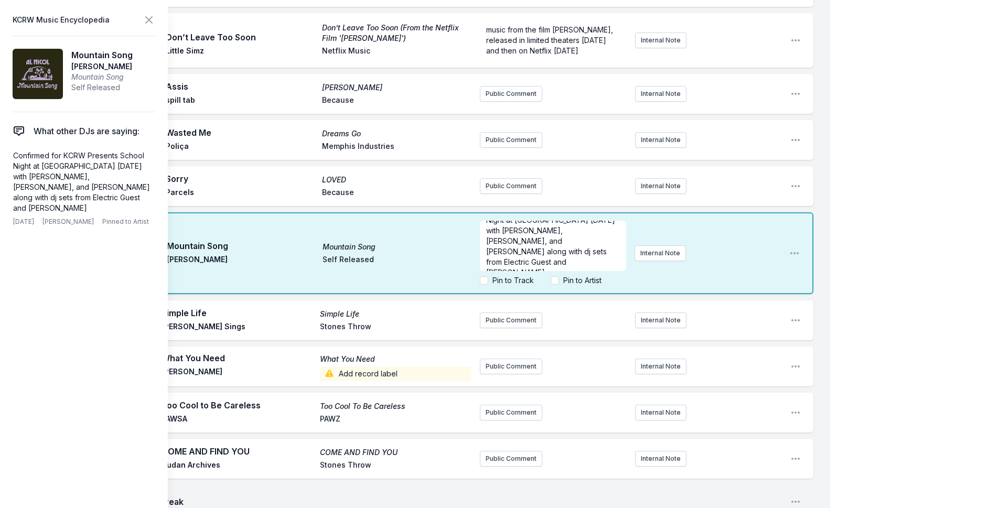
scroll to position [31, 0]
click at [606, 227] on p "Confirmed for KCRW Presents School Night at Zebulon October 14th 2025 with Beat…" at bounding box center [553, 229] width 134 height 73
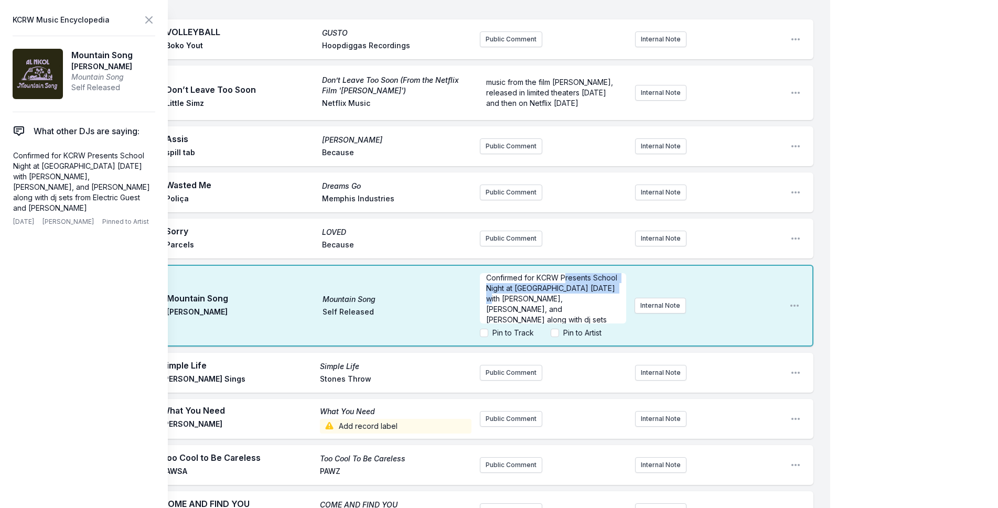
scroll to position [0, 0]
drag, startPoint x: 524, startPoint y: 287, endPoint x: 571, endPoint y: 284, distance: 47.3
click at [571, 284] on span "Confirmed for KCRW Presents School Night at Zebulon October 14th 2025 with Beat…" at bounding box center [552, 324] width 133 height 93
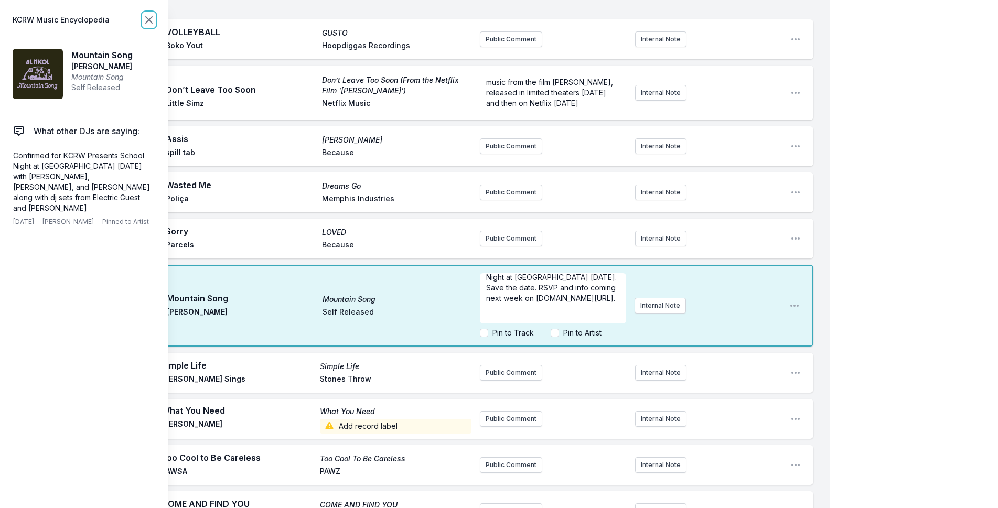
click at [150, 24] on icon at bounding box center [149, 20] width 13 height 13
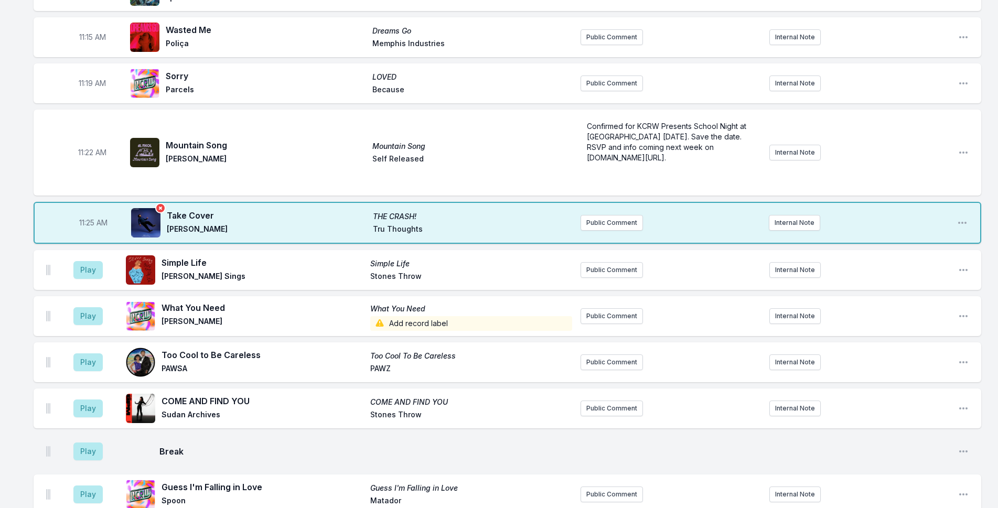
scroll to position [1799, 0]
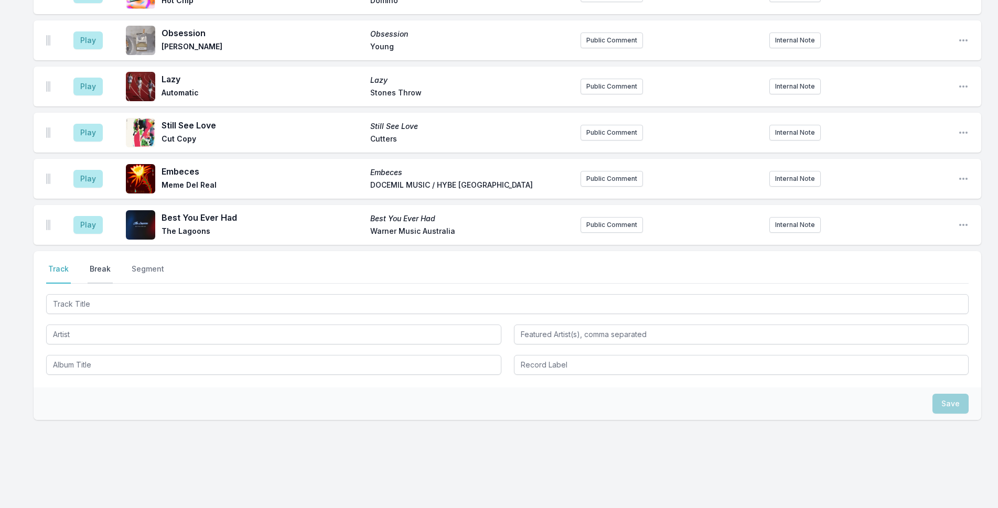
click at [93, 264] on button "Break" at bounding box center [100, 274] width 25 height 20
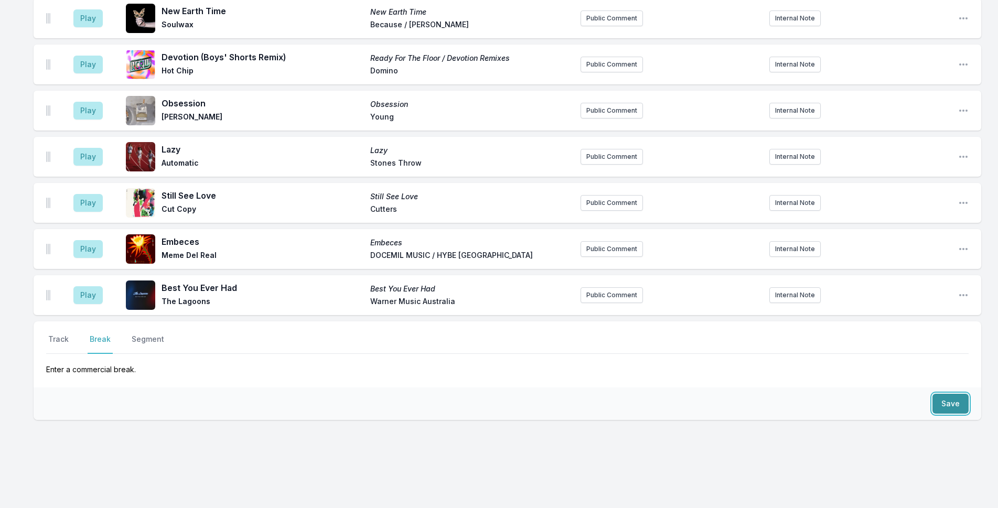
click at [955, 394] on button "Save" at bounding box center [950, 404] width 36 height 20
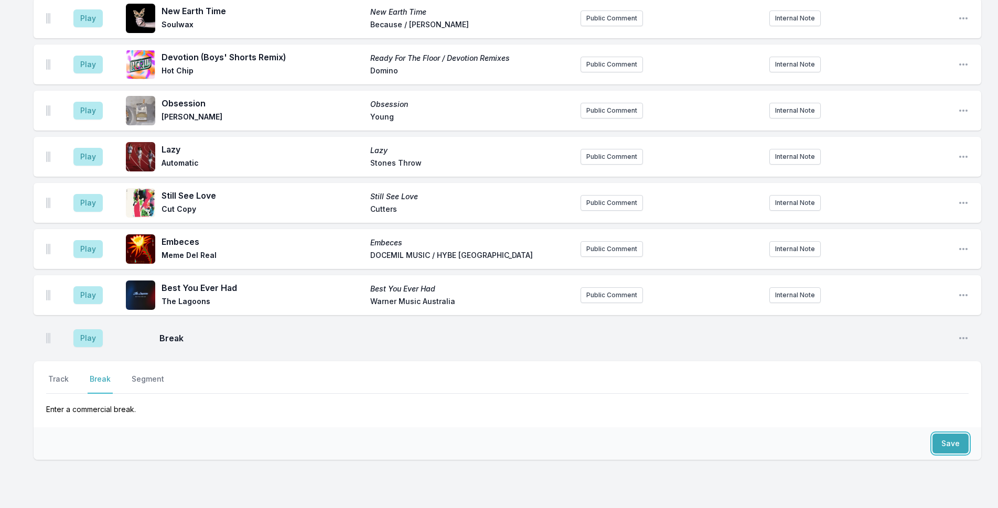
scroll to position [2529, 0]
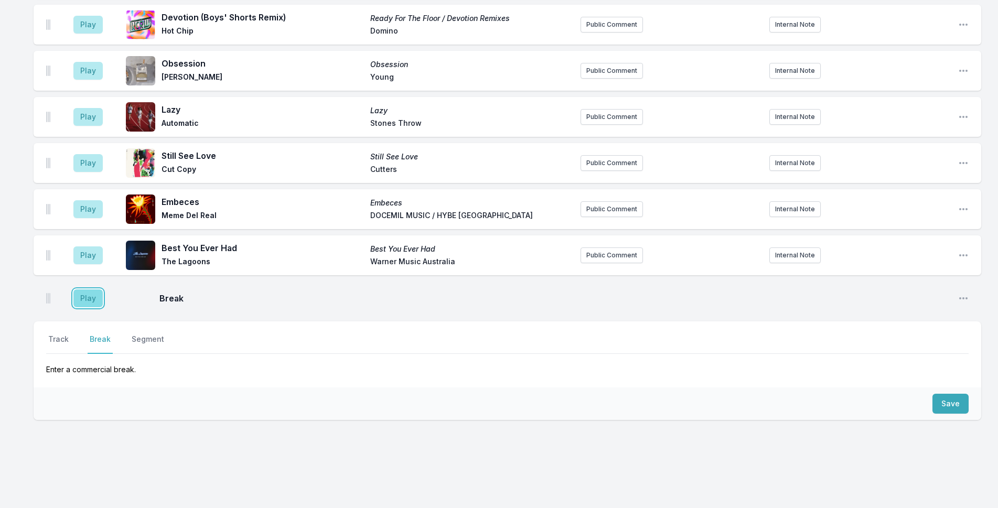
click at [90, 289] on button "Play" at bounding box center [87, 298] width 29 height 18
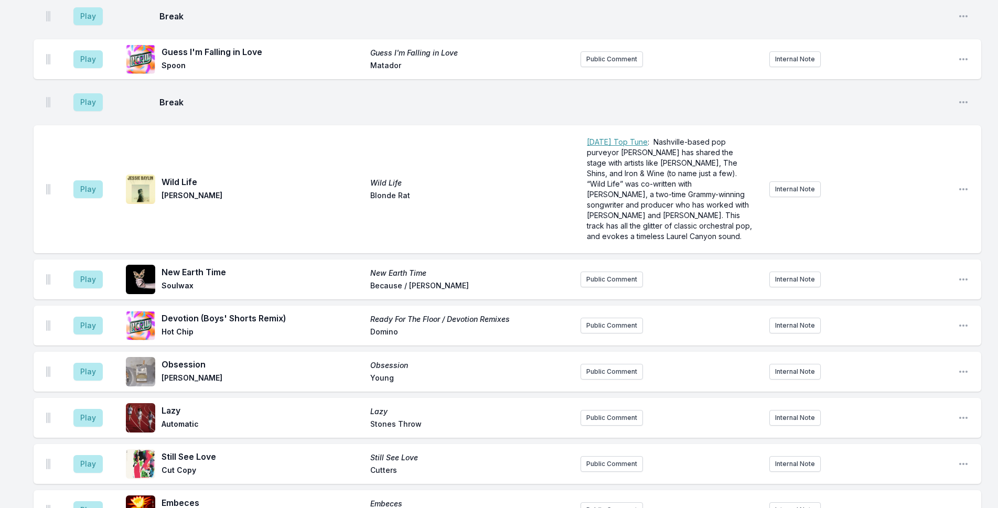
scroll to position [2267, 0]
click at [90, 181] on button "Play" at bounding box center [87, 190] width 29 height 18
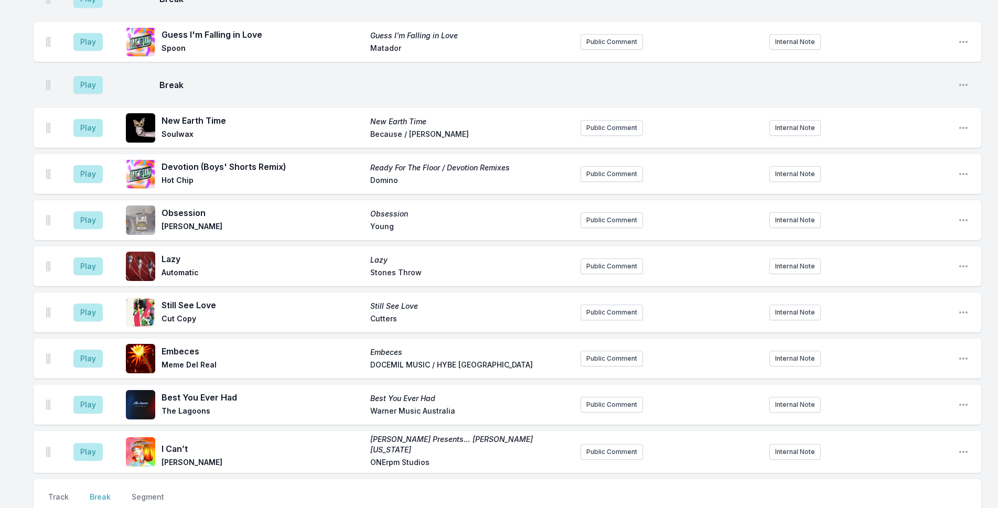
scroll to position [2477, 0]
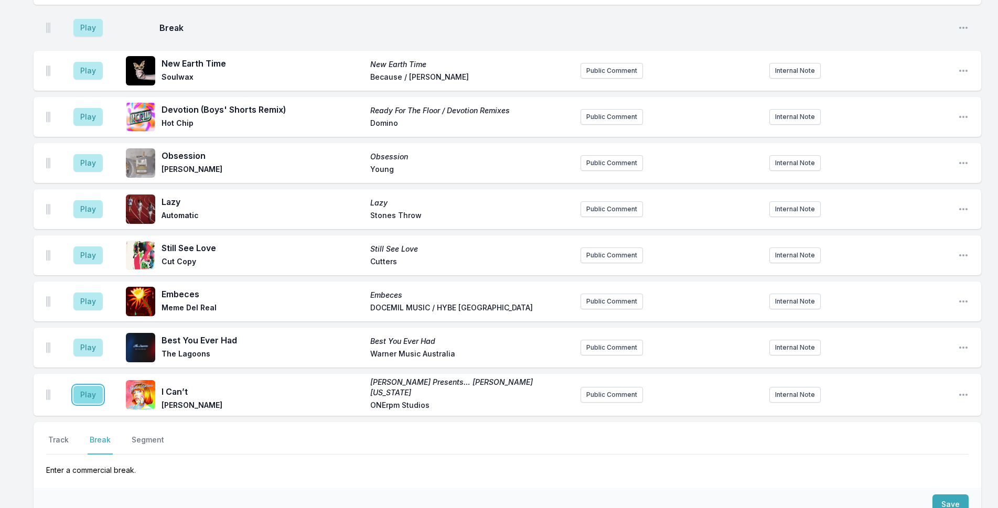
click at [92, 386] on button "Play" at bounding box center [87, 395] width 29 height 18
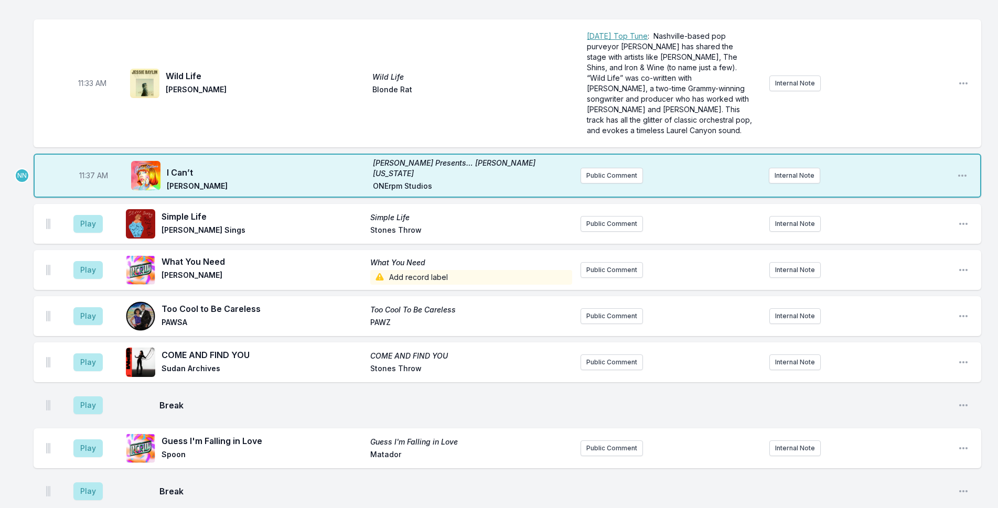
scroll to position [2005, 0]
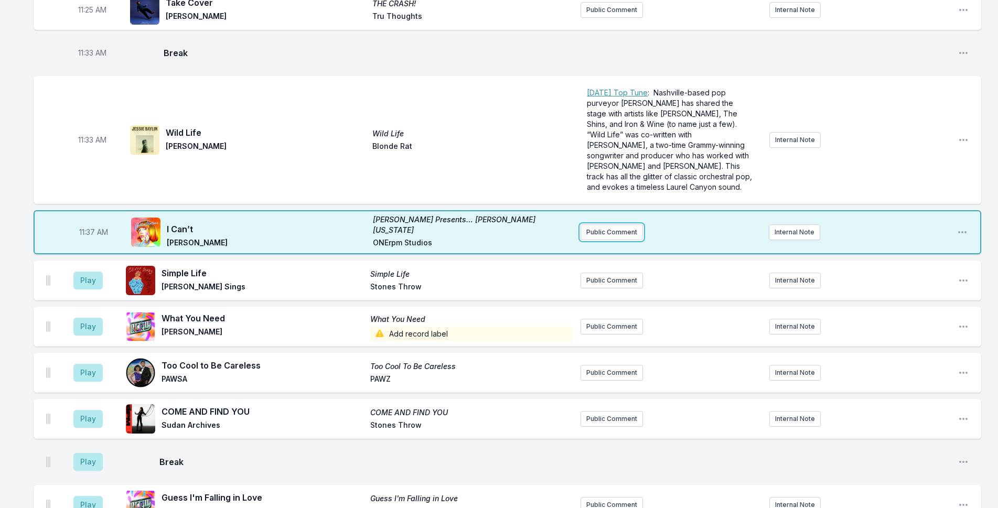
click at [613, 224] on button "Public Comment" at bounding box center [611, 232] width 62 height 16
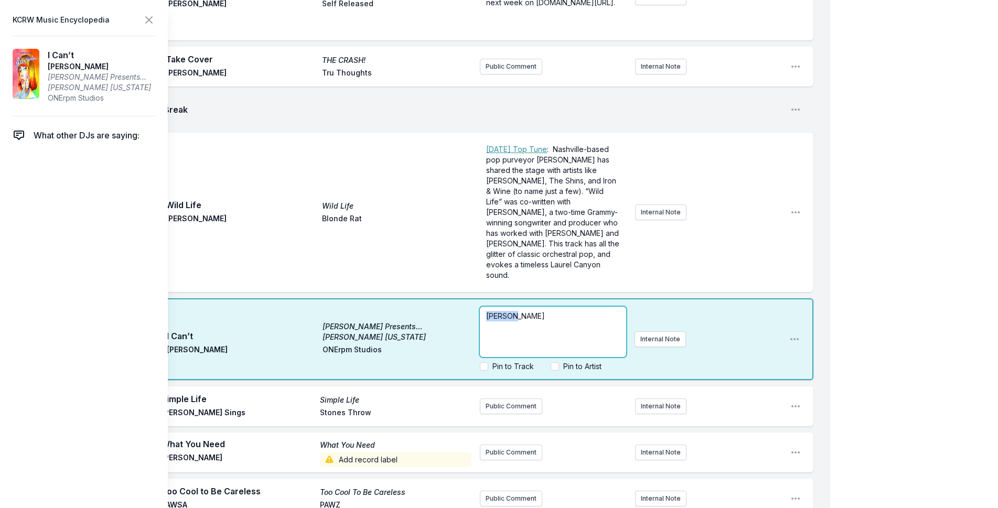
drag, startPoint x: 519, startPoint y: 296, endPoint x: 459, endPoint y: 288, distance: 60.3
click at [459, 298] on div "11:37 AM I Can’t Goldie Boutilier Presents… Goldie Montana Goldie Boutilier ONE…" at bounding box center [424, 339] width 780 height 82
click at [521, 314] on span "Canadian singer-songwriter will be part of our School Night Reeperbahn showcase…" at bounding box center [550, 336] width 128 height 51
click at [599, 311] on span "Canadian singer-songwriter will be part of our School Night Reeperbahn showcase…" at bounding box center [550, 336] width 128 height 51
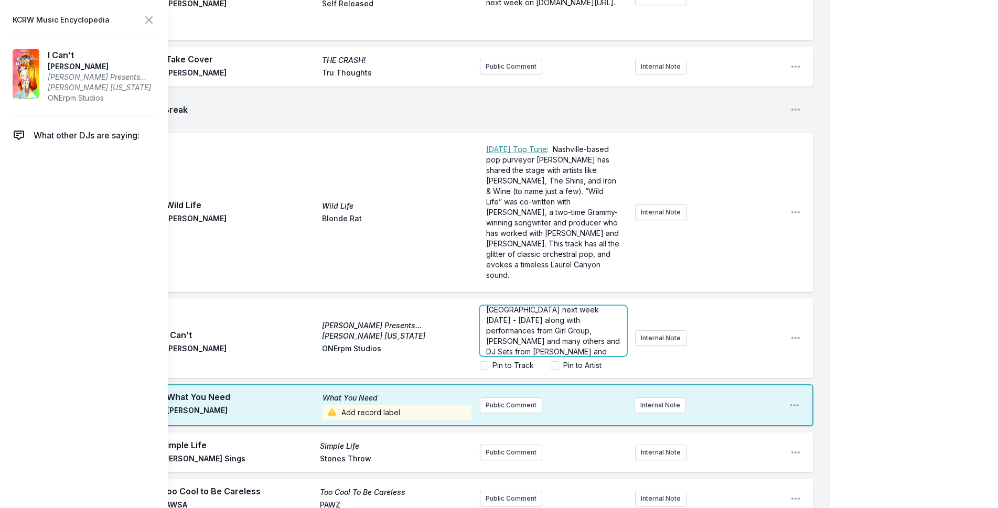
scroll to position [2004, 0]
click at [147, 13] on button at bounding box center [149, 20] width 13 height 15
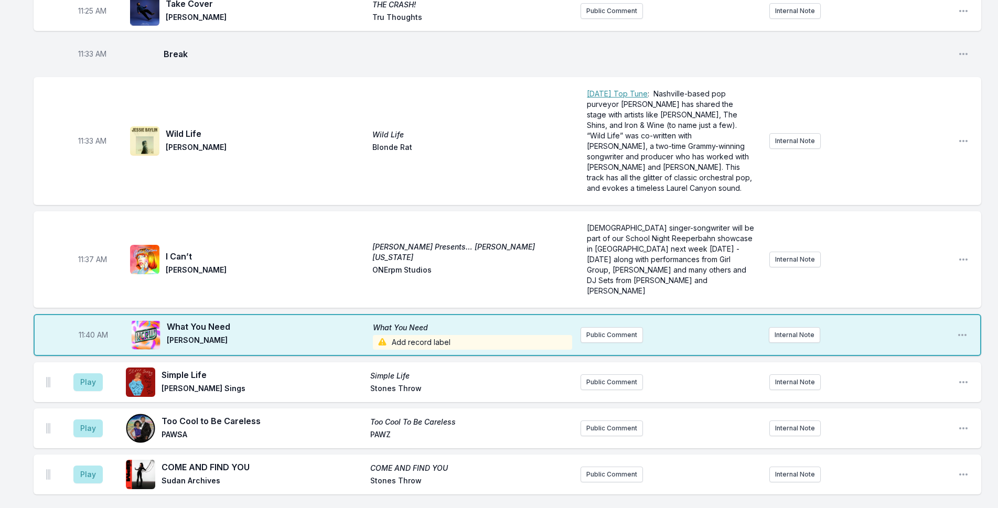
scroll to position [0, 0]
click at [396, 335] on span "Add record label" at bounding box center [473, 342] width 200 height 15
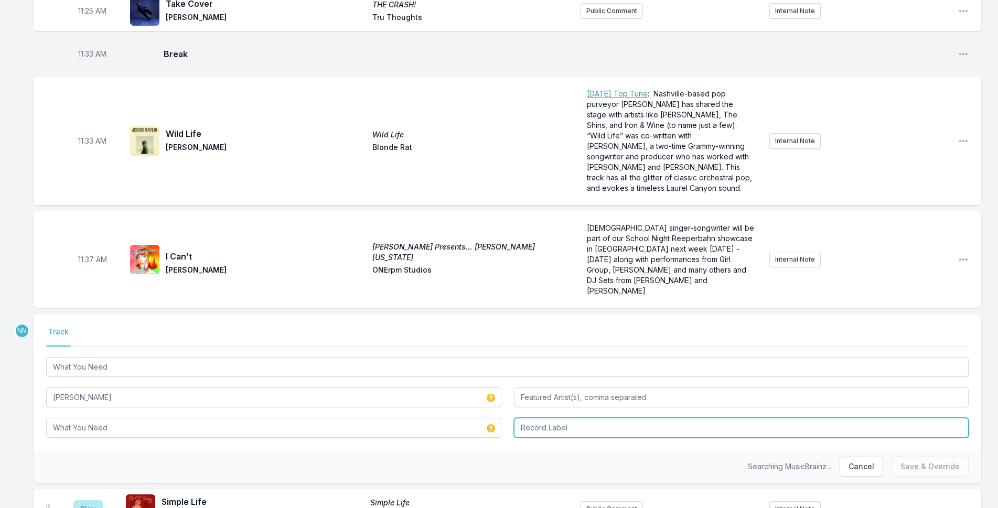
click at [552, 418] on input "Record Label" at bounding box center [741, 428] width 455 height 20
type input "o"
type input "Polyvinyl"
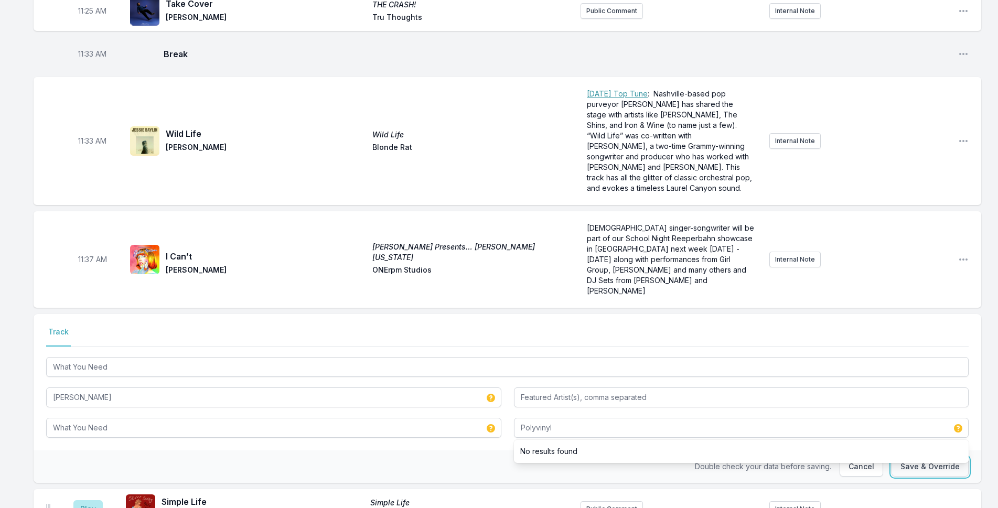
click at [904, 457] on button "Save & Override" at bounding box center [929, 467] width 77 height 20
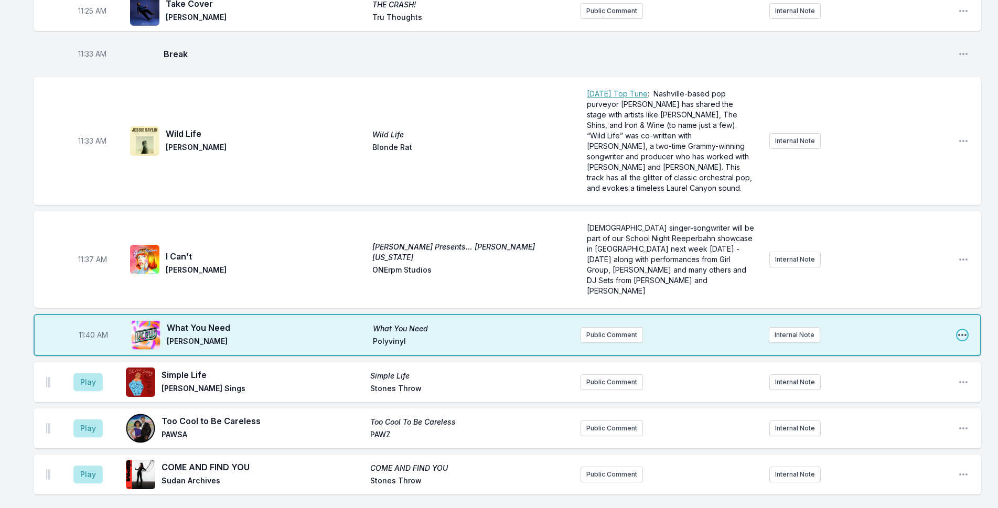
click at [964, 330] on icon "Open playlist item options" at bounding box center [962, 335] width 10 height 10
click at [878, 365] on button "Edit Track Details" at bounding box center [908, 374] width 117 height 19
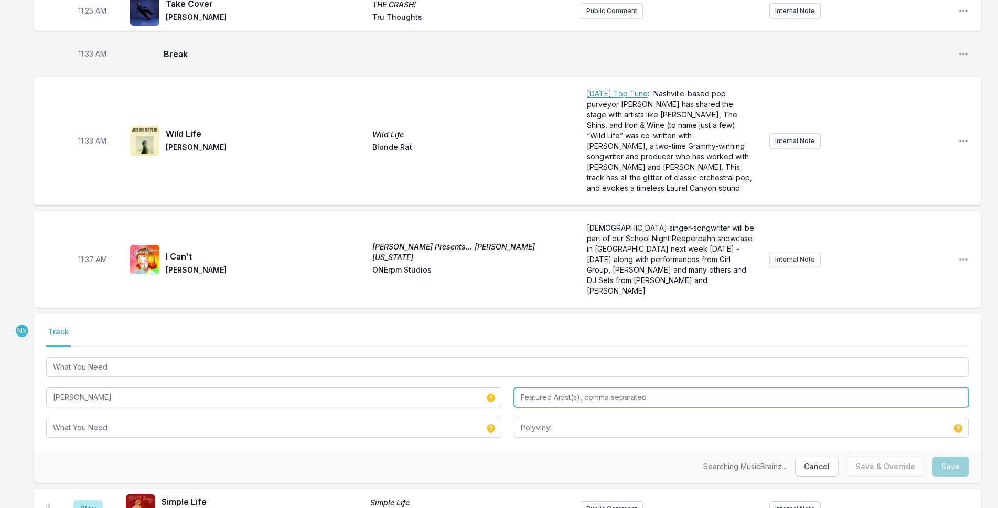
click at [546, 388] on input "Featured Artist(s), comma separated" at bounding box center [741, 398] width 455 height 20
type input "Soft Glas"
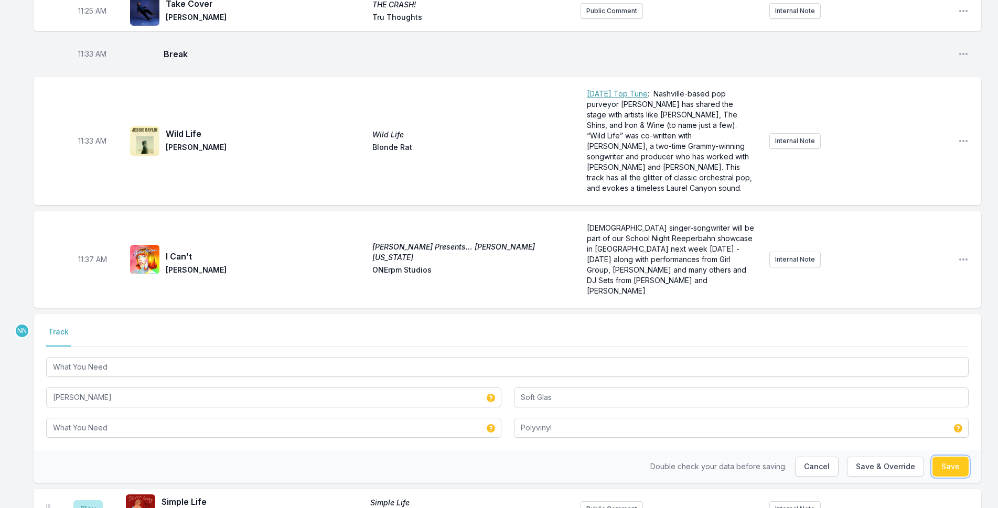
click at [955, 457] on button "Save" at bounding box center [950, 467] width 36 height 20
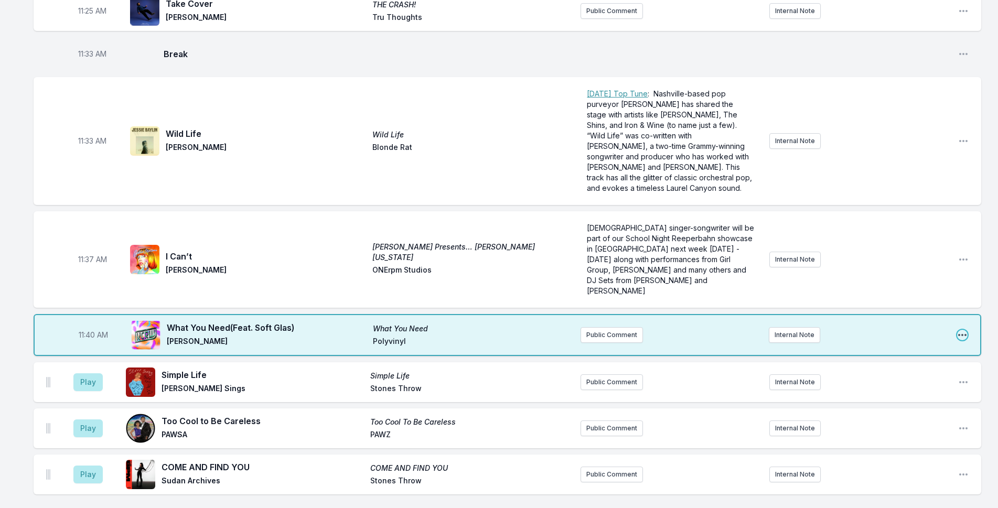
click at [961, 330] on icon "Open playlist item options" at bounding box center [962, 335] width 10 height 10
click at [917, 365] on button "Edit Track Details" at bounding box center [908, 374] width 117 height 19
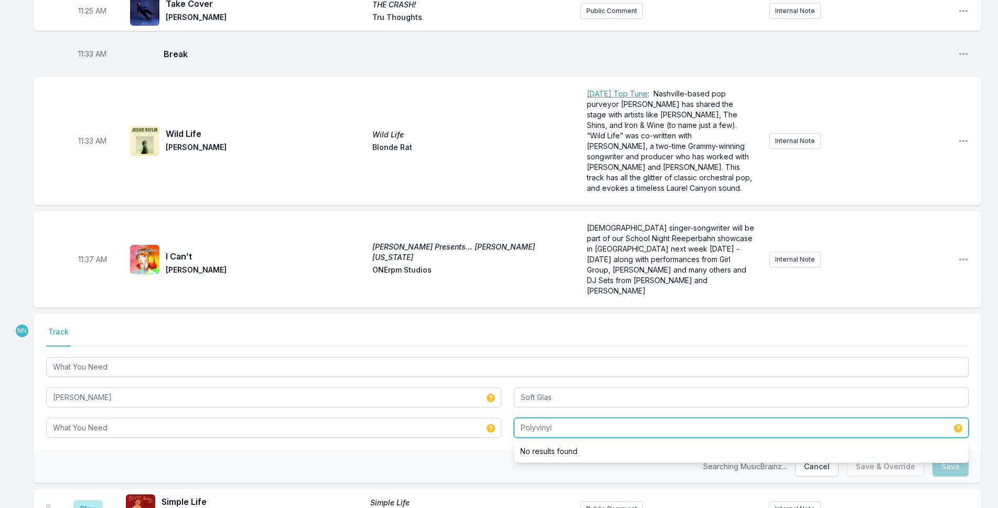
click at [567, 418] on input "Polyvinyl" at bounding box center [741, 428] width 455 height 20
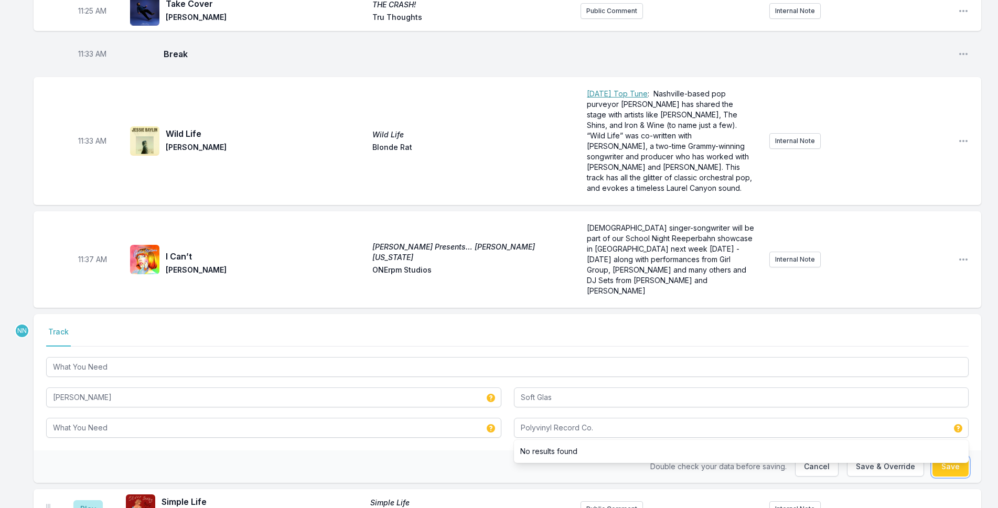
click at [953, 457] on button "Save" at bounding box center [950, 467] width 36 height 20
type input "Polyvinyl"
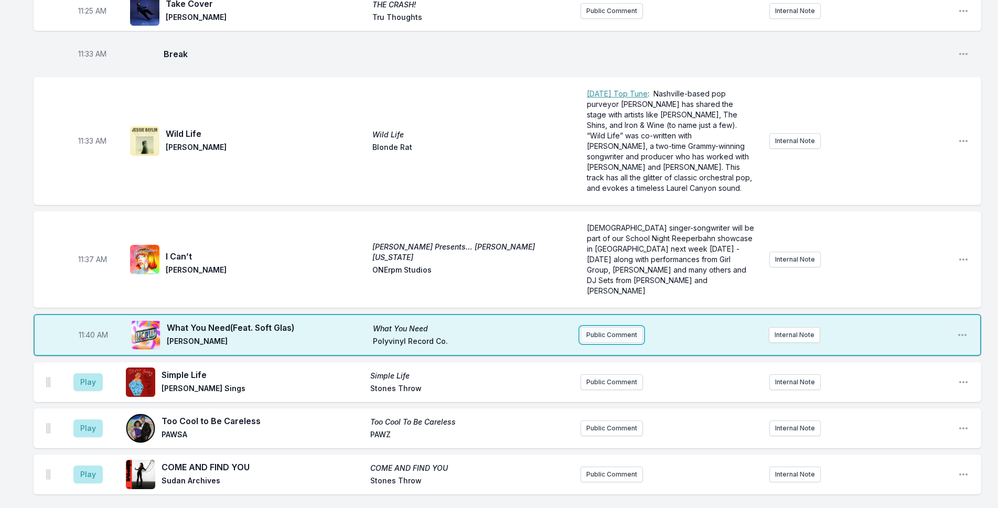
click at [614, 327] on button "Public Comment" at bounding box center [611, 335] width 62 height 16
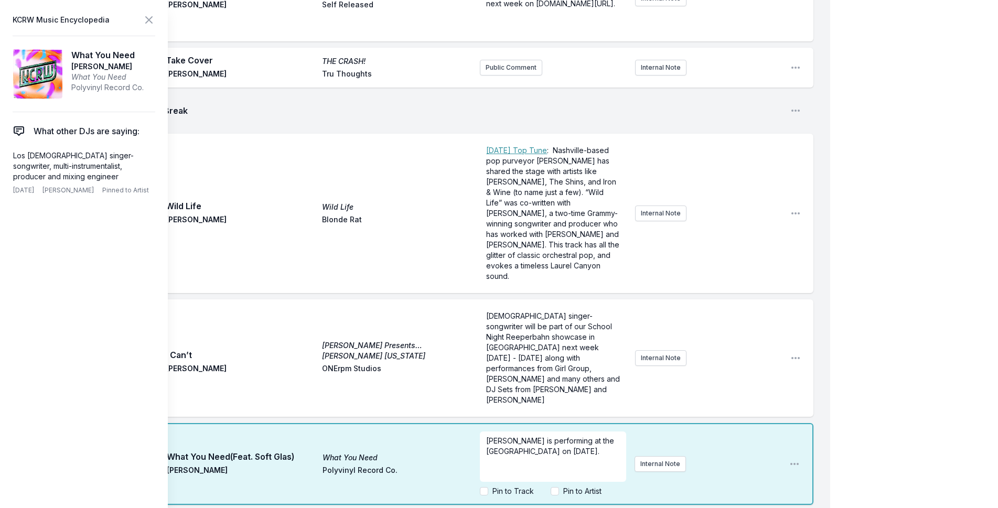
click at [515, 436] on span "Jay Som is performing at the El Rey on November 23rd." at bounding box center [551, 445] width 130 height 19
click at [142, 21] on header "KCRW Music Encyclopedia" at bounding box center [84, 20] width 143 height 15
click at [546, 436] on span "Jay Som's new album, Belong, is out October 10th and will be performing at the …" at bounding box center [553, 451] width 135 height 30
click at [652, 427] on div "Jay Som's new album, Belong, is out October 10th and will be performing at the …" at bounding box center [630, 463] width 301 height 73
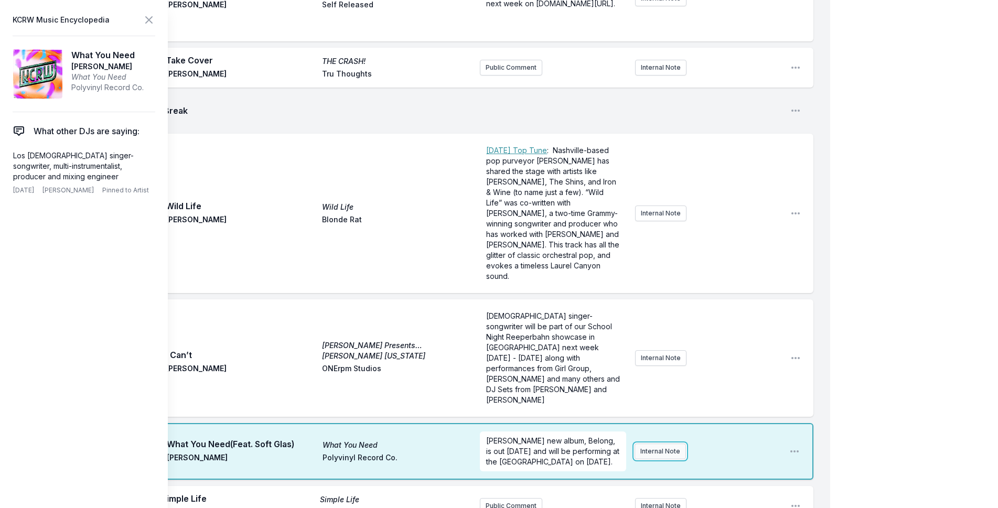
click at [664, 444] on button "Internal Note" at bounding box center [659, 452] width 51 height 16
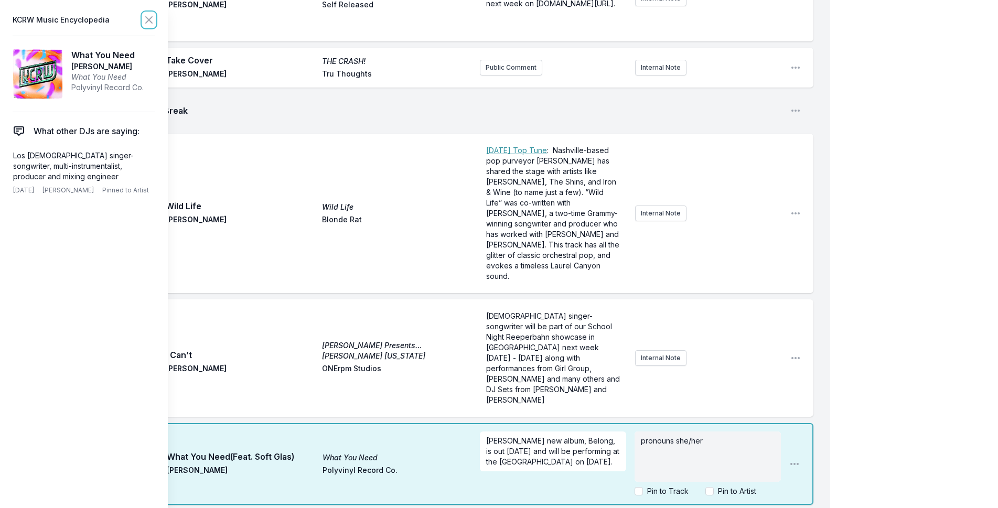
click at [147, 19] on icon at bounding box center [149, 20] width 6 height 6
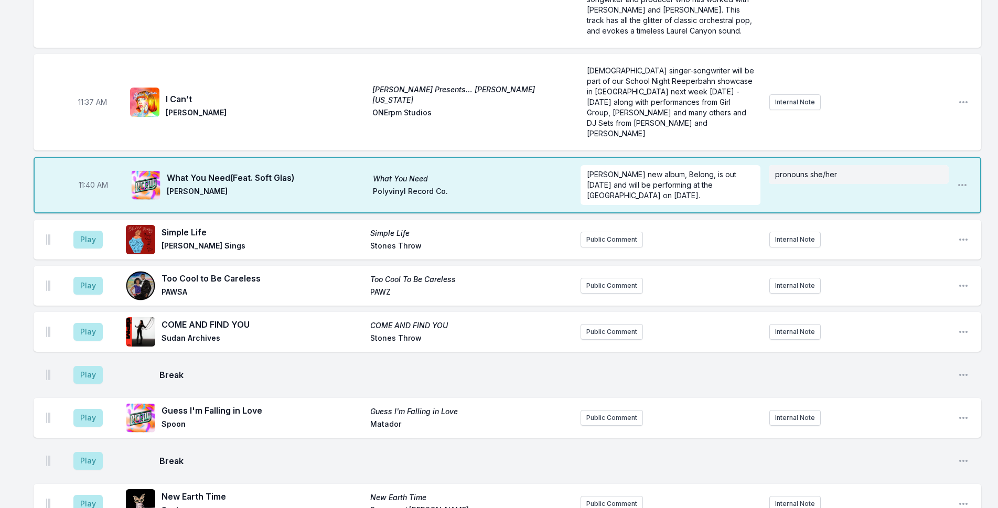
scroll to position [2213, 0]
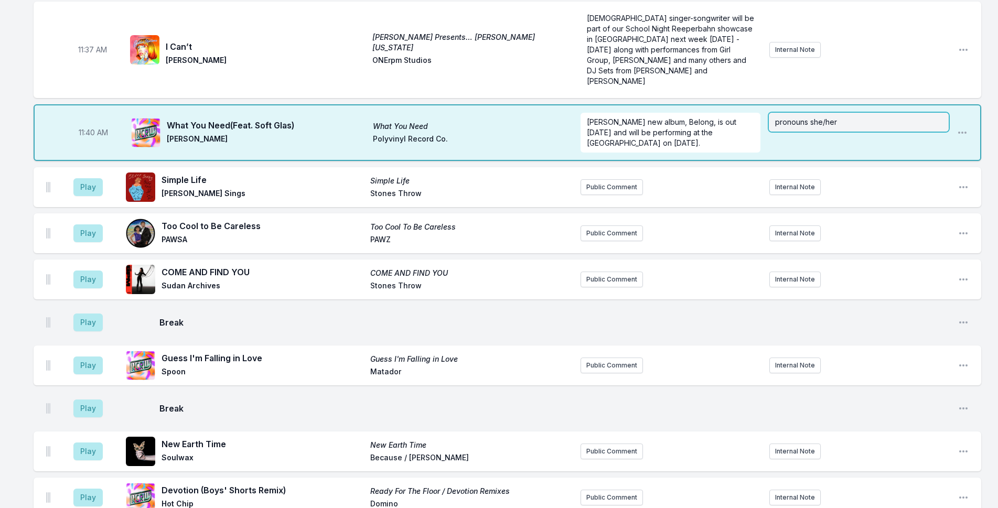
click at [823, 113] on div "pronouns she/her" at bounding box center [859, 122] width 180 height 19
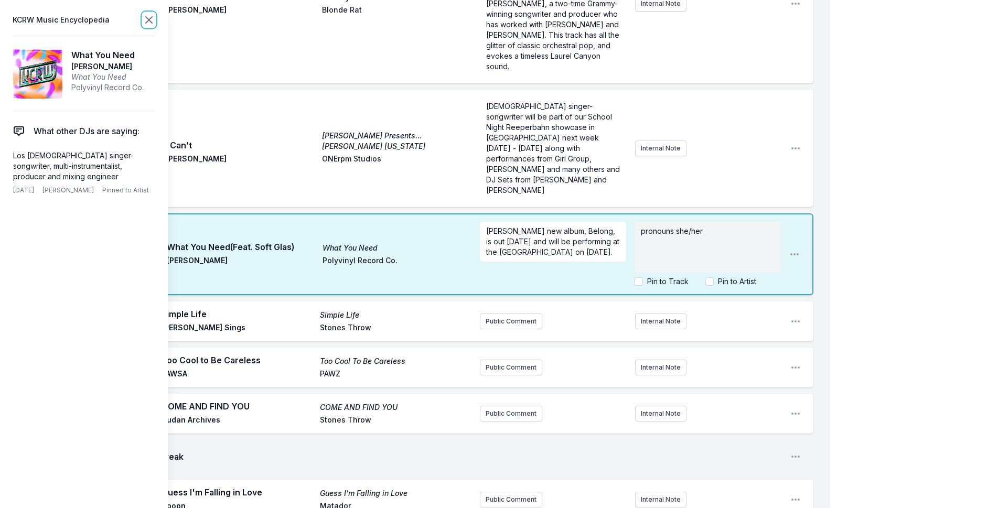
click at [145, 17] on icon at bounding box center [149, 20] width 13 height 13
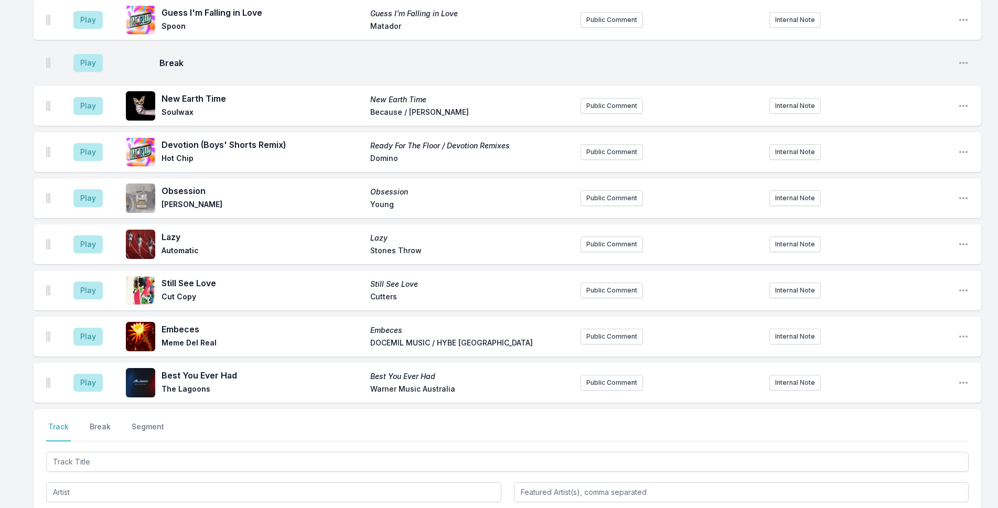
scroll to position [2706, 0]
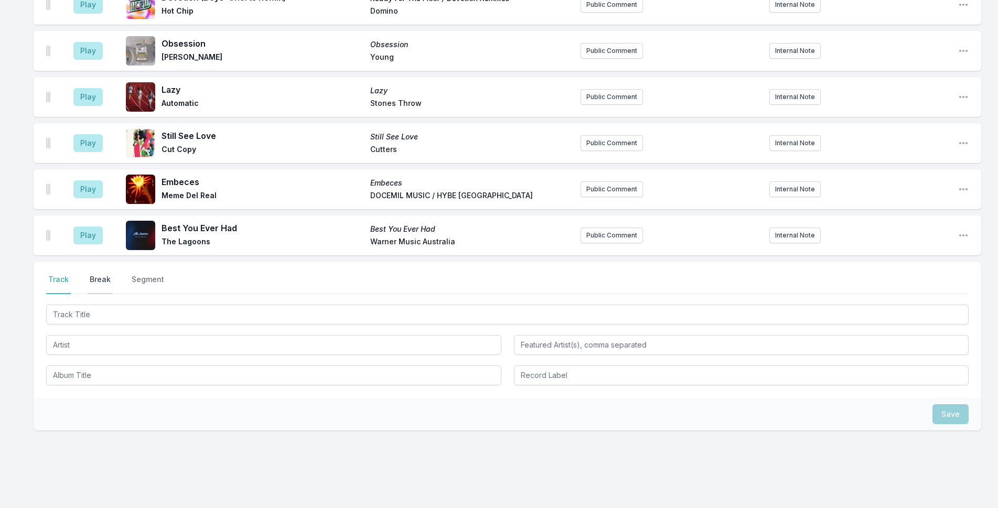
click at [103, 274] on button "Break" at bounding box center [100, 284] width 25 height 20
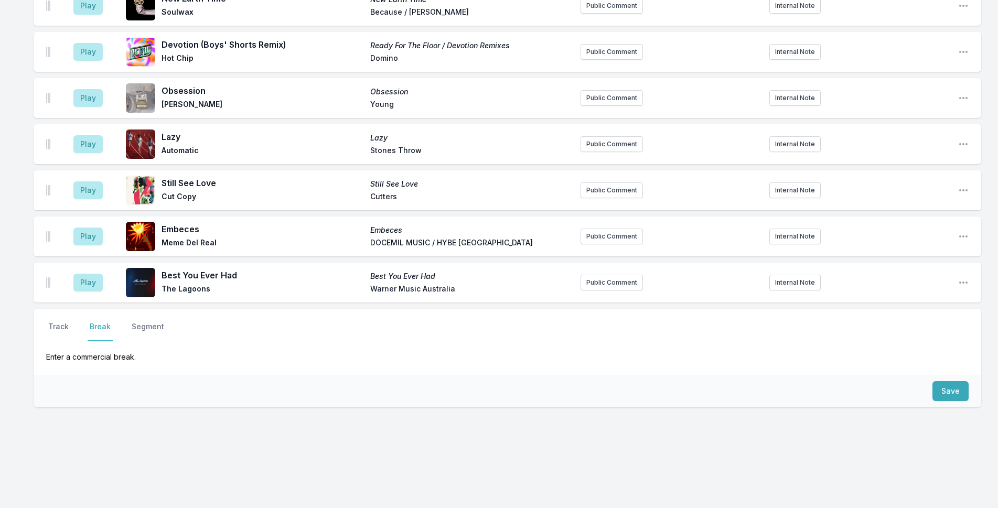
scroll to position [2636, 0]
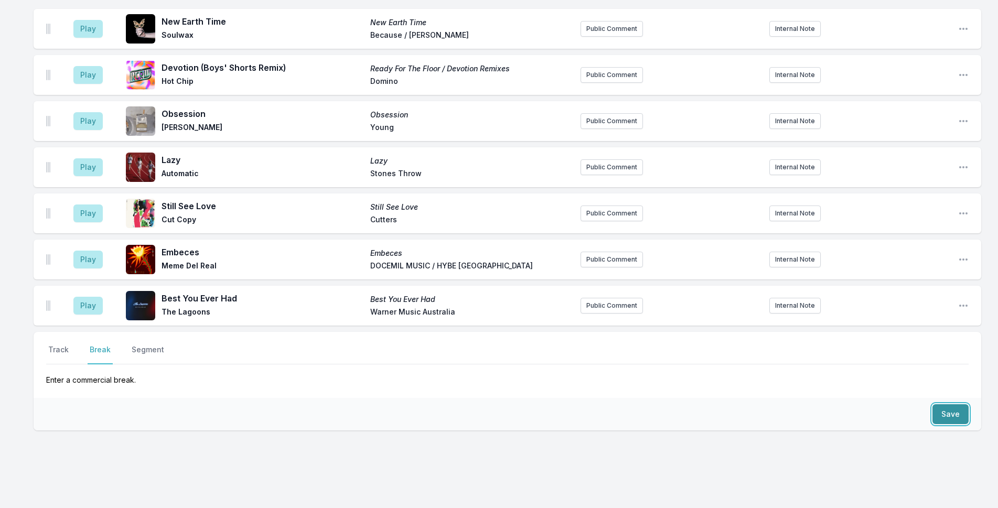
click at [948, 404] on button "Save" at bounding box center [950, 414] width 36 height 20
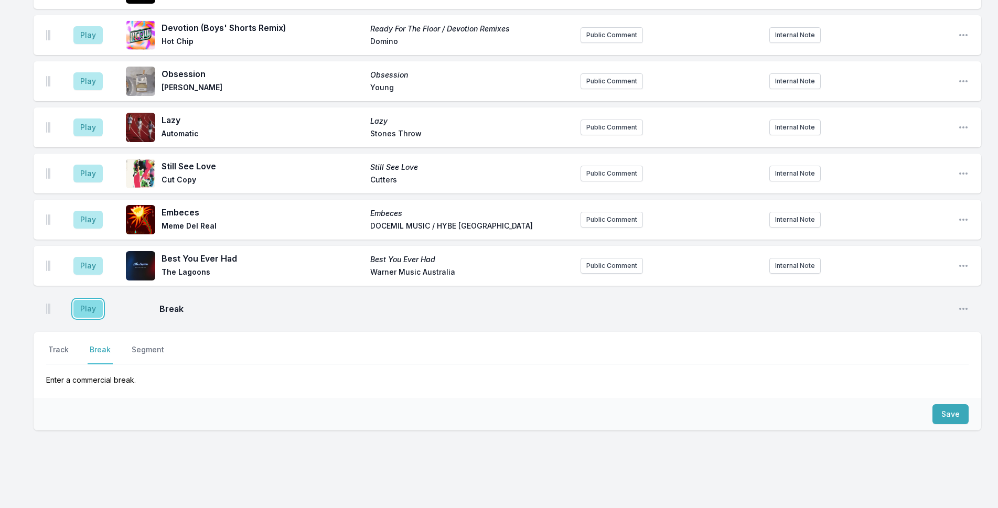
click at [92, 300] on button "Play" at bounding box center [87, 309] width 29 height 18
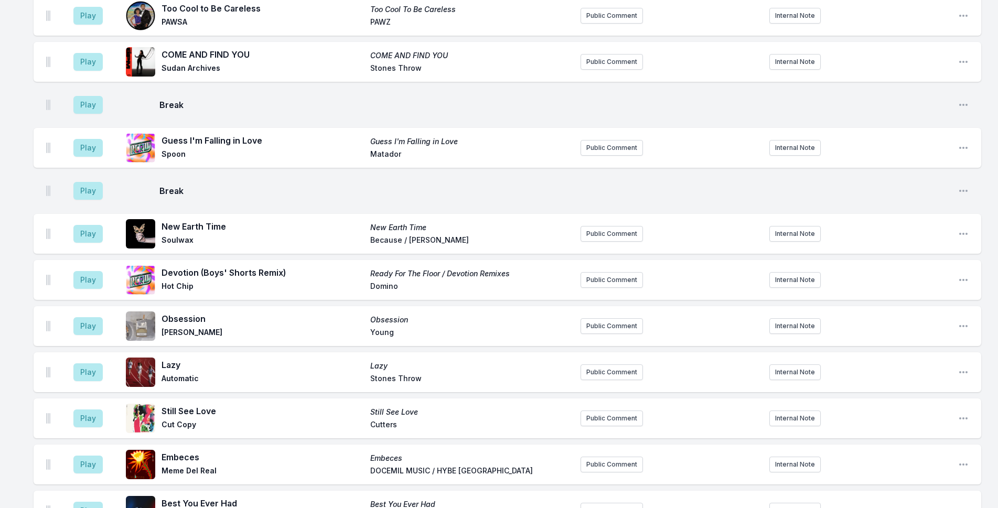
scroll to position [2676, 0]
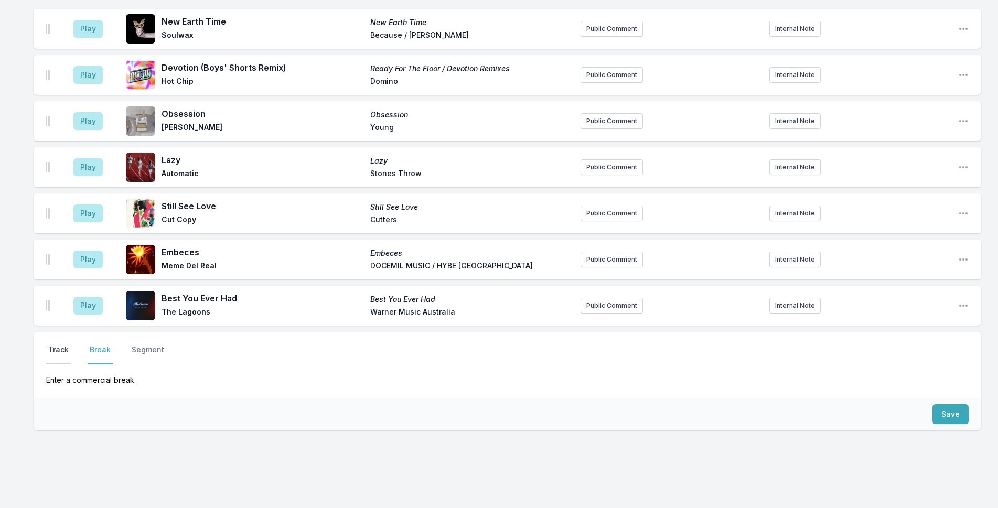
click at [50, 345] on button "Track" at bounding box center [58, 355] width 25 height 20
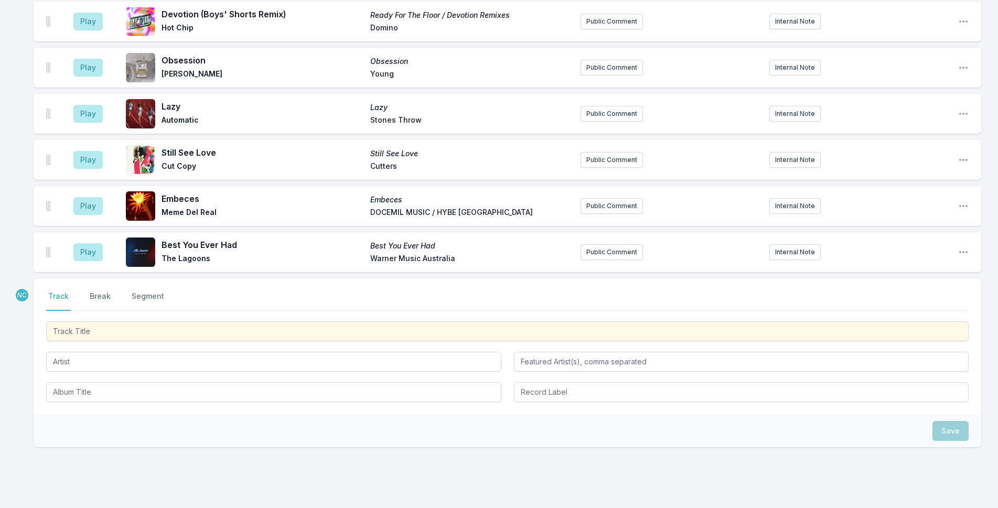
scroll to position [2746, 0]
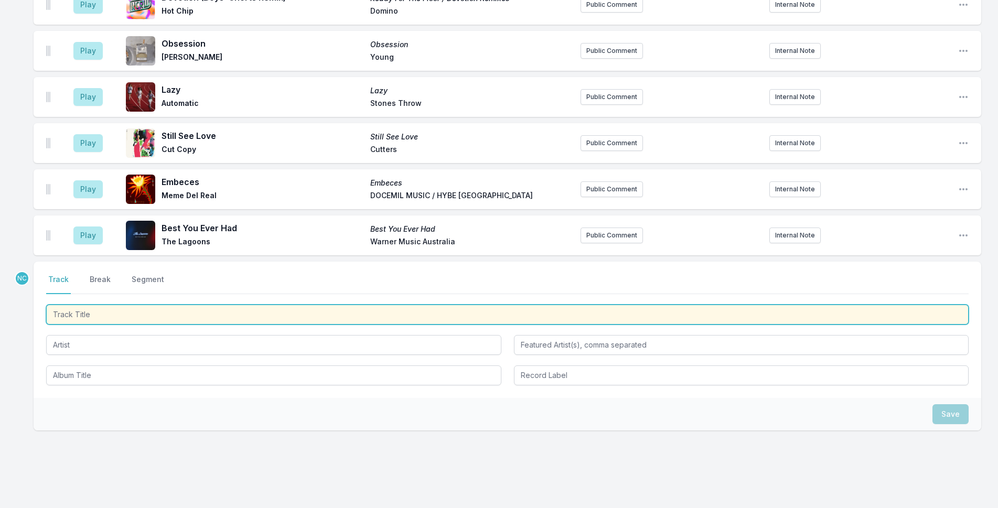
click at [146, 305] on input "Track Title" at bounding box center [507, 315] width 922 height 20
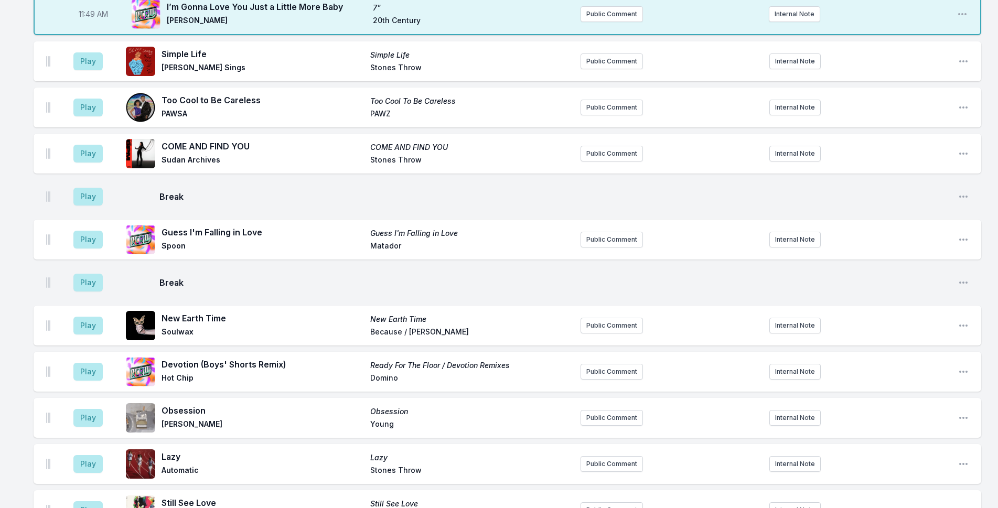
scroll to position [2163, 0]
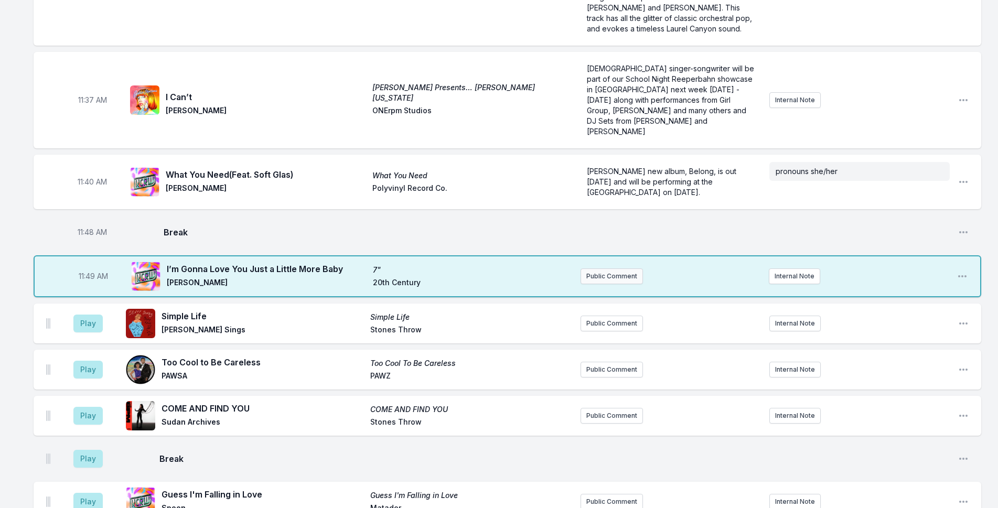
type input "I'm Gonna Love You Just A Little More"
click at [599, 268] on button "Public Comment" at bounding box center [611, 276] width 62 height 16
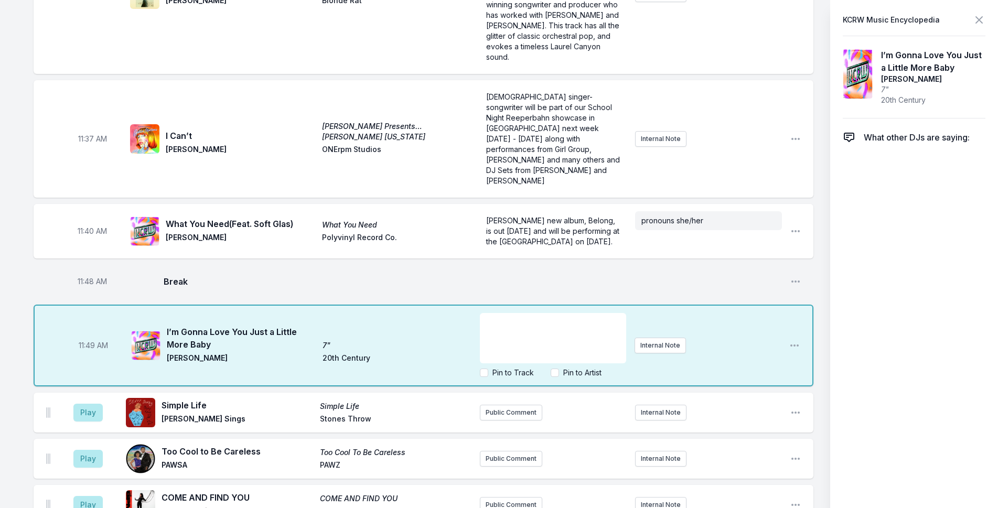
scroll to position [2268, 0]
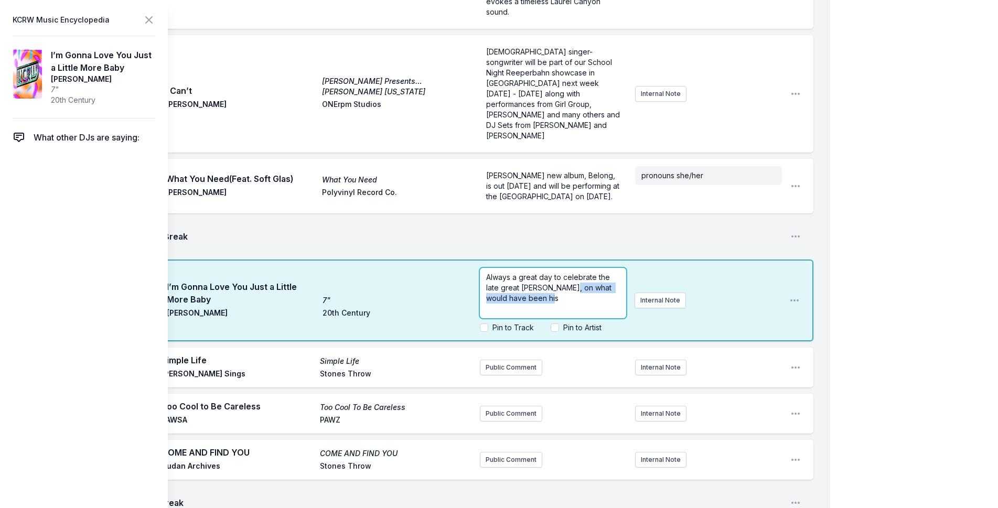
drag, startPoint x: 566, startPoint y: 242, endPoint x: 572, endPoint y: 248, distance: 8.2
click at [572, 272] on p "Always a great day to celebrate the late great Barry White, on what would have …" at bounding box center [553, 287] width 134 height 31
click at [594, 272] on p "Always a great day to celebrate the late great Barry White, on what would have …" at bounding box center [553, 287] width 134 height 31
click at [152, 22] on icon at bounding box center [149, 20] width 6 height 6
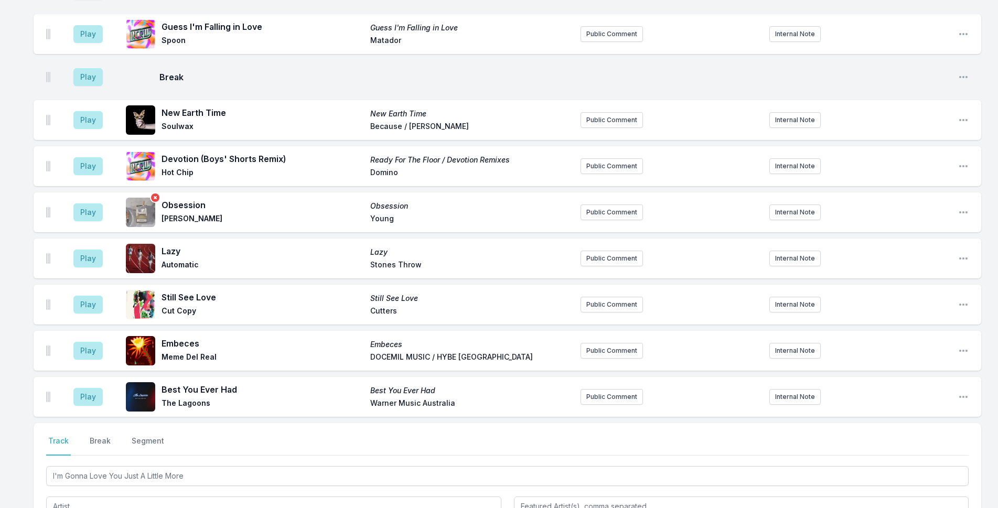
scroll to position [2796, 0]
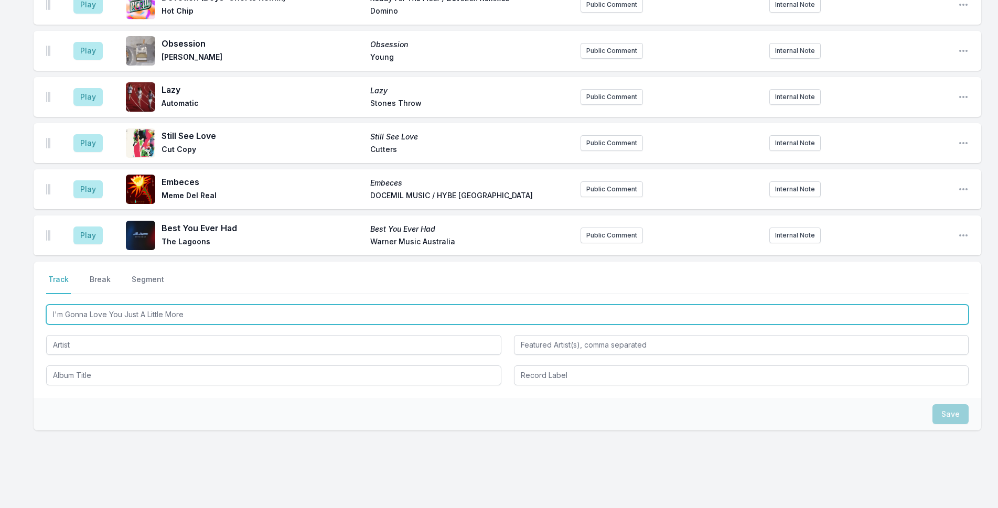
click at [113, 305] on input "I'm Gonna Love You Just A Little More" at bounding box center [507, 315] width 922 height 20
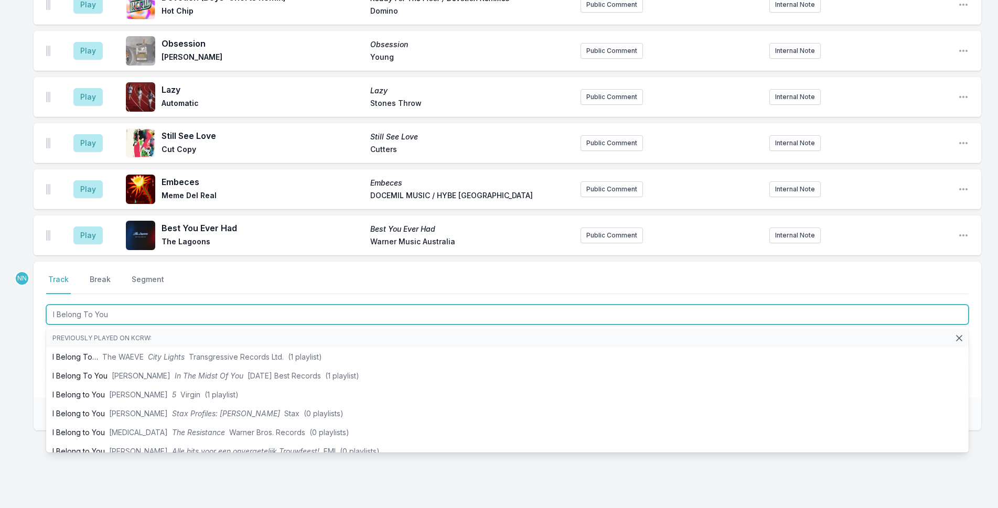
type input "I Belong To You"
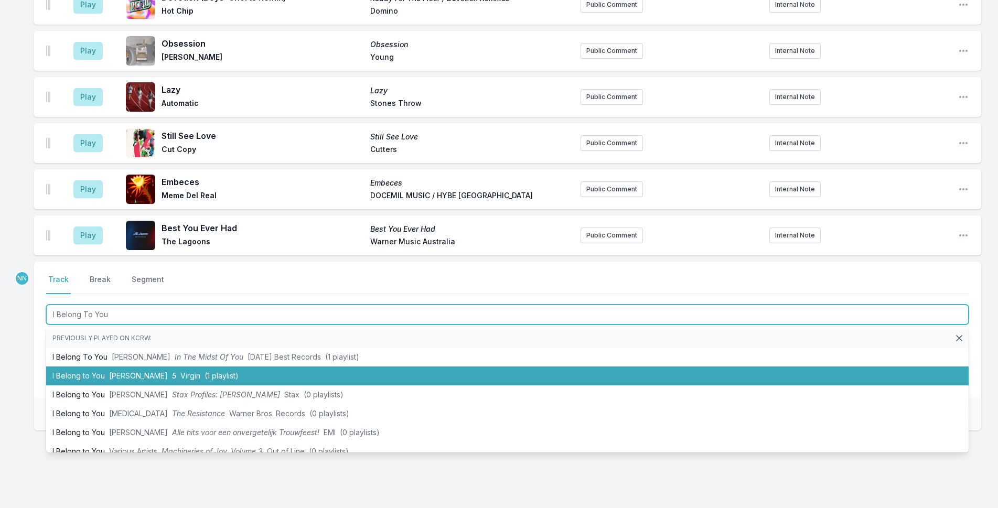
click at [132, 371] on span "Lenny Kravitz" at bounding box center [138, 375] width 59 height 9
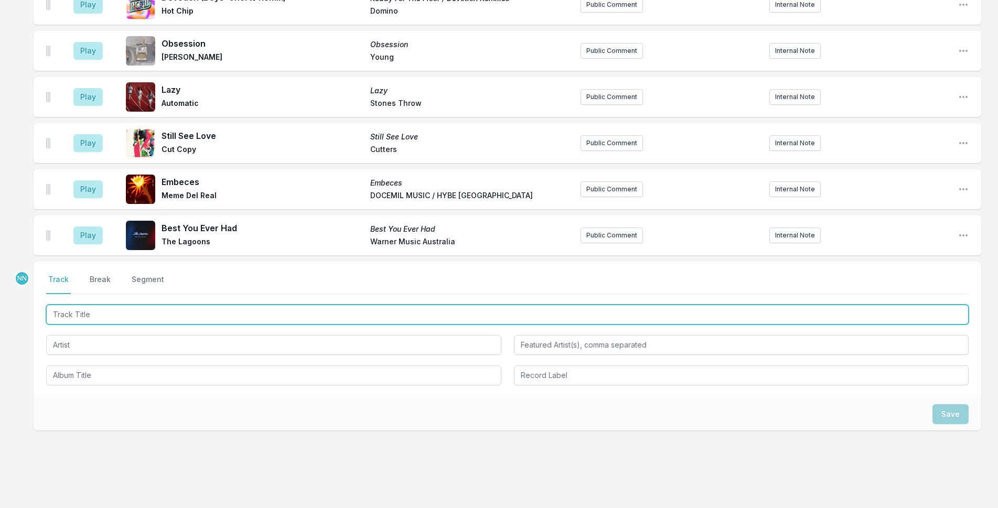
scroll to position [2843, 0]
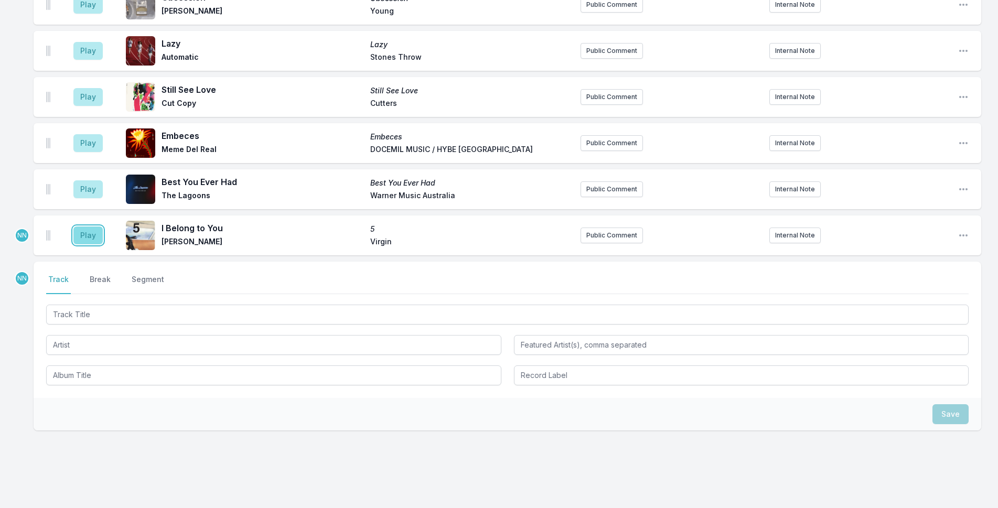
click at [87, 227] on button "Play" at bounding box center [87, 236] width 29 height 18
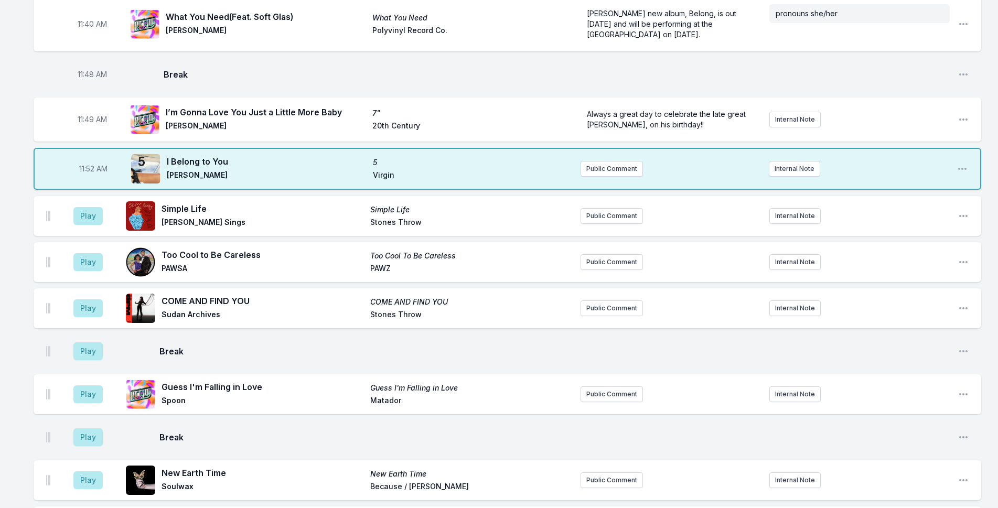
scroll to position [2318, 0]
